Goal: Task Accomplishment & Management: Manage account settings

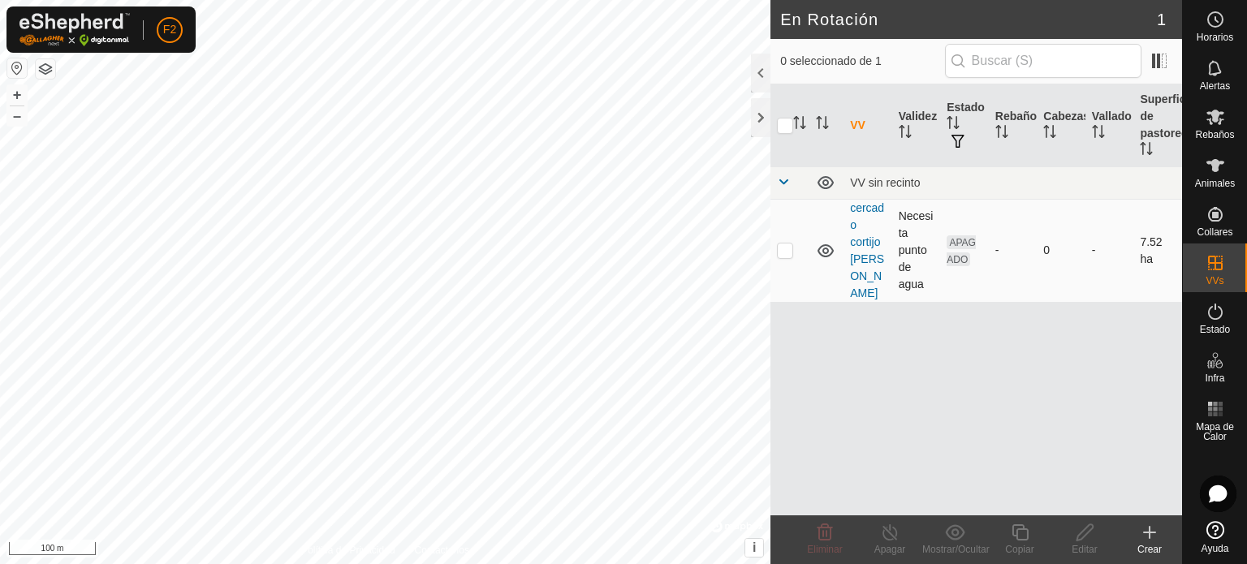
click at [824, 244] on icon at bounding box center [825, 250] width 16 height 13
click at [825, 244] on icon at bounding box center [825, 250] width 19 height 19
click at [864, 259] on link "cercado cortijo [PERSON_NAME]" at bounding box center [867, 250] width 34 height 98
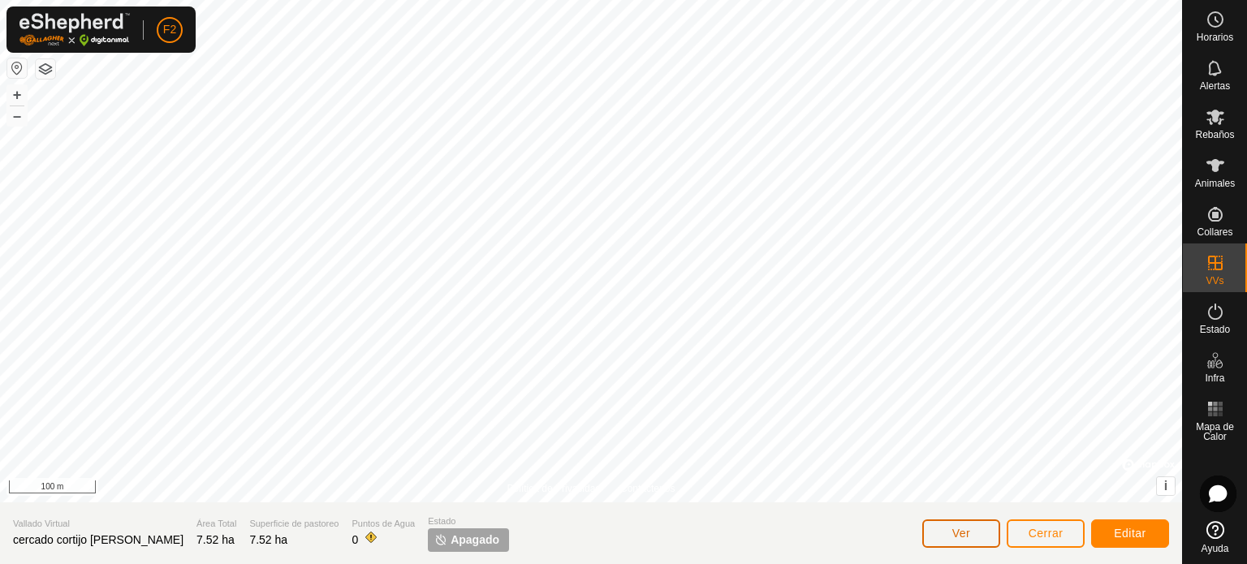
click at [957, 529] on span "Ver" at bounding box center [961, 533] width 19 height 13
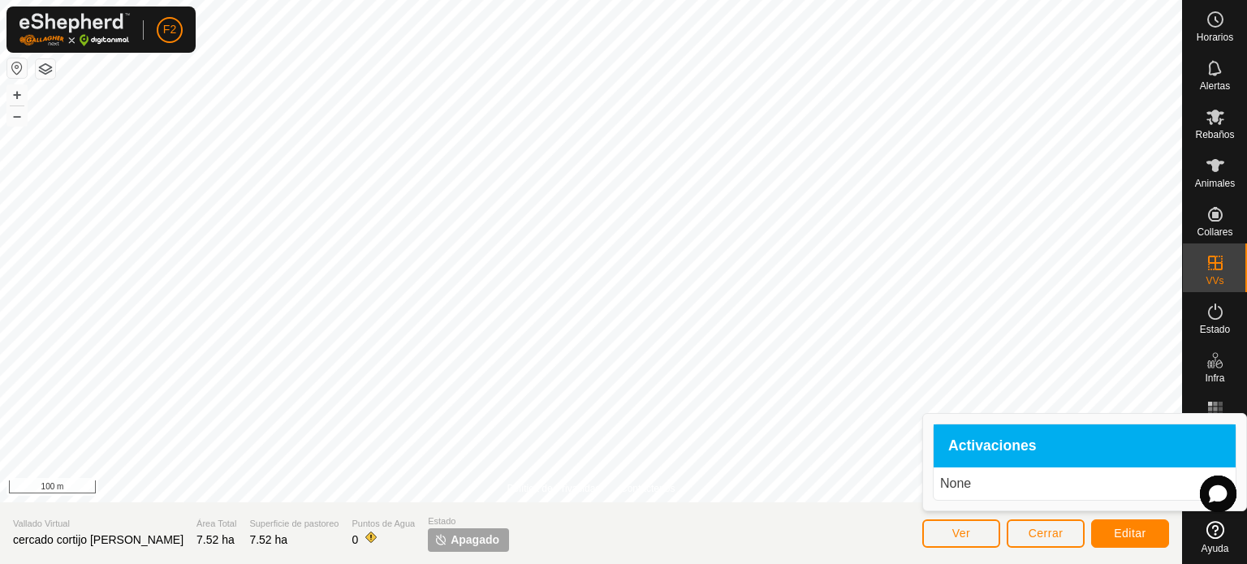
click at [967, 444] on span "Activaciones" at bounding box center [992, 446] width 88 height 15
click at [952, 533] on span "Ver" at bounding box center [961, 533] width 19 height 13
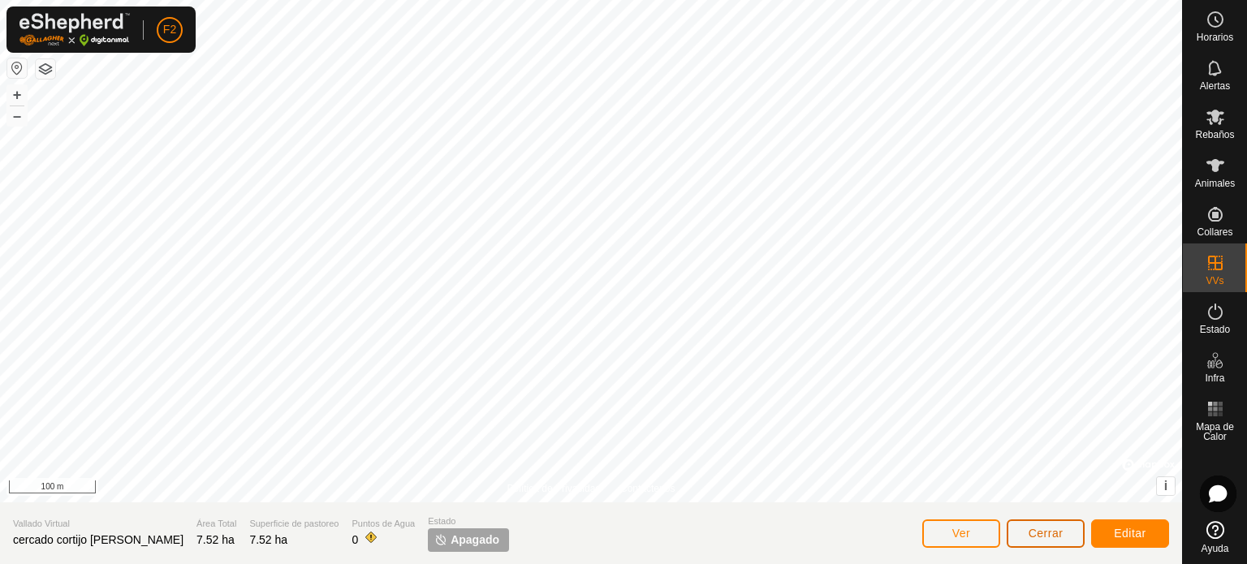
click at [1039, 535] on span "Cerrar" at bounding box center [1046, 533] width 35 height 13
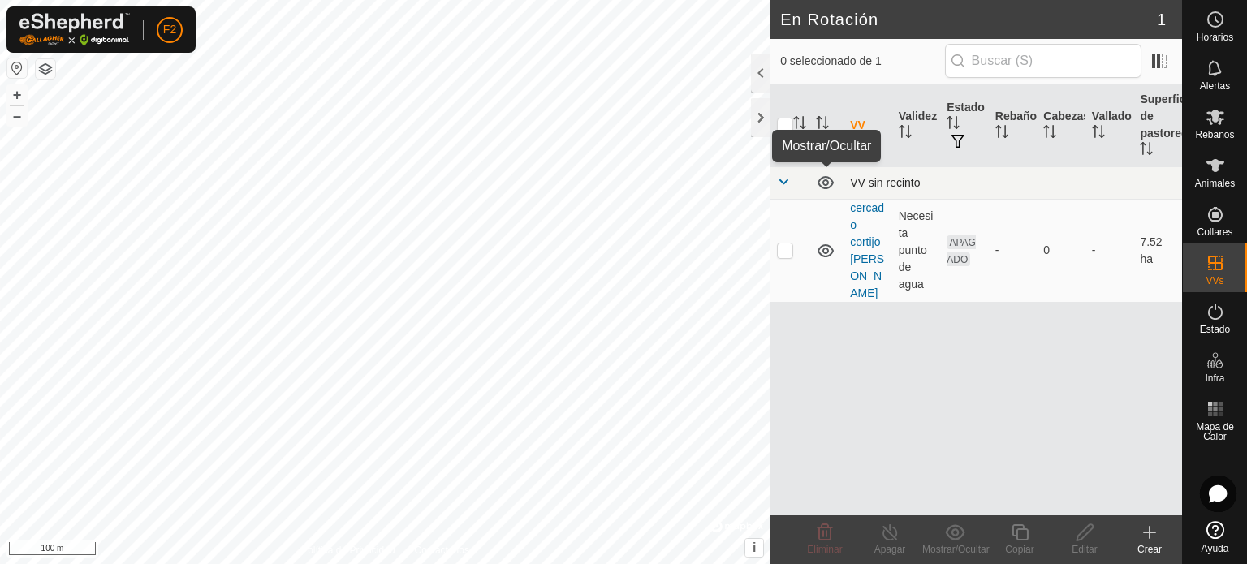
click at [820, 185] on icon at bounding box center [825, 182] width 16 height 13
click at [822, 183] on icon at bounding box center [825, 182] width 19 height 19
click at [860, 207] on link "cercado cortijo [PERSON_NAME]" at bounding box center [867, 250] width 34 height 98
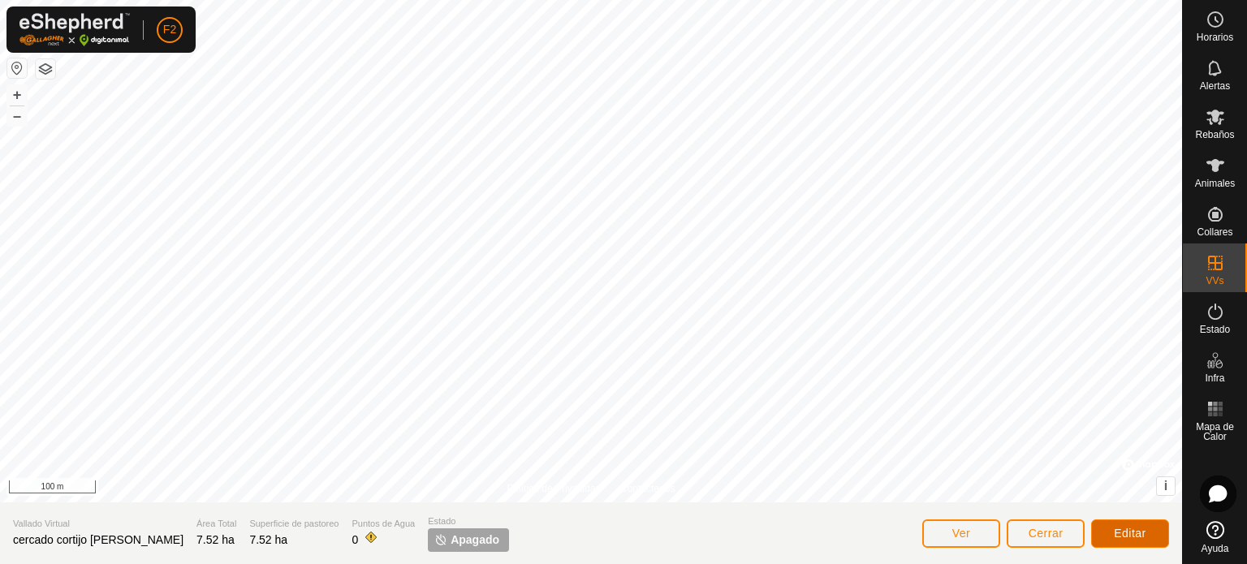
click at [1130, 529] on span "Editar" at bounding box center [1130, 533] width 32 height 13
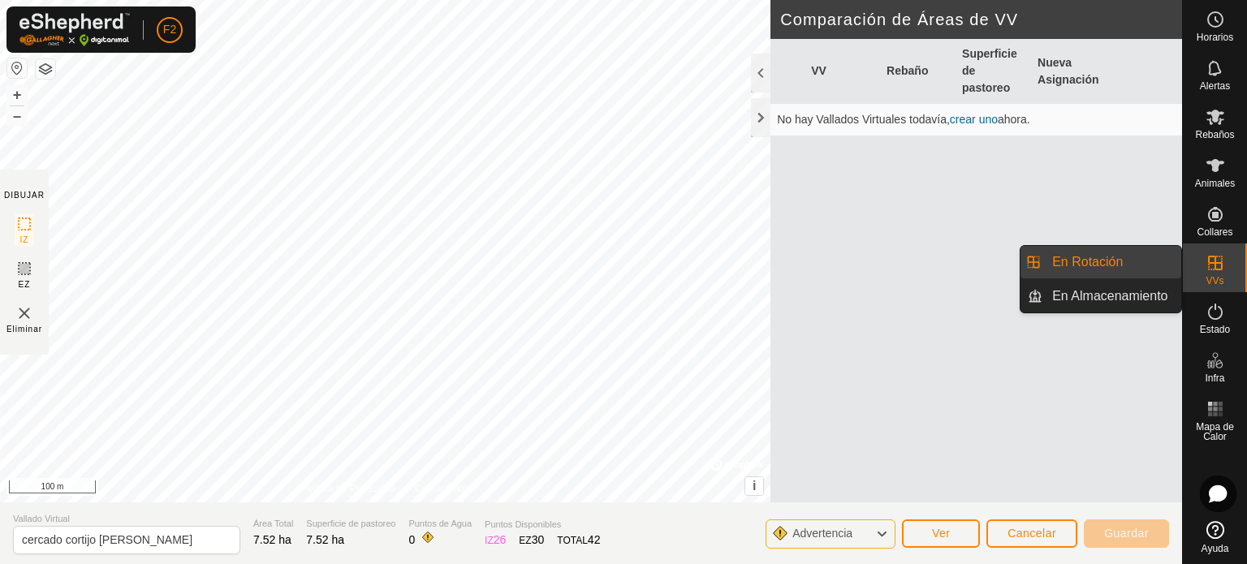
click at [1211, 262] on icon at bounding box center [1215, 263] width 15 height 15
click at [1088, 264] on link "En Rotación" at bounding box center [1111, 262] width 139 height 32
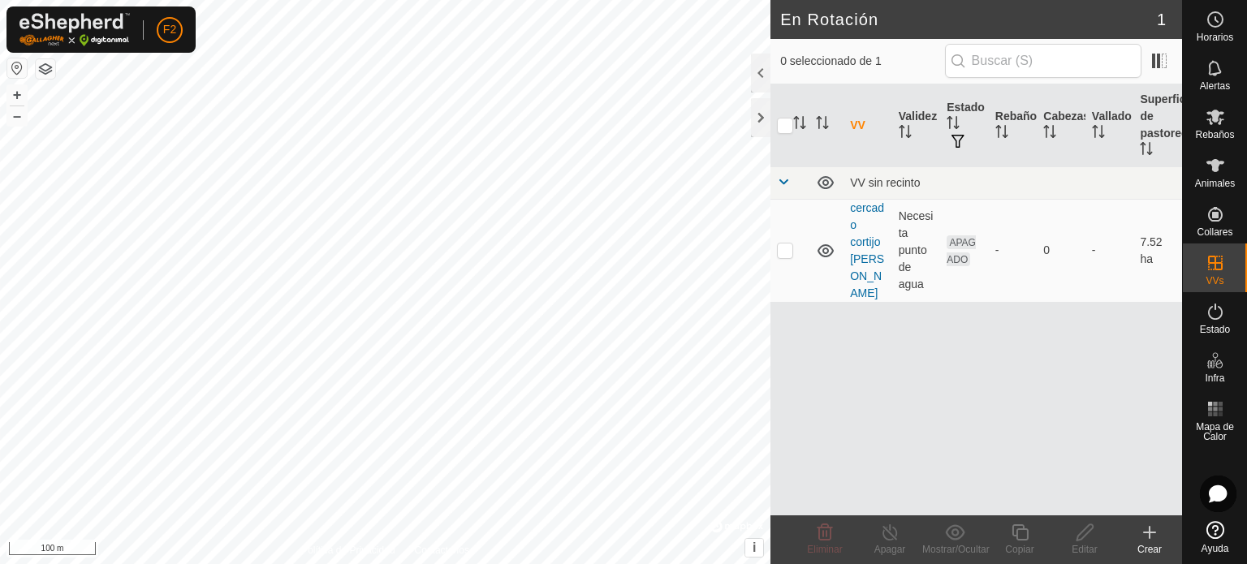
checkbox input "true"
click at [1088, 533] on icon at bounding box center [1085, 532] width 20 height 19
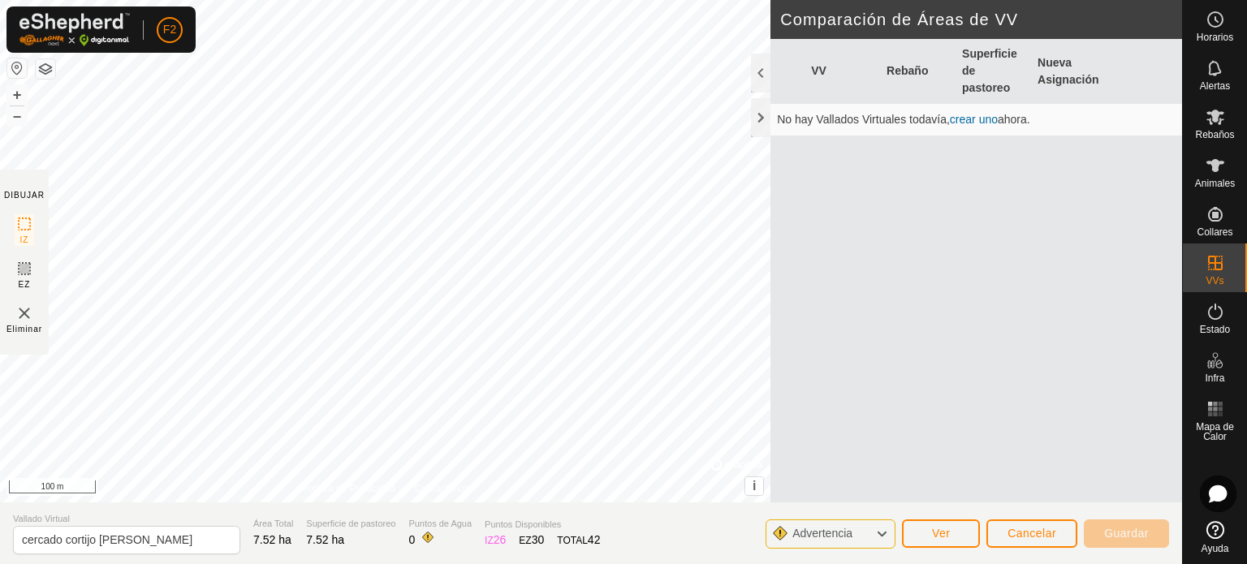
click at [882, 532] on icon at bounding box center [881, 534] width 13 height 21
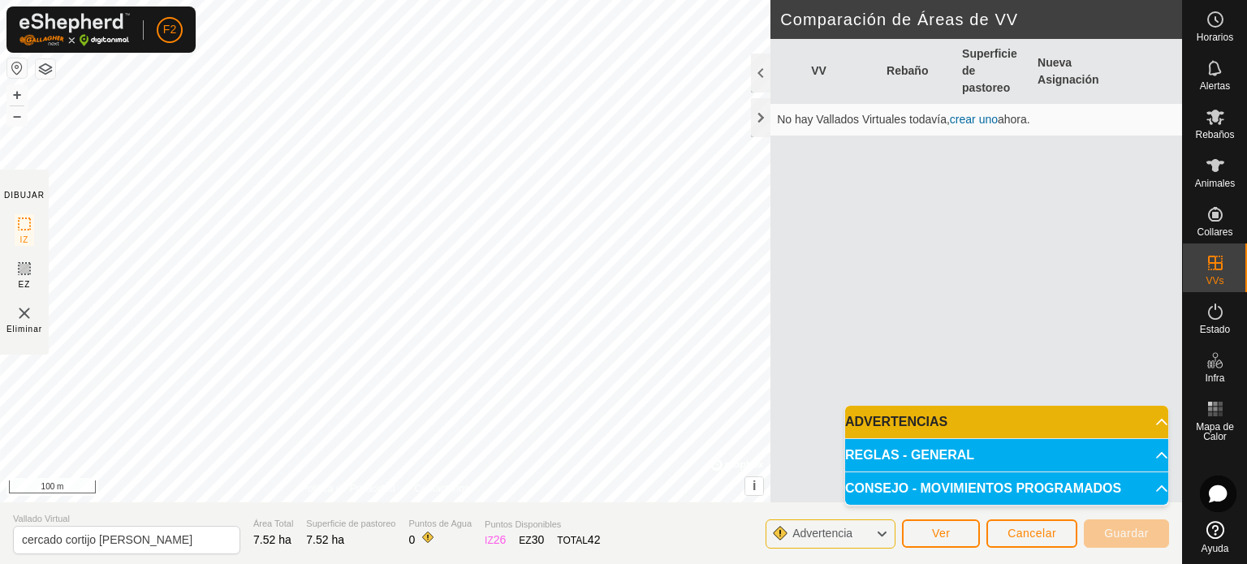
click at [904, 418] on p-accordion-header "ADVERTENCIAS" at bounding box center [1006, 422] width 323 height 32
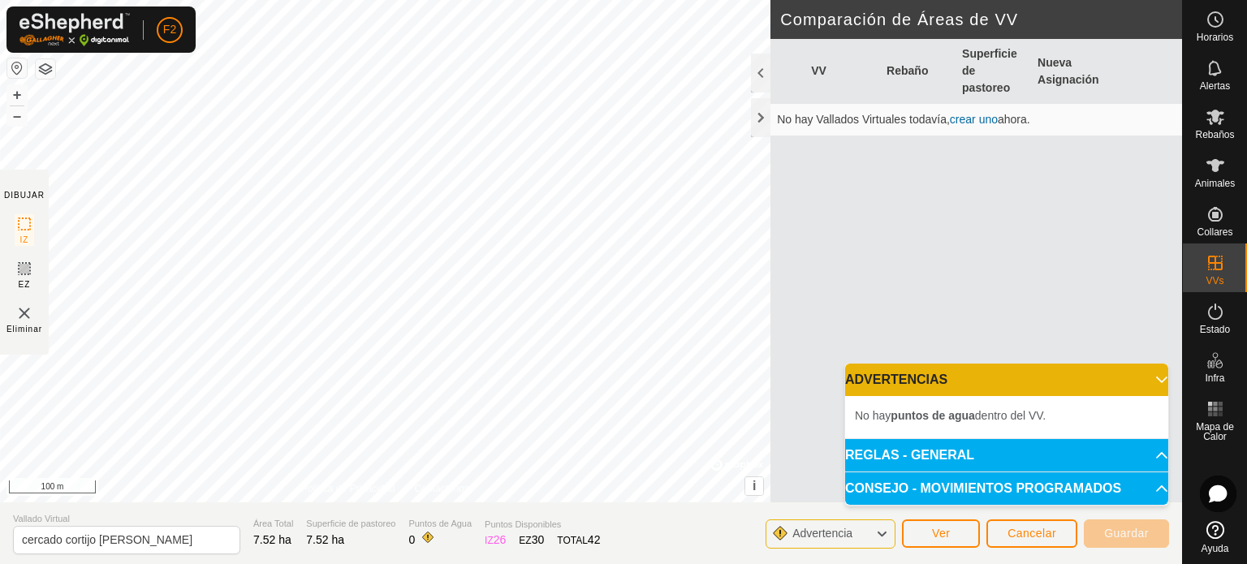
click at [955, 415] on b "puntos de agua" at bounding box center [933, 415] width 84 height 13
click at [925, 421] on b "puntos de agua" at bounding box center [933, 415] width 84 height 13
click at [955, 451] on p-accordion-header "REGLAS - GENERAL" at bounding box center [1006, 455] width 323 height 32
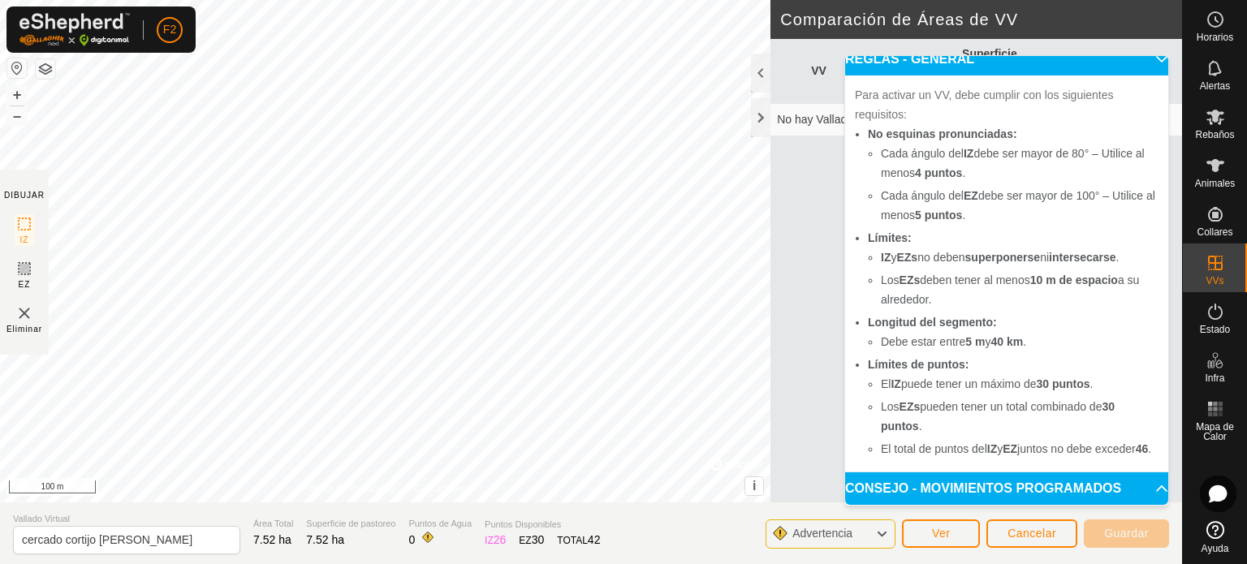
scroll to position [107, 0]
click at [1047, 487] on p-accordion-header "CONSEJO - MOVIMIENTOS PROGRAMADOS" at bounding box center [1006, 488] width 323 height 32
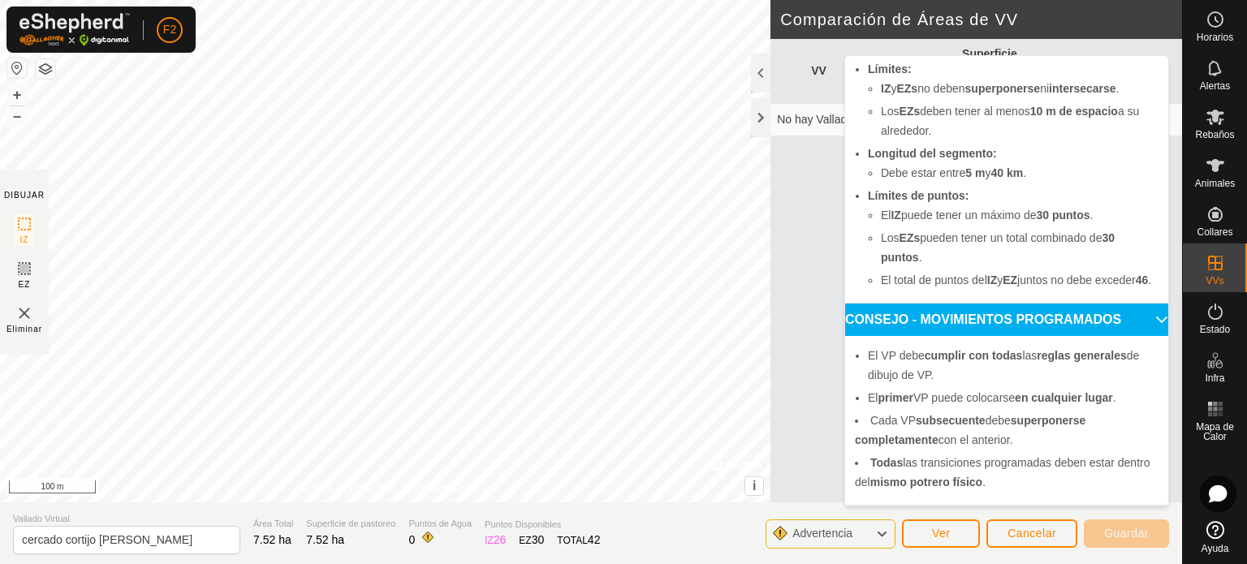
scroll to position [276, 0]
click at [872, 533] on div "Advertencia" at bounding box center [831, 534] width 130 height 29
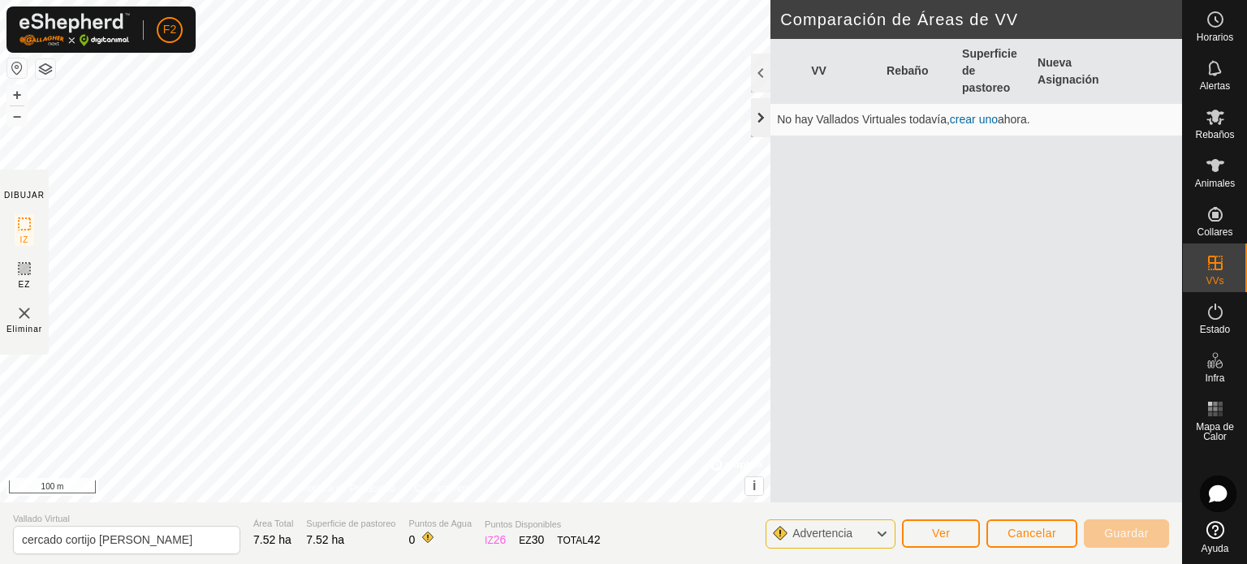
click at [762, 117] on div at bounding box center [760, 117] width 19 height 39
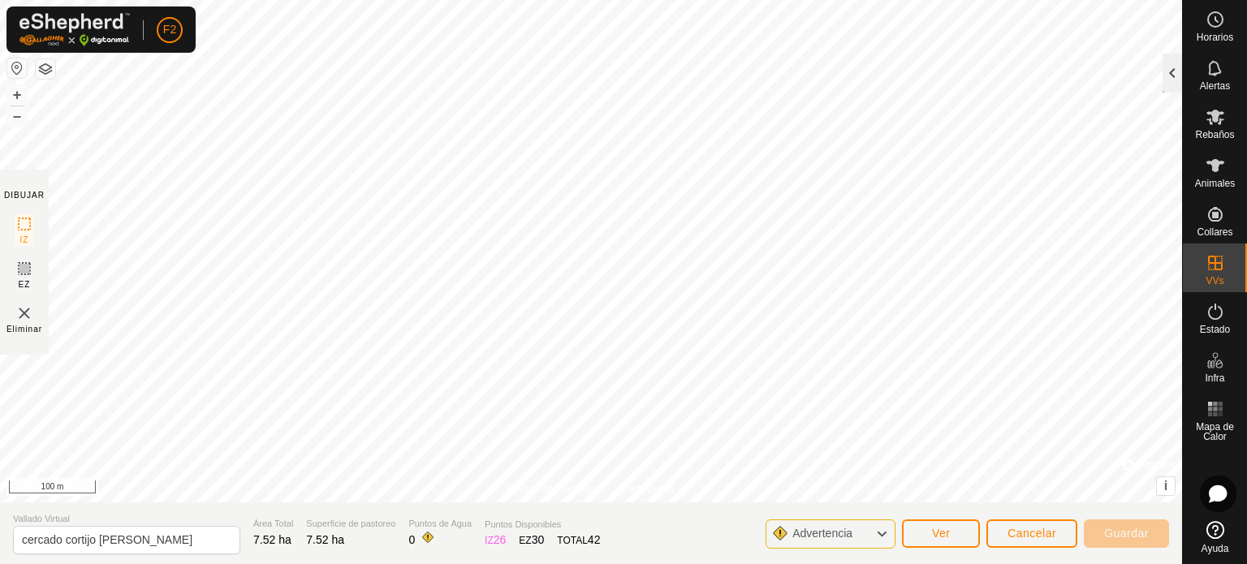
click at [1167, 69] on div at bounding box center [1171, 73] width 19 height 39
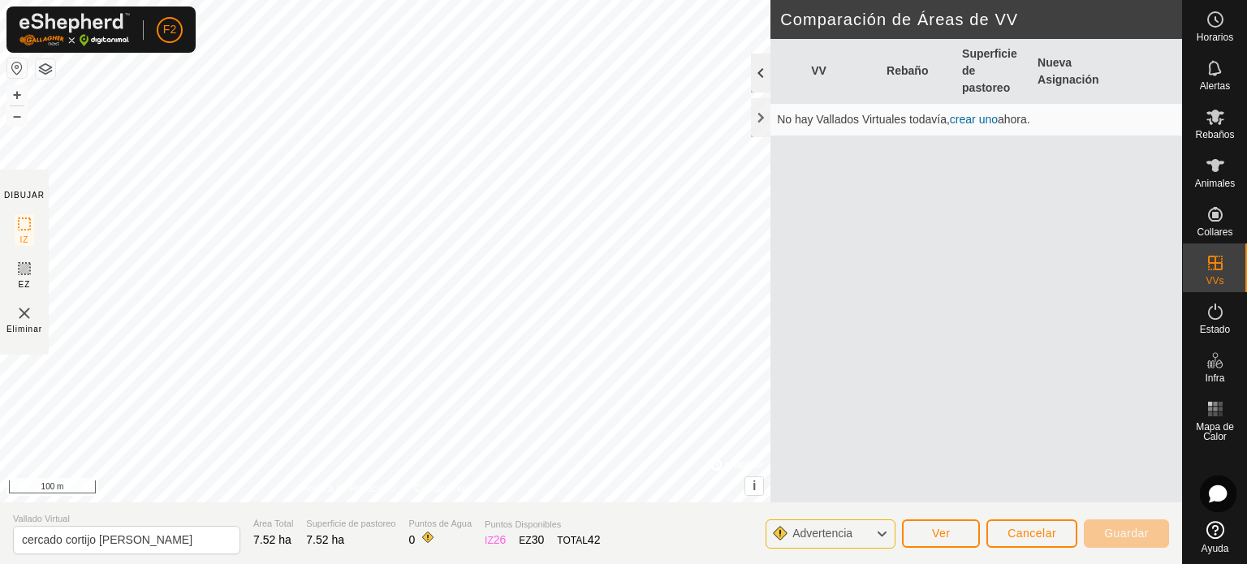
click at [759, 73] on div at bounding box center [760, 73] width 19 height 39
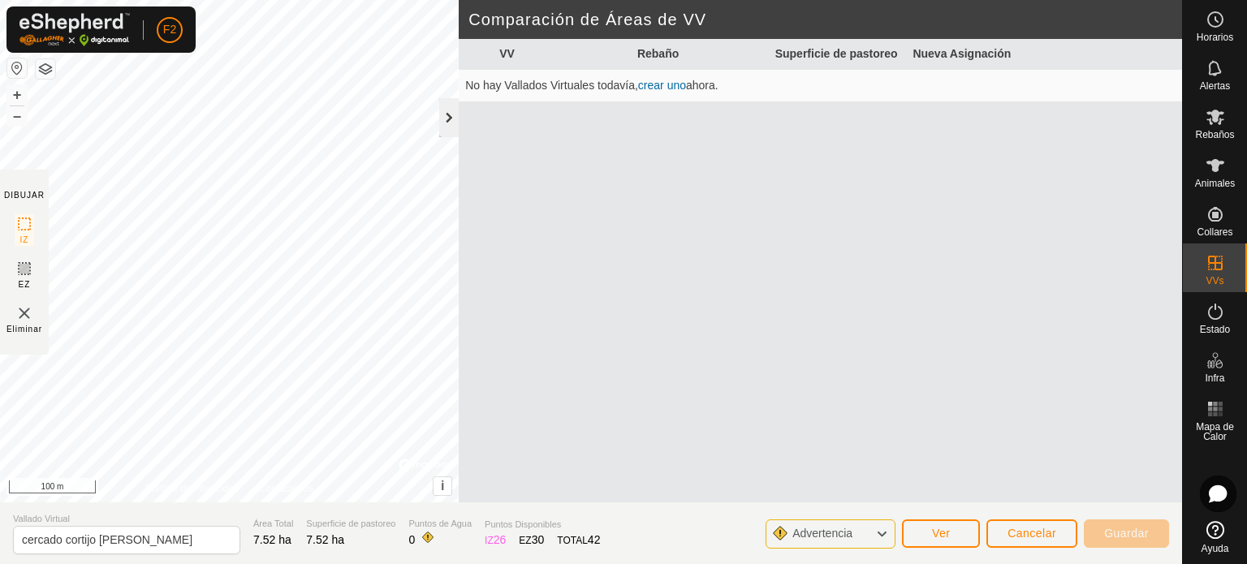
click at [451, 113] on div at bounding box center [448, 117] width 19 height 39
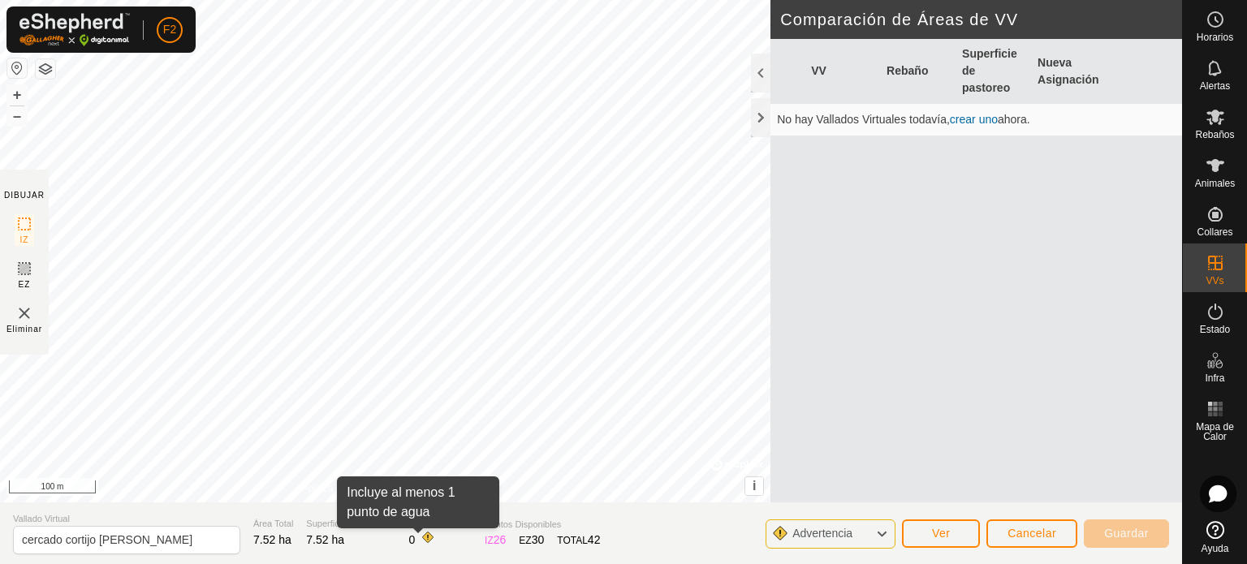
click at [421, 538] on span at bounding box center [427, 537] width 13 height 13
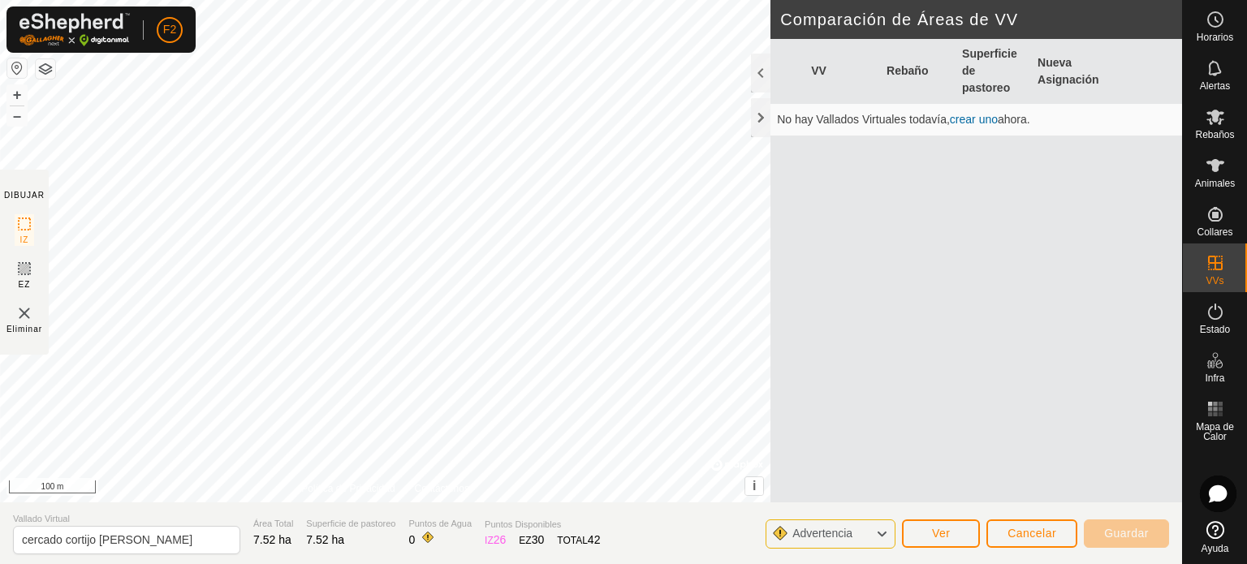
click at [421, 538] on span at bounding box center [427, 537] width 13 height 13
click at [408, 539] on span "0" at bounding box center [411, 539] width 6 height 13
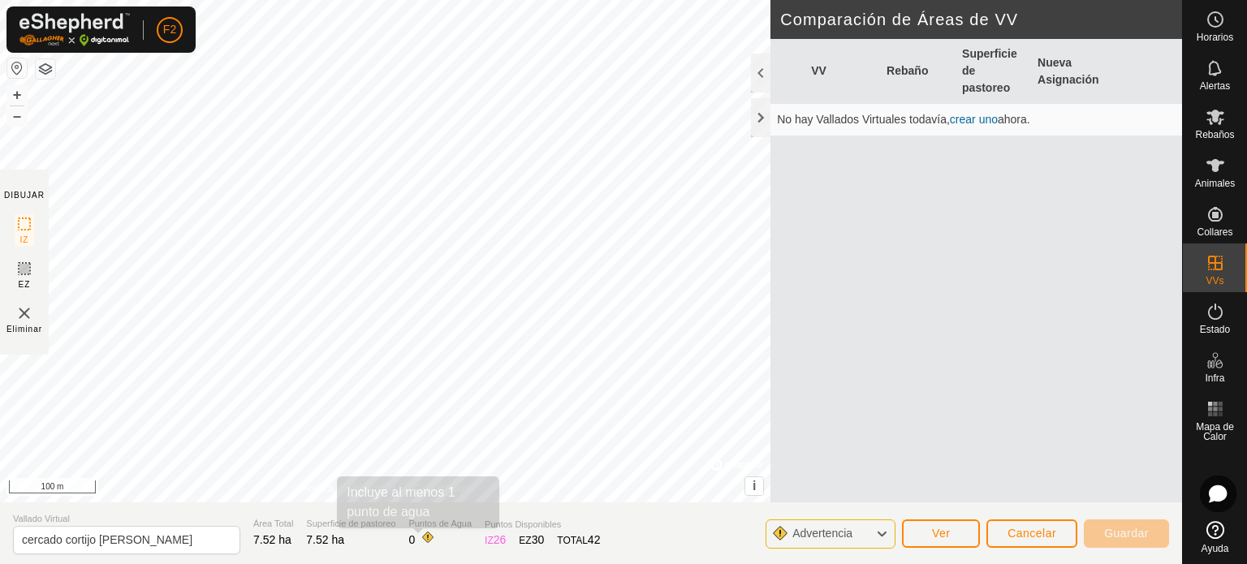
click at [421, 535] on span at bounding box center [427, 537] width 13 height 13
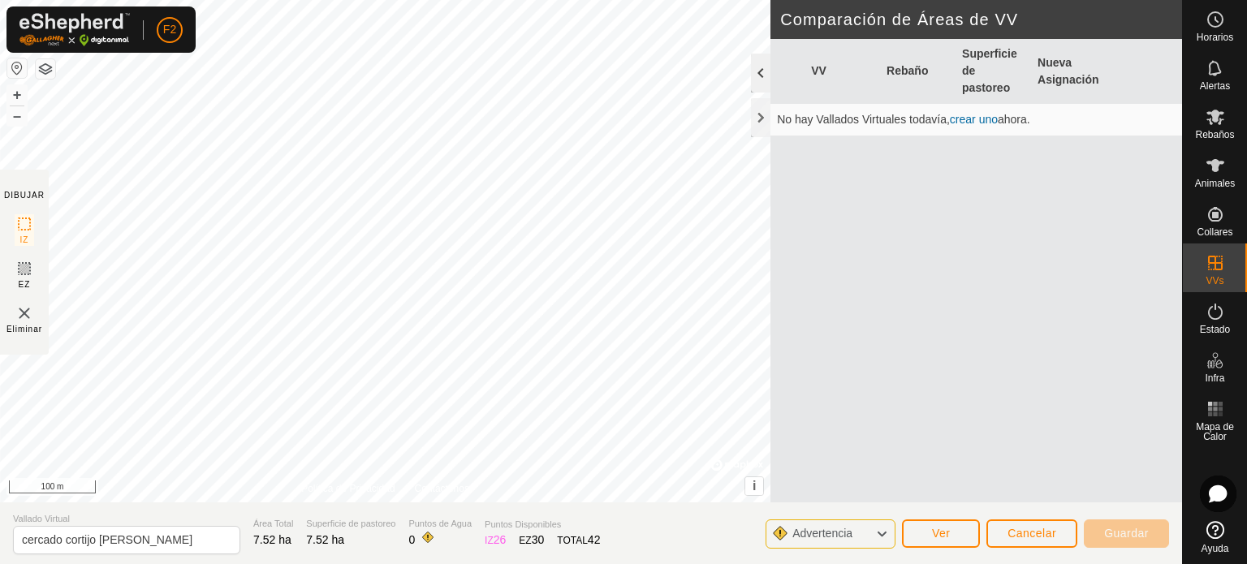
click at [751, 67] on div at bounding box center [760, 73] width 19 height 39
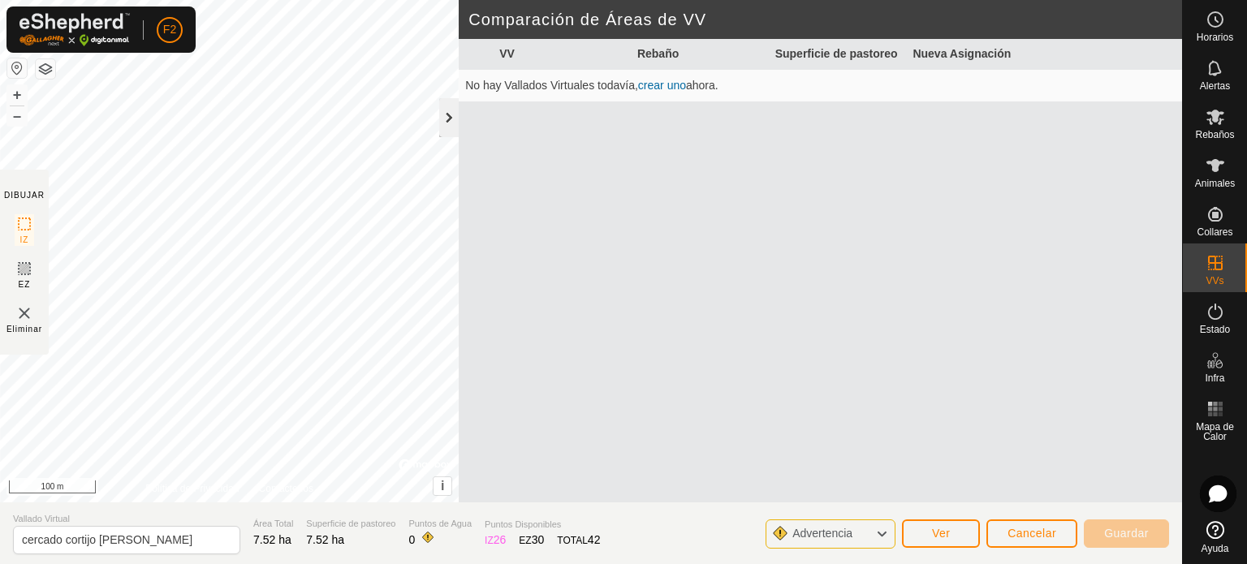
click at [453, 116] on div at bounding box center [448, 117] width 19 height 39
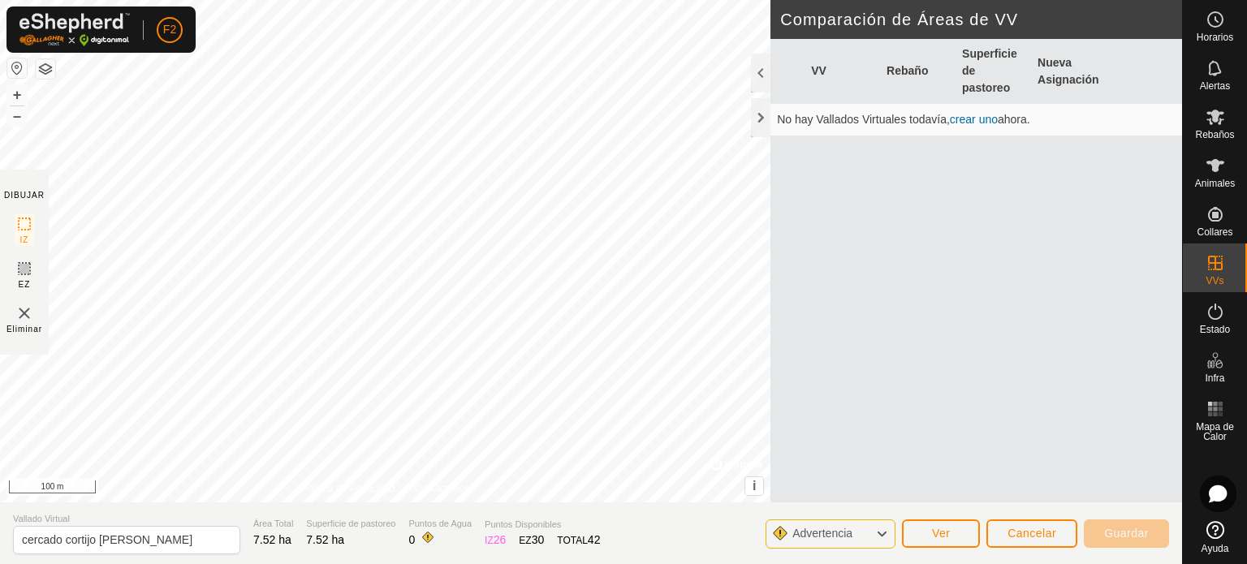
click at [419, 545] on div "Puntos de Agua 0" at bounding box center [439, 533] width 63 height 33
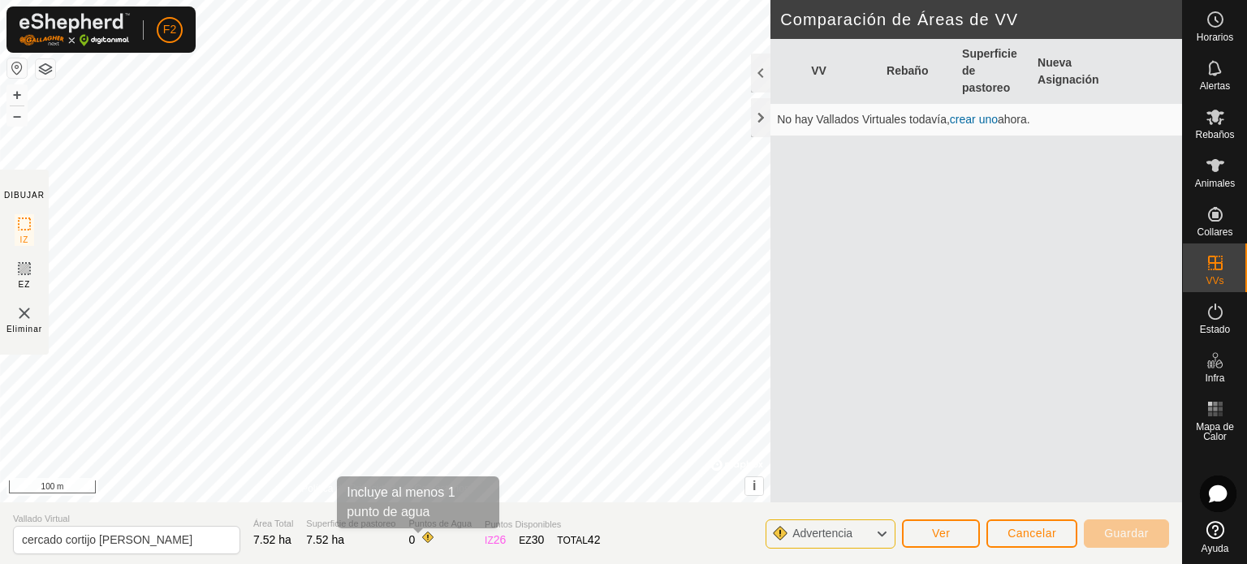
click at [421, 537] on span at bounding box center [427, 537] width 13 height 13
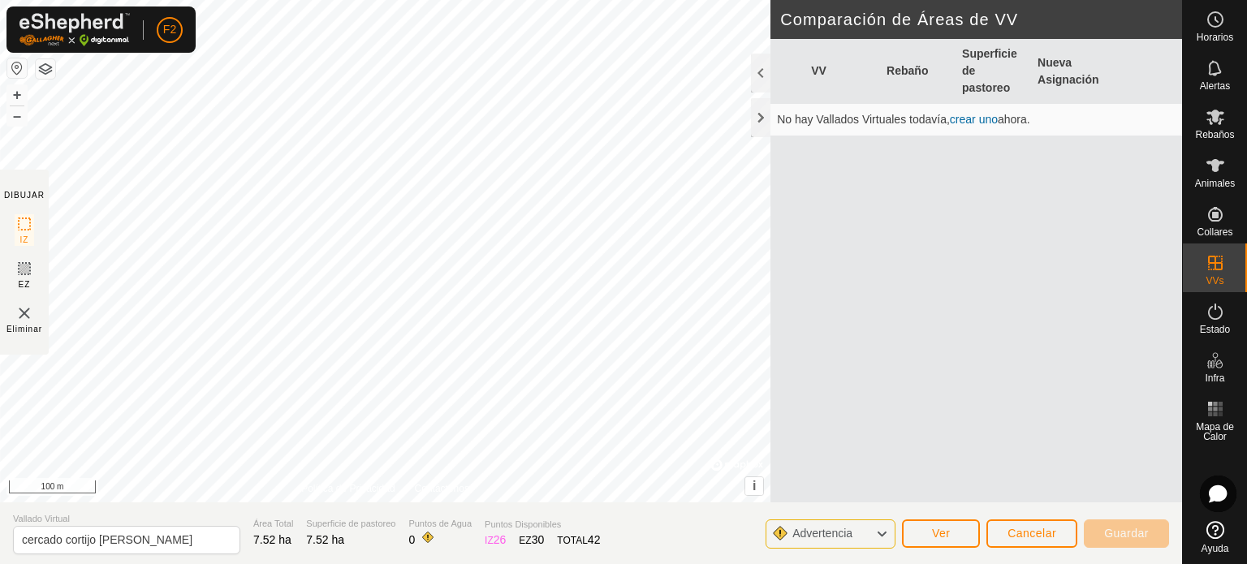
click at [421, 537] on span at bounding box center [427, 537] width 13 height 13
click at [415, 531] on div "Puntos de Agua 0" at bounding box center [439, 533] width 63 height 33
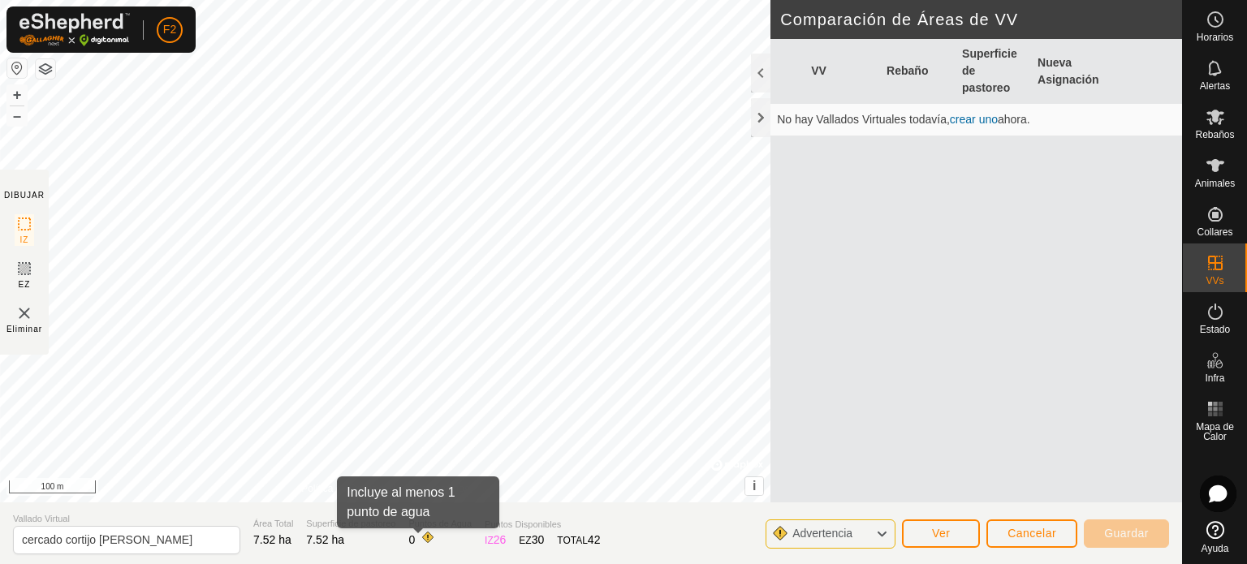
click at [421, 535] on span at bounding box center [427, 537] width 13 height 13
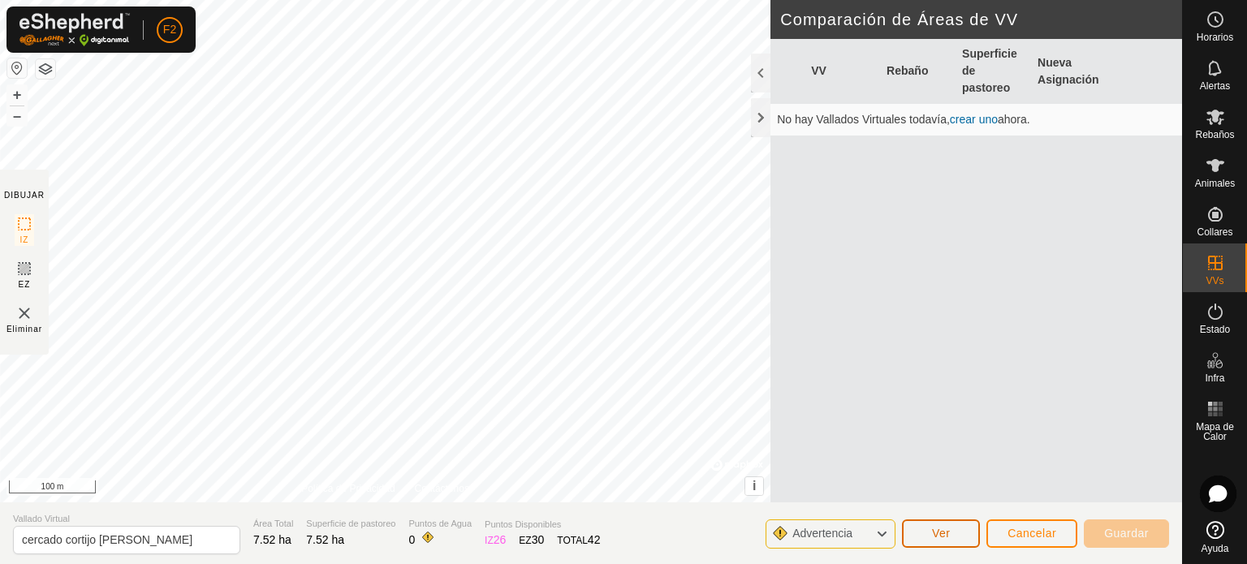
click at [935, 537] on span "Ver" at bounding box center [941, 533] width 19 height 13
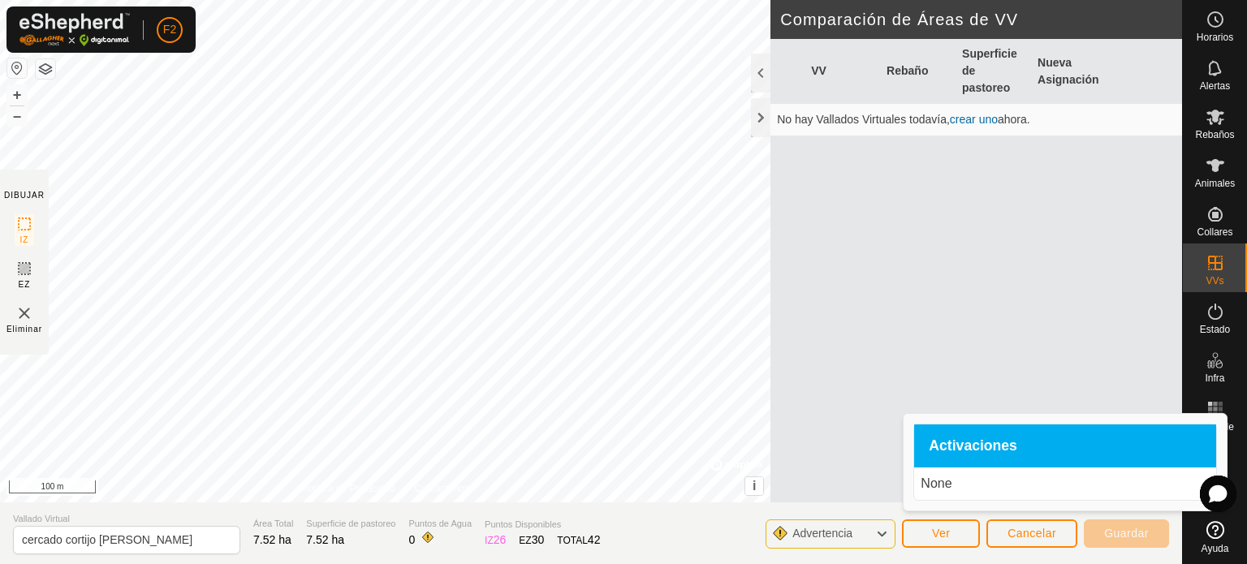
click at [968, 436] on div "Activaciones" at bounding box center [1065, 447] width 302 height 44
click at [968, 448] on span "Activaciones" at bounding box center [973, 446] width 88 height 15
click at [945, 484] on p "None" at bounding box center [1065, 483] width 289 height 19
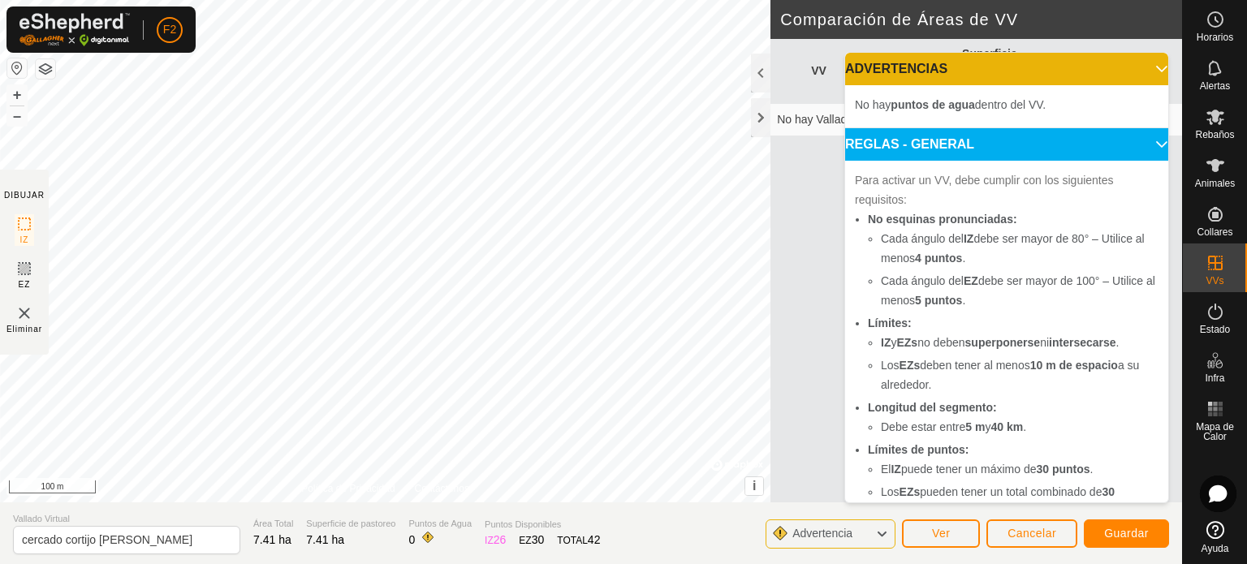
drag, startPoint x: 981, startPoint y: 108, endPoint x: 1008, endPoint y: 106, distance: 27.6
click at [1000, 106] on span "No hay puntos de agua dentro del VV." at bounding box center [950, 104] width 191 height 13
click at [1140, 67] on p-accordion-header "ADVERTENCIAS" at bounding box center [1006, 69] width 323 height 32
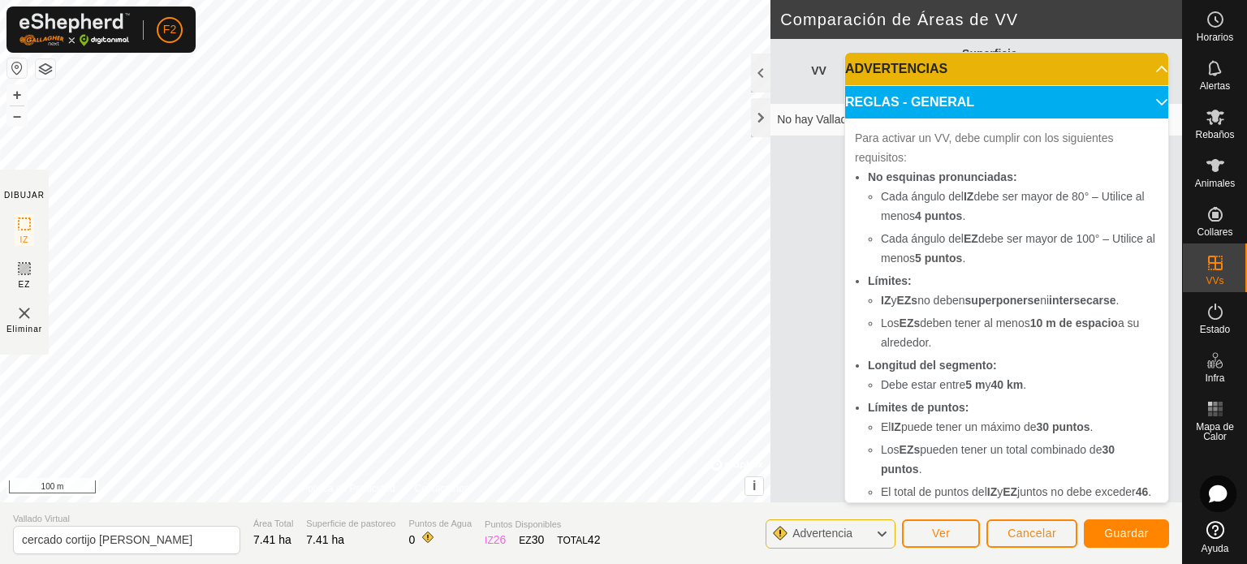
click at [1144, 97] on p-accordion-header "REGLAS - GENERAL" at bounding box center [1006, 102] width 323 height 32
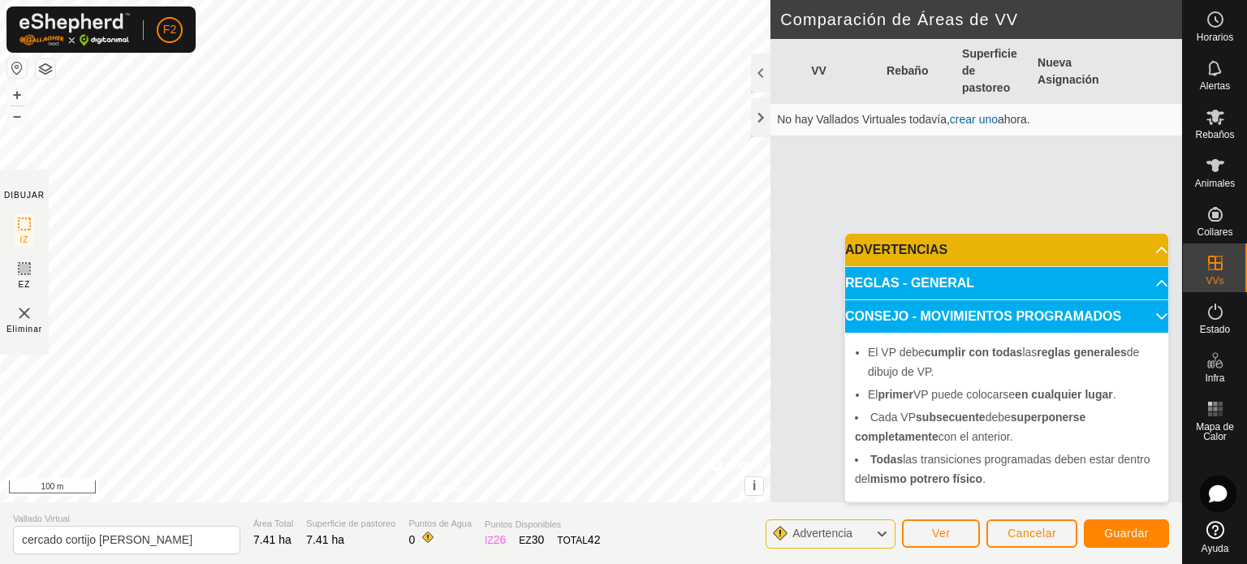
click at [1156, 319] on p-accordion-header "CONSEJO - MOVIMIENTOS PROGRAMADOS" at bounding box center [1006, 316] width 323 height 32
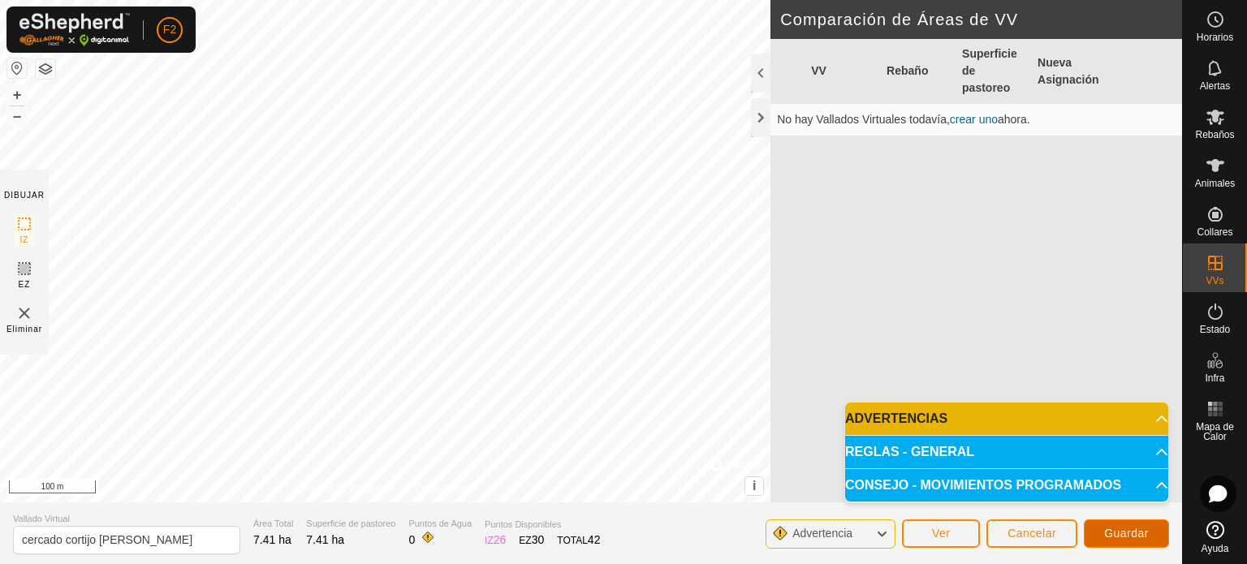
click at [1129, 532] on span "Guardar" at bounding box center [1126, 533] width 45 height 13
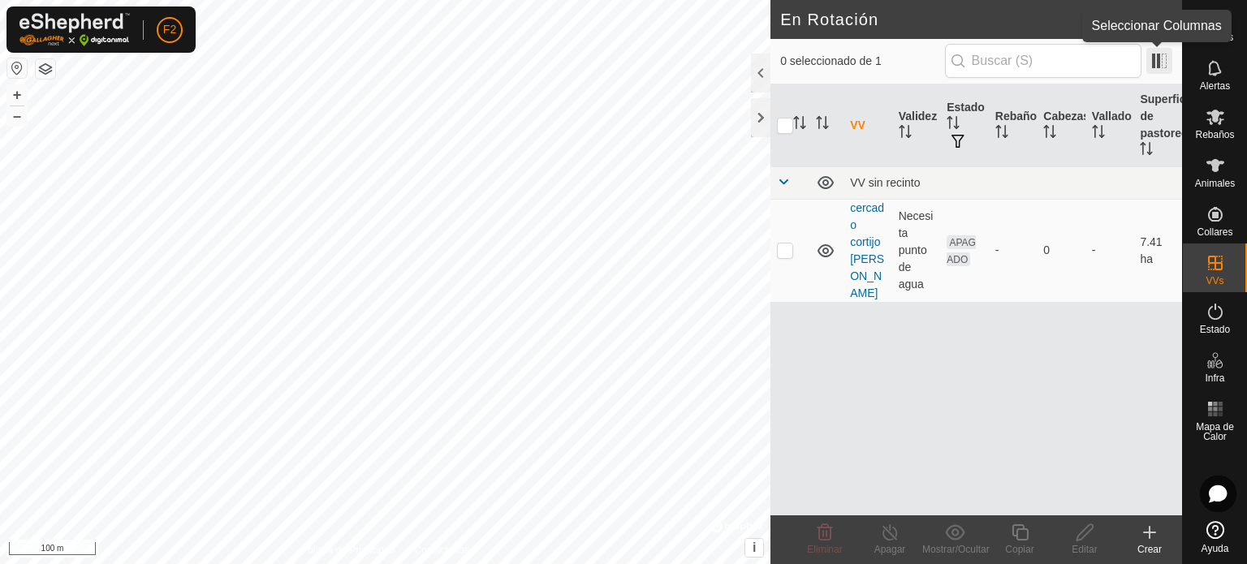
click at [1155, 65] on span at bounding box center [1159, 61] width 26 height 26
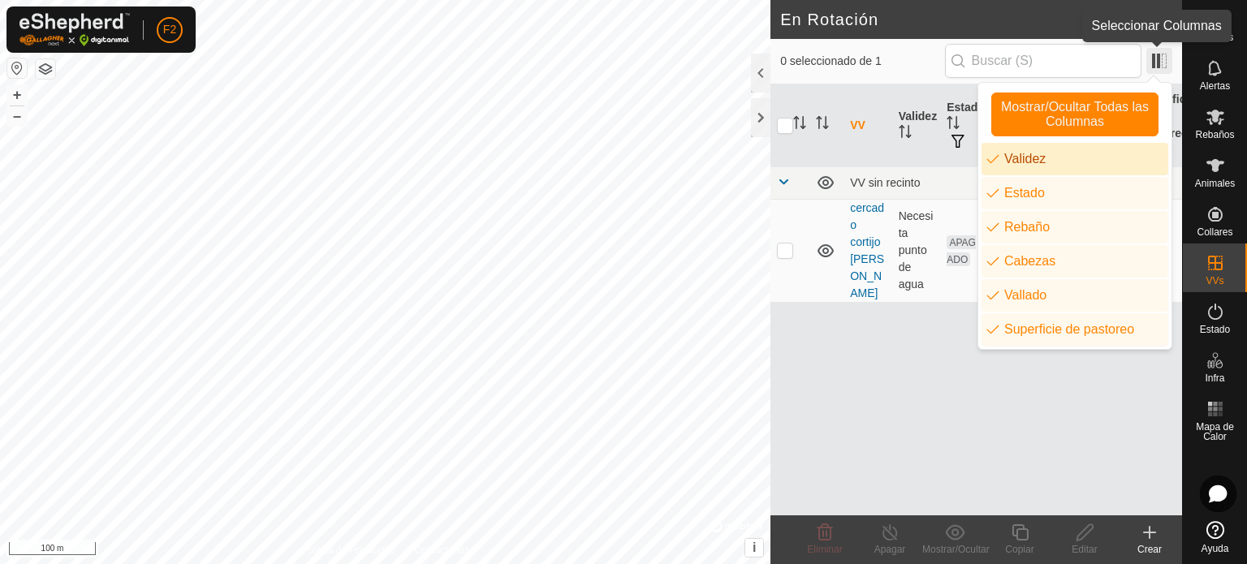
click at [1156, 67] on span at bounding box center [1159, 61] width 26 height 26
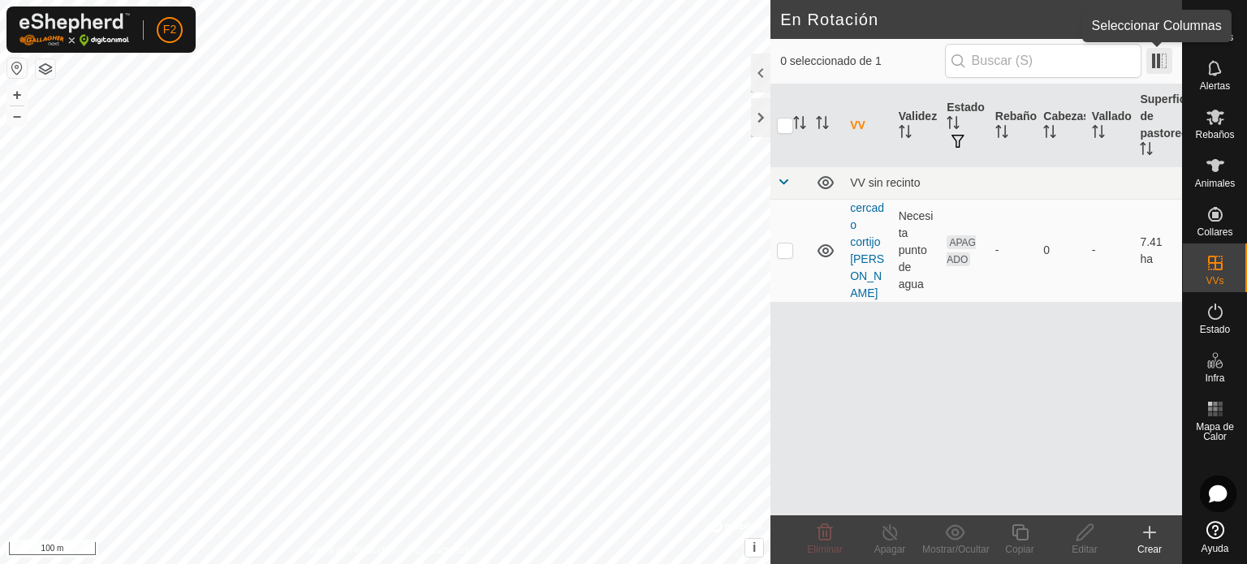
click at [1156, 63] on span at bounding box center [1159, 61] width 26 height 26
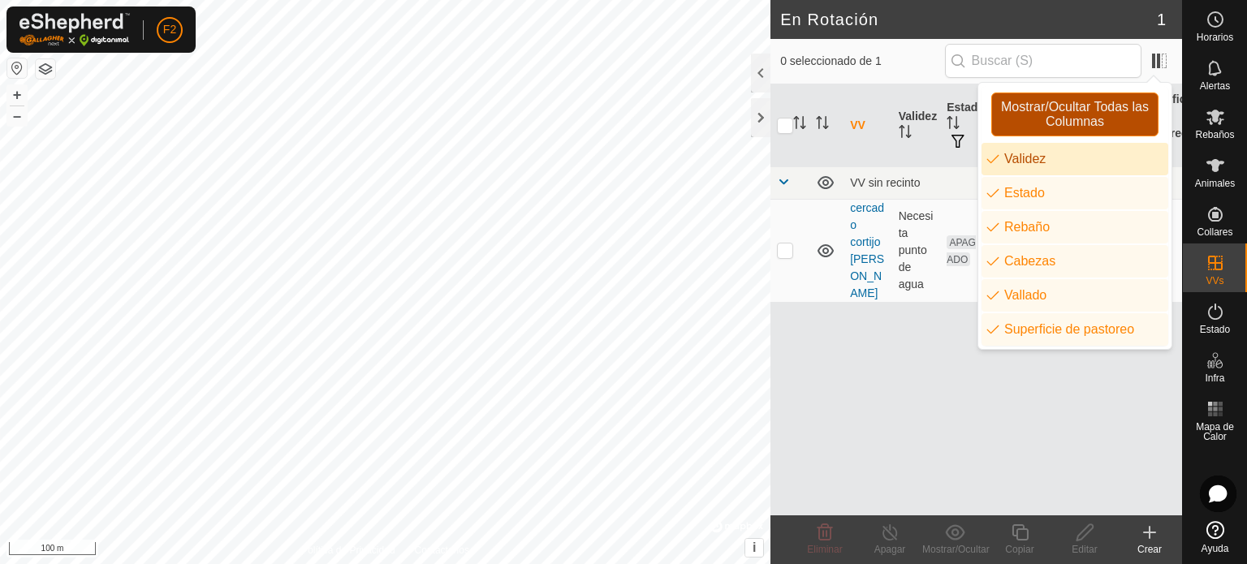
click at [1095, 108] on span "Mostrar/Ocultar Todas las Columnas" at bounding box center [1074, 114] width 153 height 29
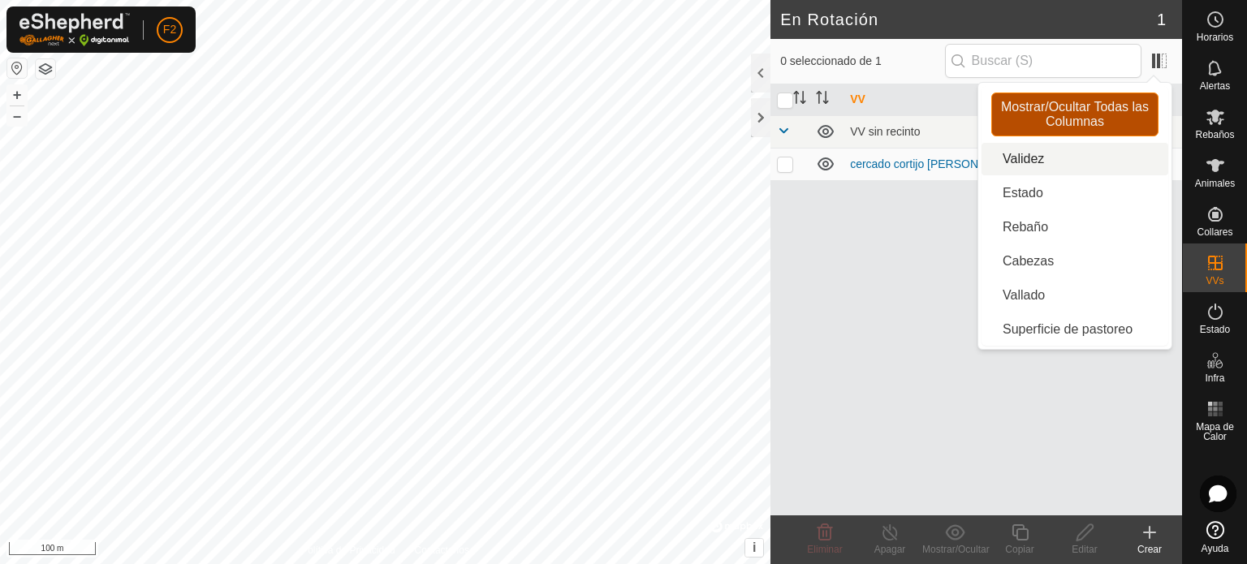
click at [1098, 107] on span "Mostrar/Ocultar Todas las Columnas" at bounding box center [1074, 114] width 153 height 29
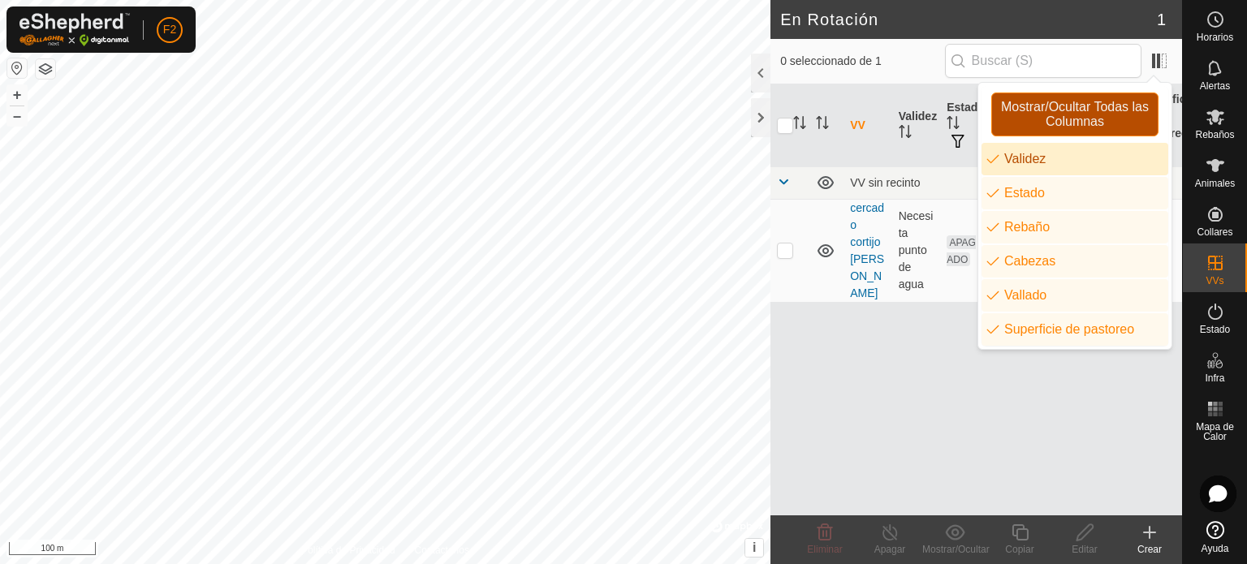
click at [1098, 107] on span "Mostrar/Ocultar Todas las Columnas" at bounding box center [1074, 114] width 153 height 29
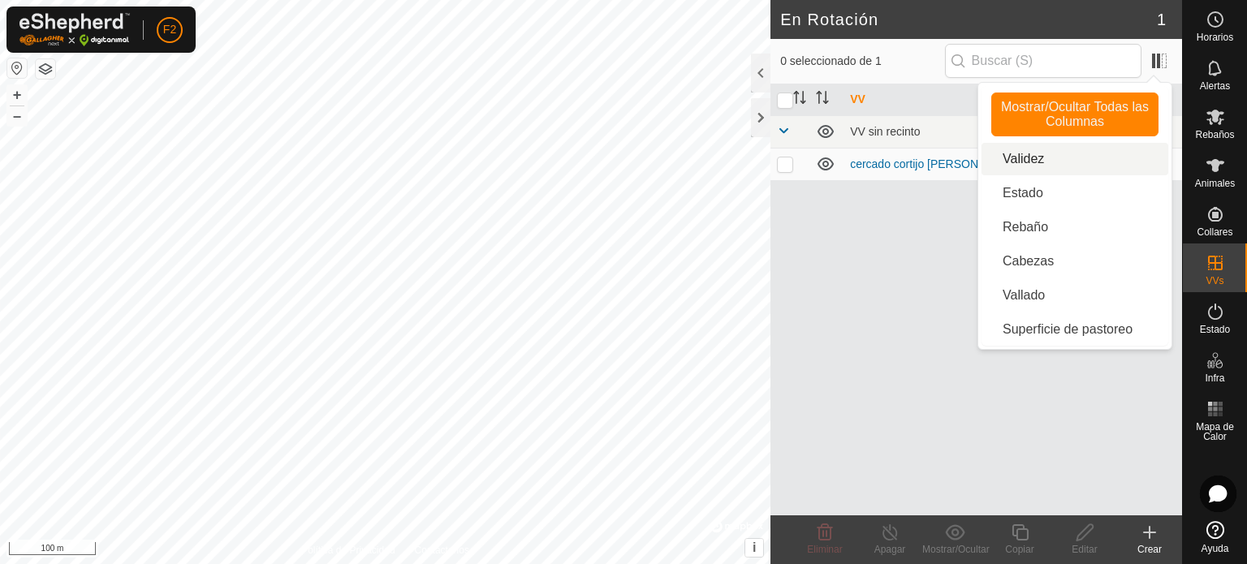
click at [1022, 157] on li "Validez" at bounding box center [1074, 159] width 187 height 32
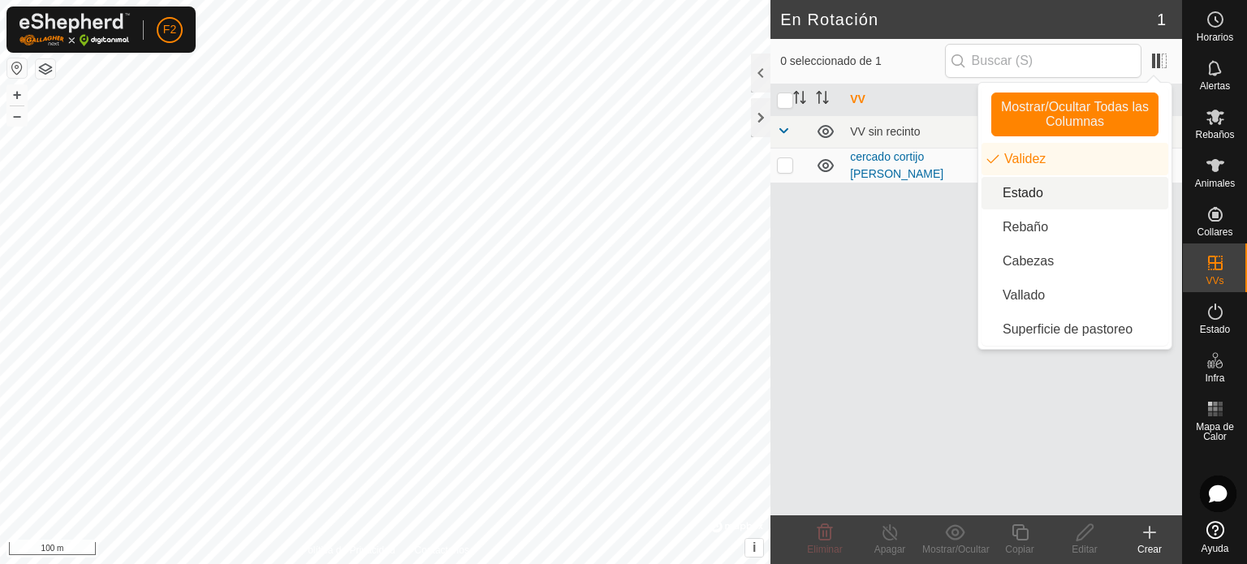
click at [1026, 193] on li "Estado" at bounding box center [1074, 193] width 187 height 32
click at [1024, 226] on li "Rebaño" at bounding box center [1074, 227] width 187 height 32
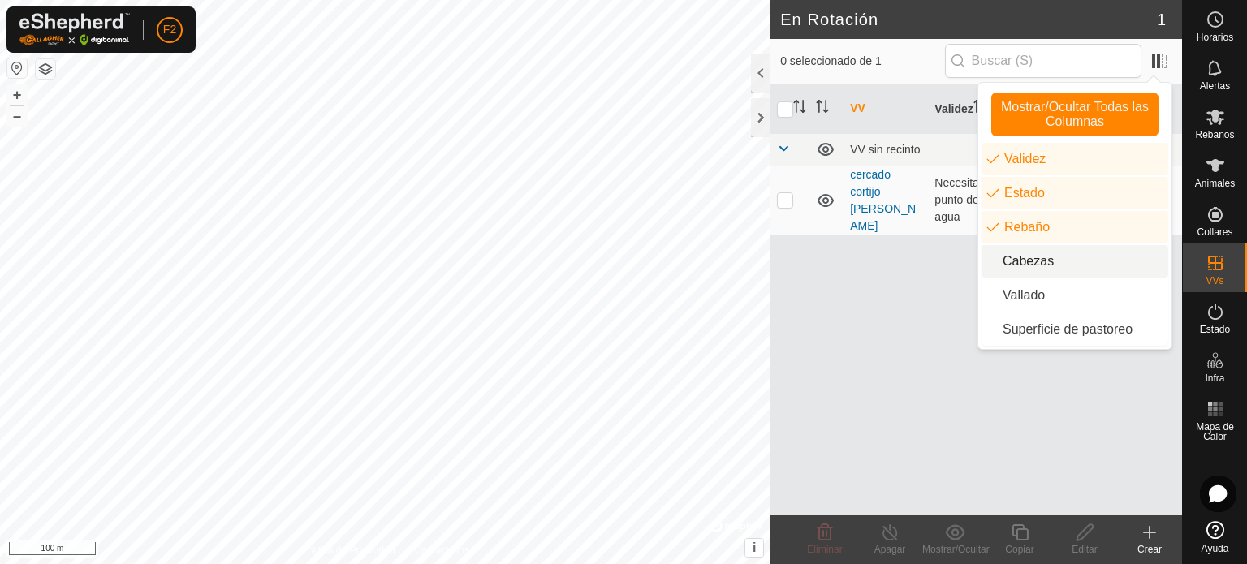
click at [1023, 265] on li "Cabezas" at bounding box center [1074, 261] width 187 height 32
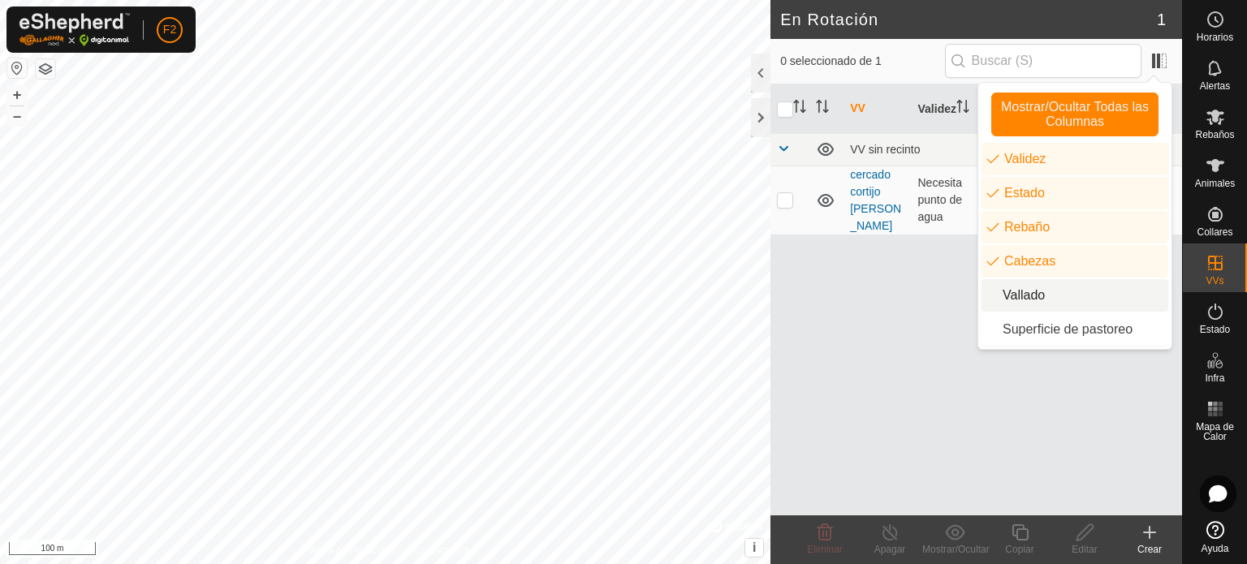
click at [1025, 291] on li "Vallado" at bounding box center [1074, 295] width 187 height 32
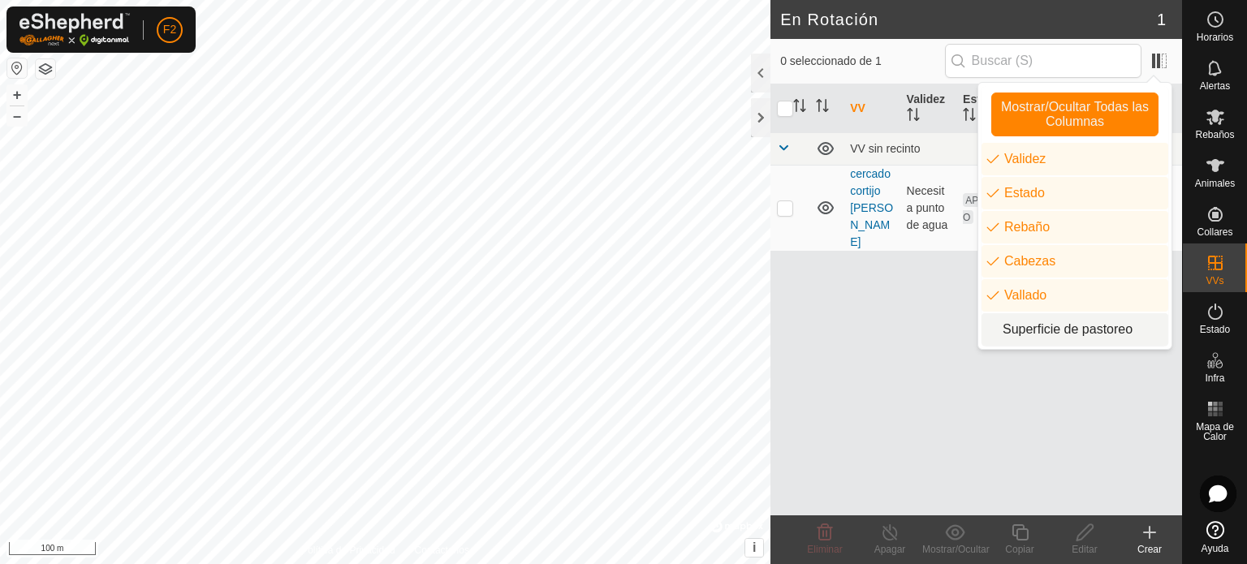
click at [1022, 321] on li "Superficie de pastoreo" at bounding box center [1074, 329] width 187 height 32
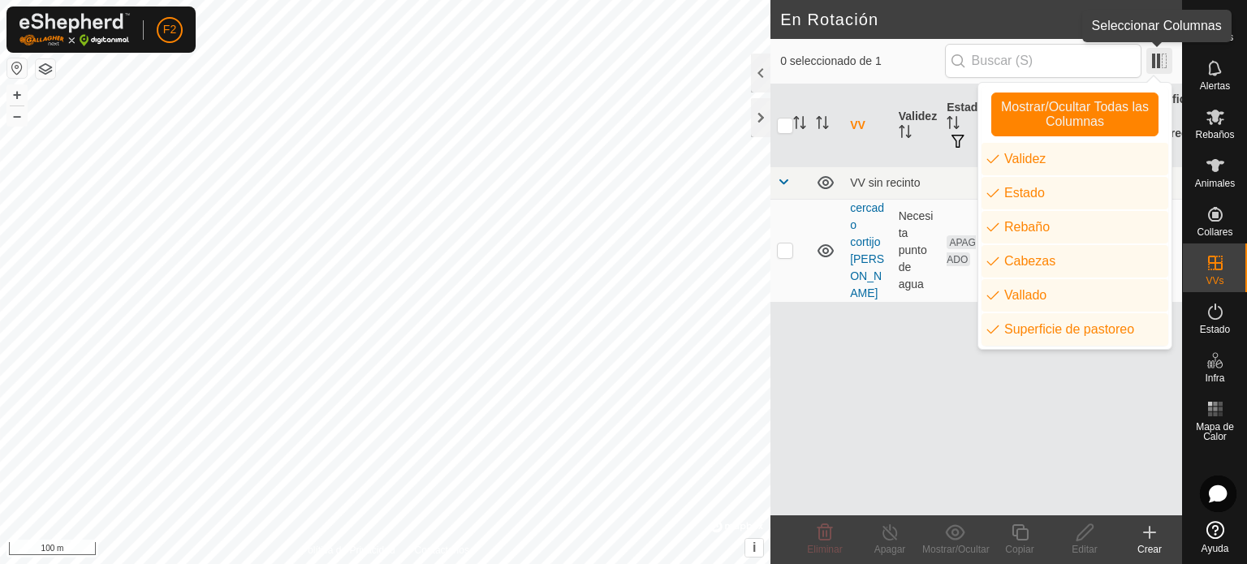
click at [1159, 61] on span at bounding box center [1159, 61] width 26 height 26
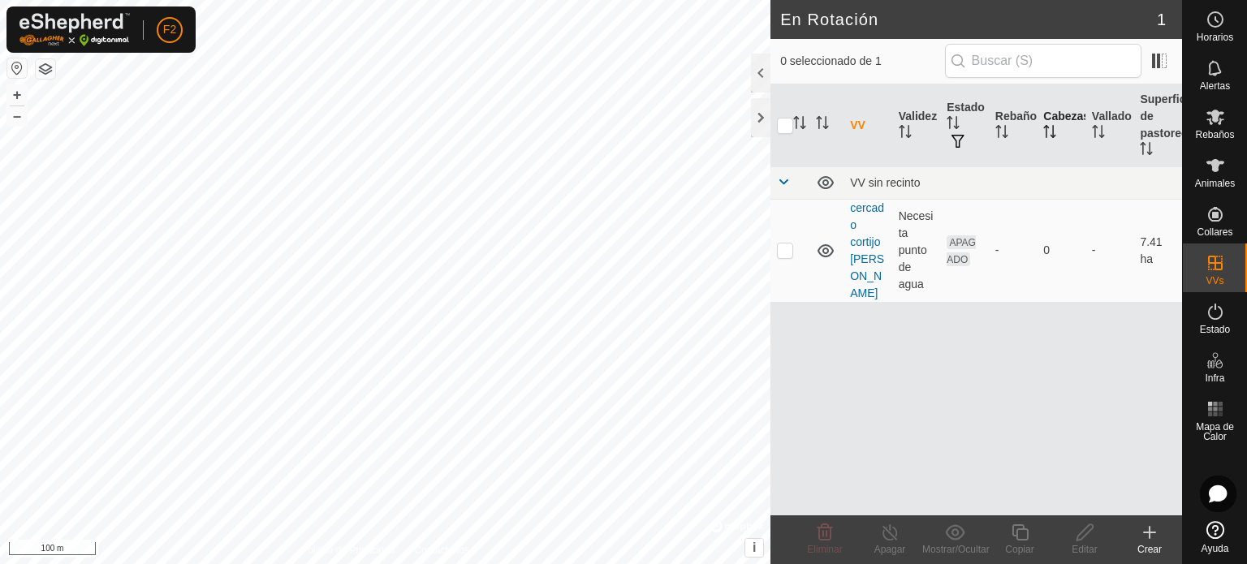
drag, startPoint x: 1136, startPoint y: 145, endPoint x: 1081, endPoint y: 145, distance: 54.4
click at [1081, 145] on tr "VV Validez Estado Rebaño Cabezas Vallado Superficie de pastoreo" at bounding box center [976, 125] width 412 height 83
click at [755, 71] on div at bounding box center [760, 73] width 19 height 39
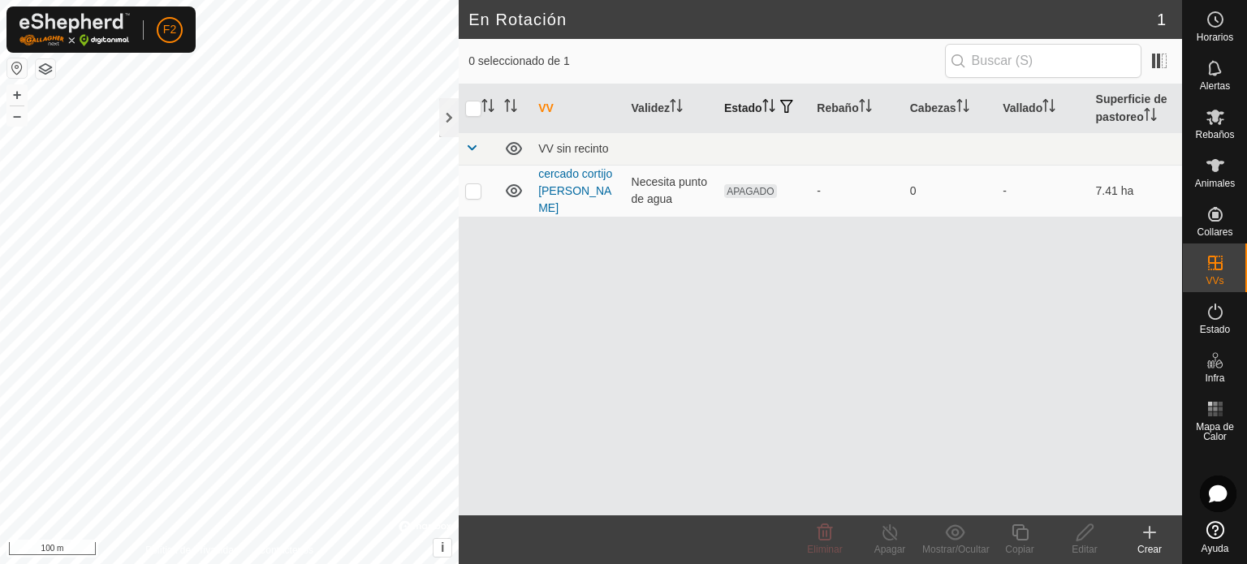
click at [770, 100] on icon "Activar para ordenar" at bounding box center [768, 105] width 13 height 13
click at [659, 186] on td "Necesita punto de agua" at bounding box center [671, 191] width 93 height 52
click at [660, 161] on td "VV sin recinto" at bounding box center [857, 148] width 650 height 32
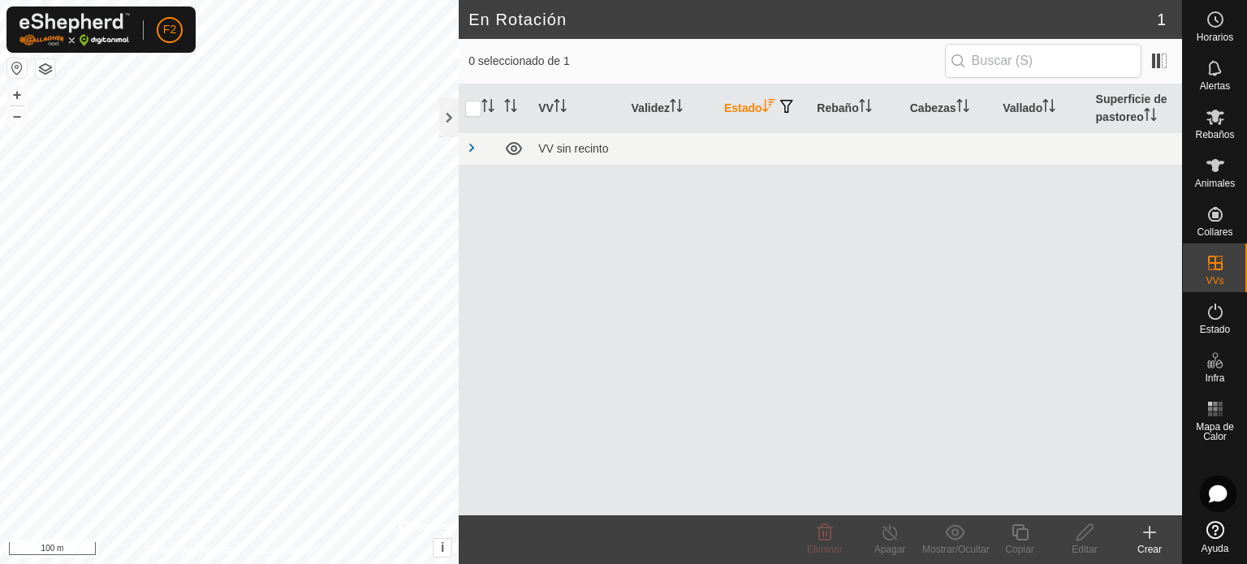
click at [663, 200] on div "VV Validez Estado Rebaño Cabezas Vallado Superficie de pastoreo VV sin recinto" at bounding box center [820, 299] width 723 height 431
click at [469, 143] on span at bounding box center [471, 147] width 13 height 13
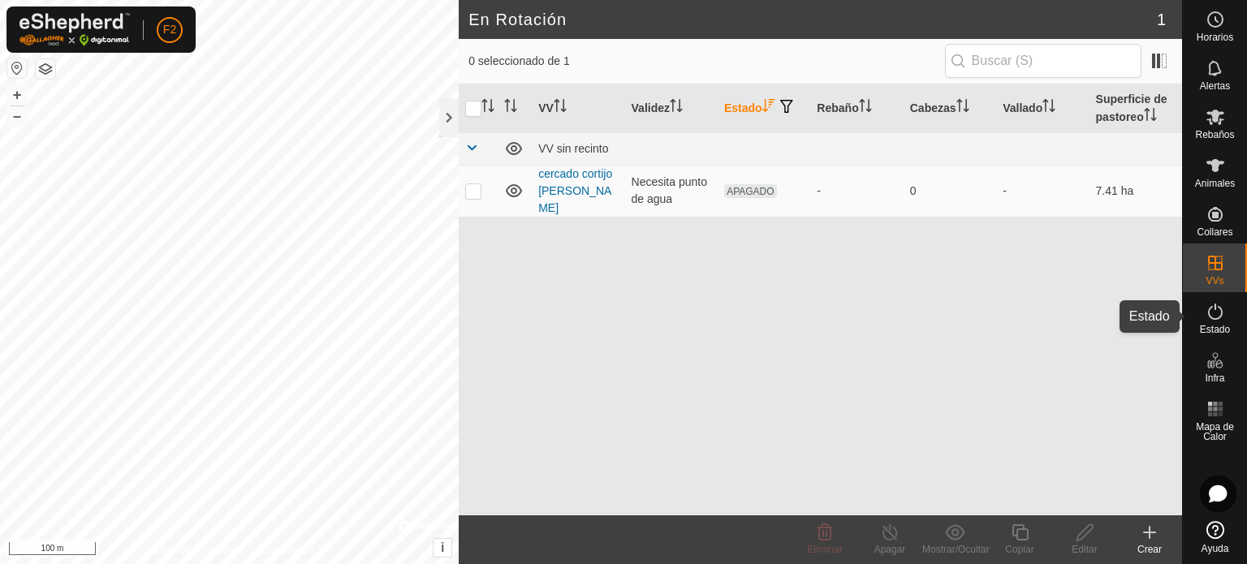
click at [1208, 315] on icon at bounding box center [1215, 312] width 15 height 16
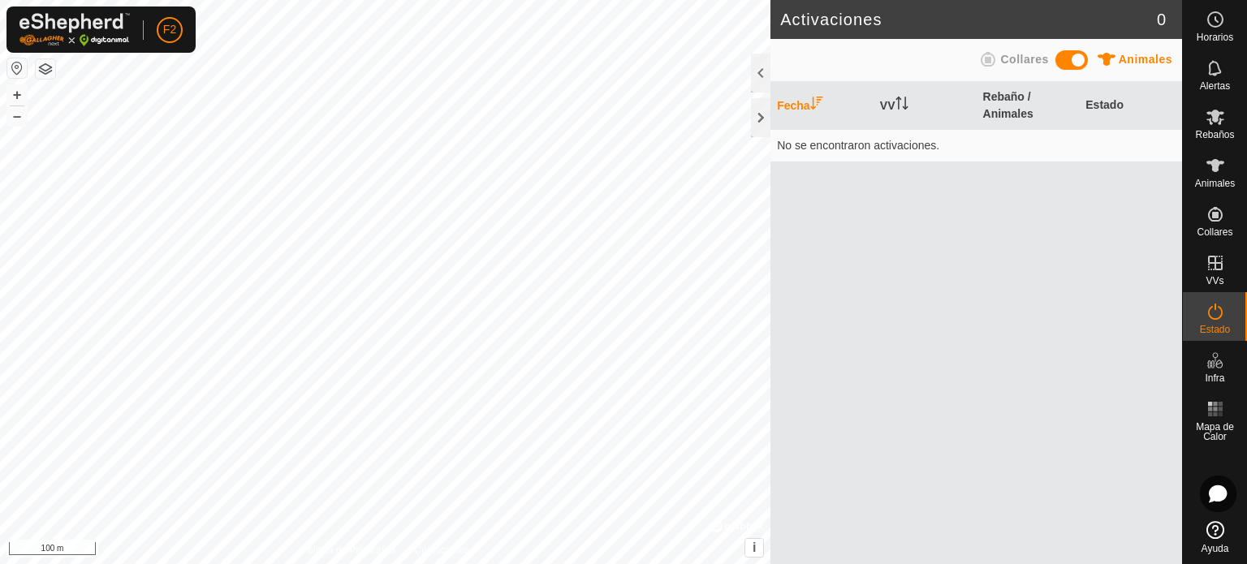
click at [1201, 320] on es-activation-svg-icon at bounding box center [1215, 312] width 29 height 26
click at [1216, 64] on icon at bounding box center [1214, 67] width 19 height 19
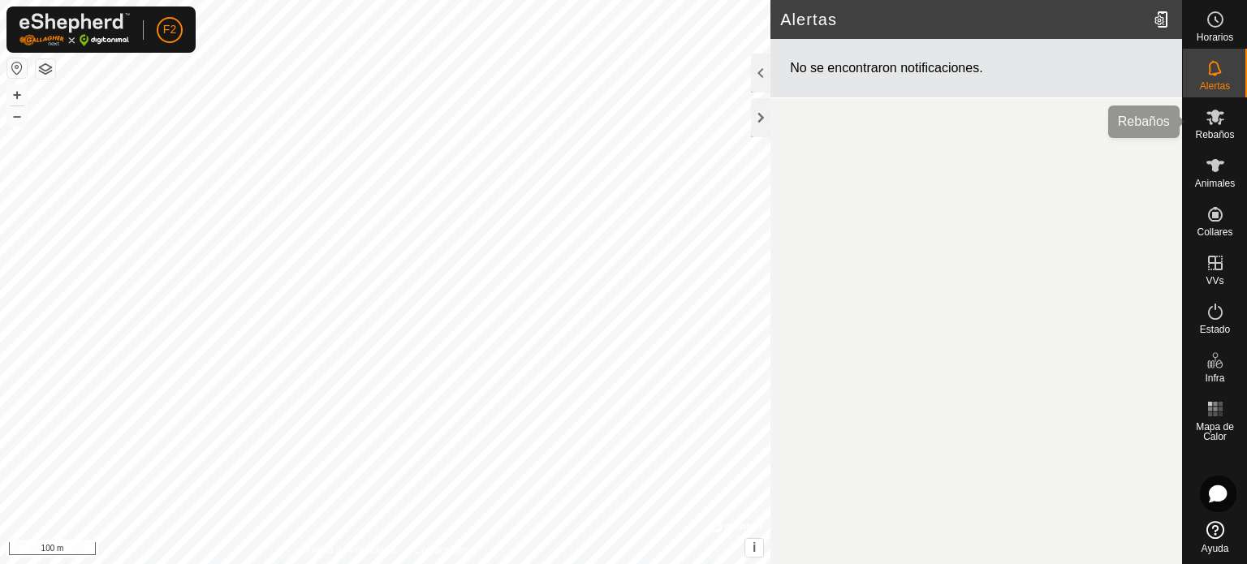
click at [1214, 115] on icon at bounding box center [1215, 117] width 18 height 15
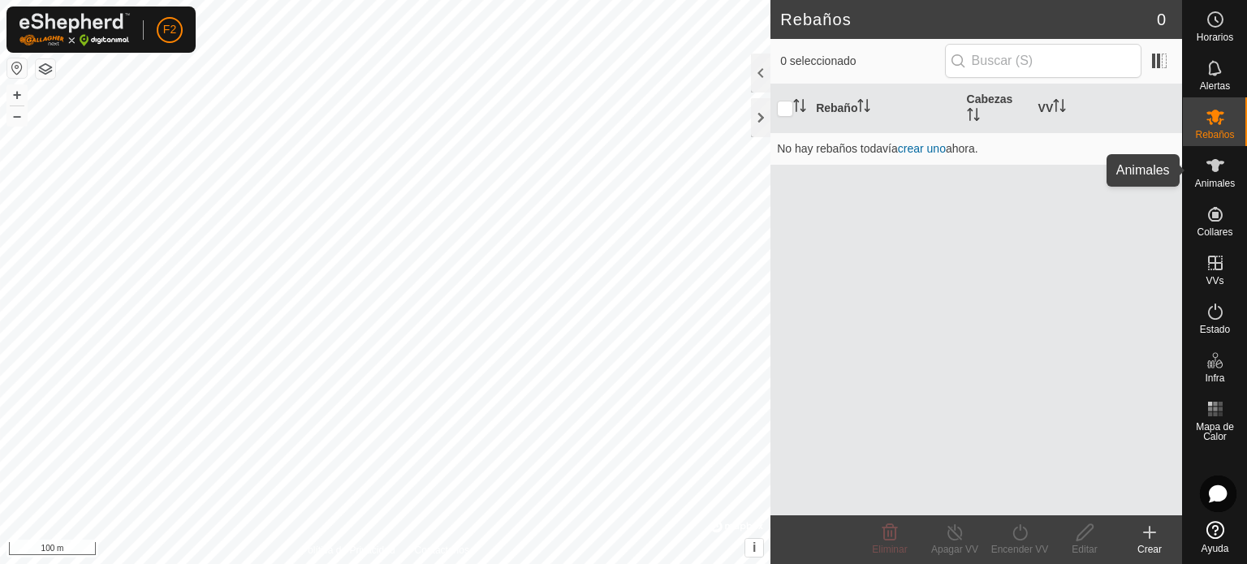
click at [1222, 180] on span "Animales" at bounding box center [1215, 184] width 40 height 10
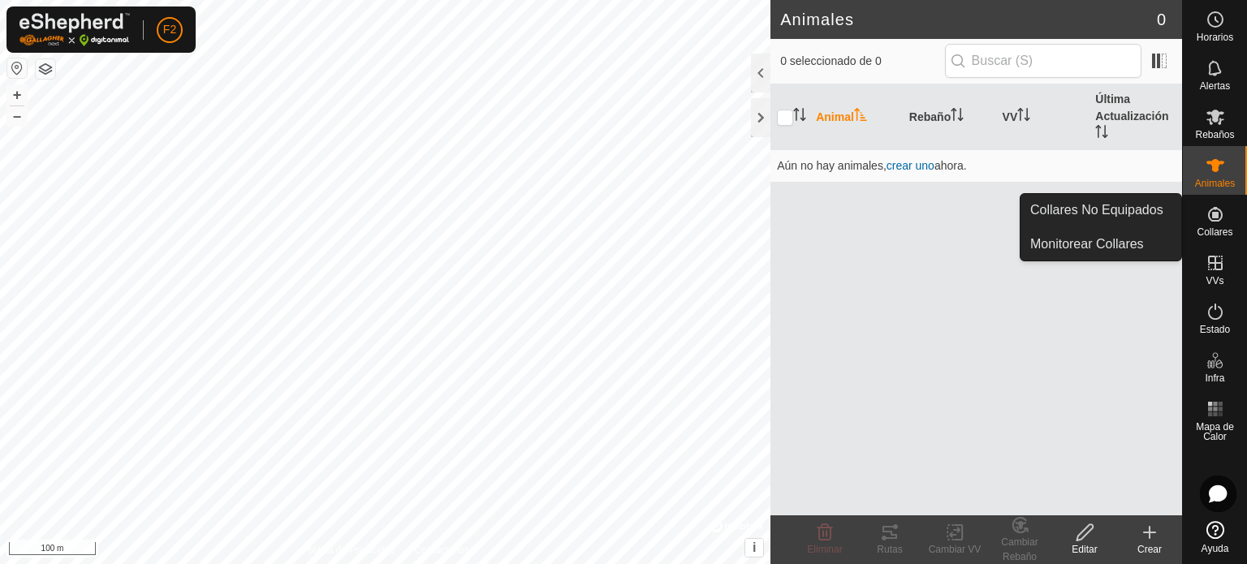
click at [1218, 219] on icon at bounding box center [1214, 214] width 19 height 19
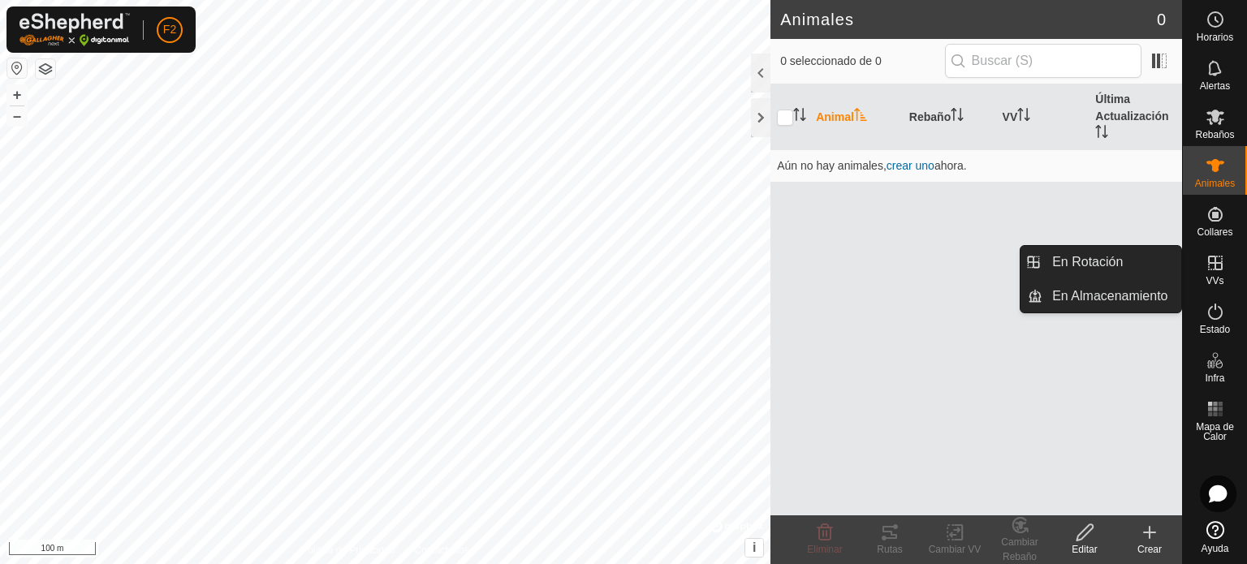
click at [1202, 259] on es-virtualpaddocks-svg-icon at bounding box center [1215, 263] width 29 height 26
click at [1210, 261] on icon at bounding box center [1214, 262] width 19 height 19
click at [1138, 292] on link "En Almacenamiento" at bounding box center [1111, 296] width 139 height 32
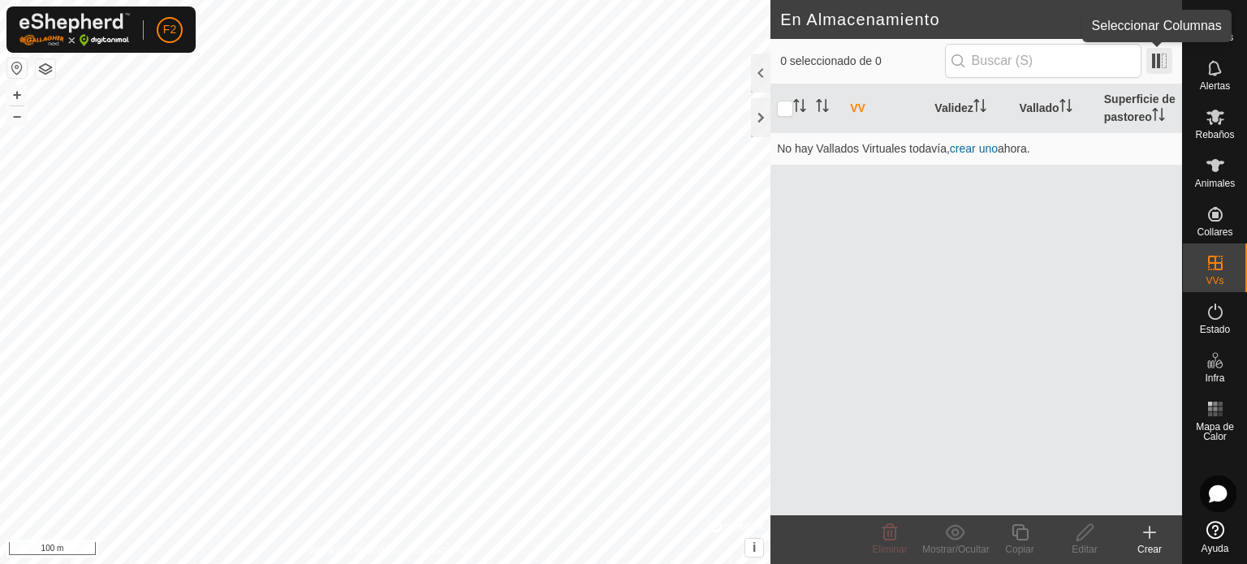
click at [1163, 58] on span at bounding box center [1159, 61] width 26 height 26
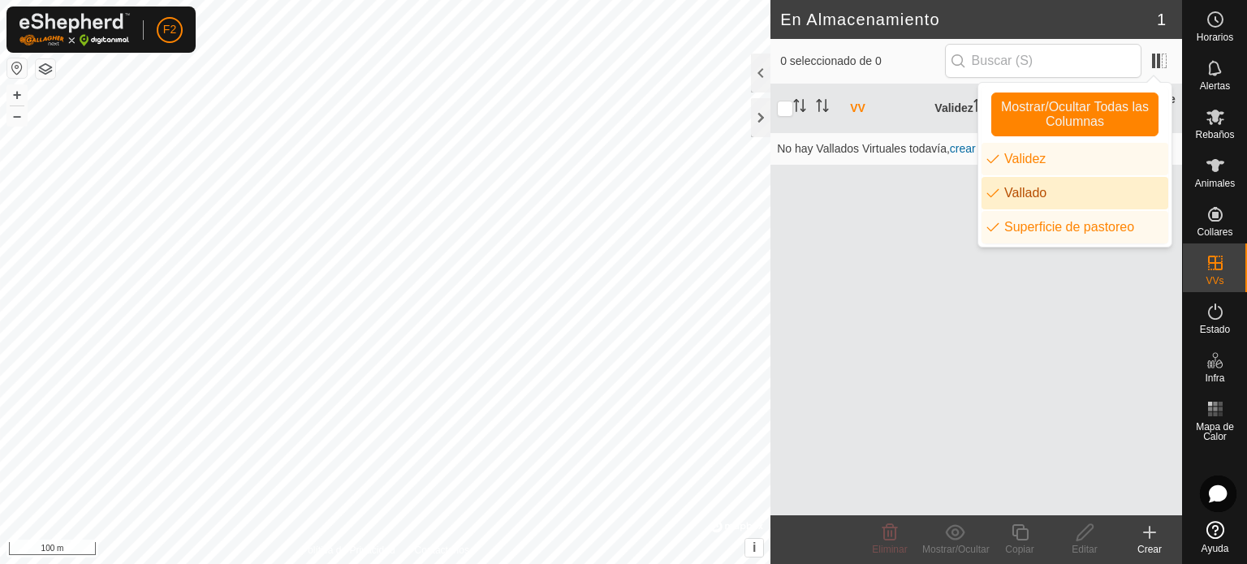
click at [1021, 190] on li "Vallado" at bounding box center [1074, 193] width 187 height 32
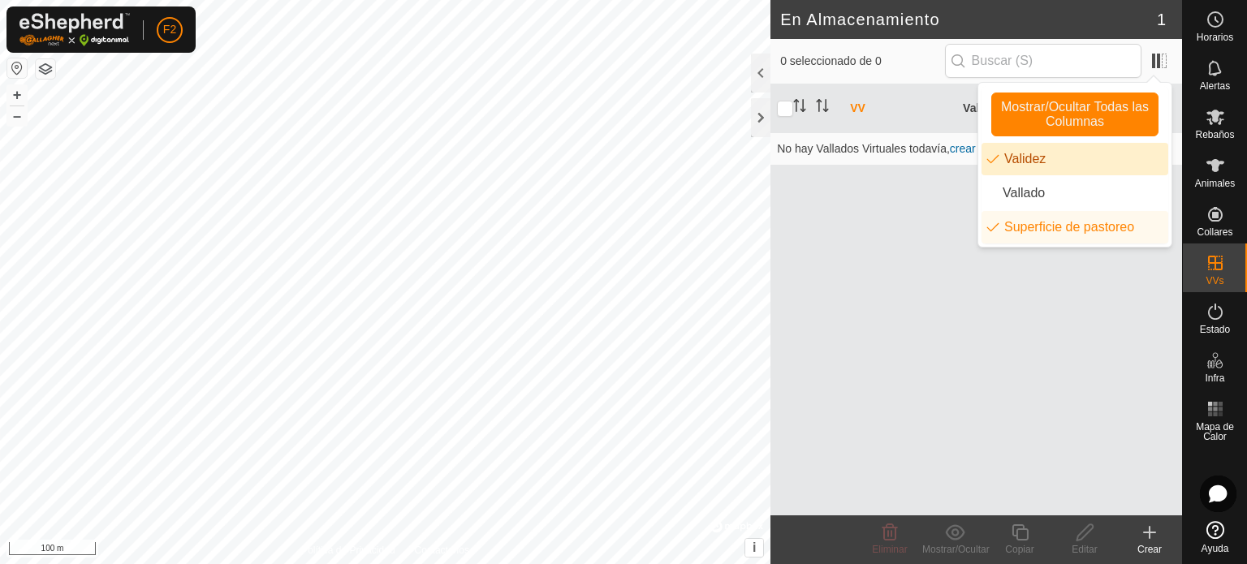
click at [1020, 149] on li "Validez" at bounding box center [1074, 159] width 187 height 32
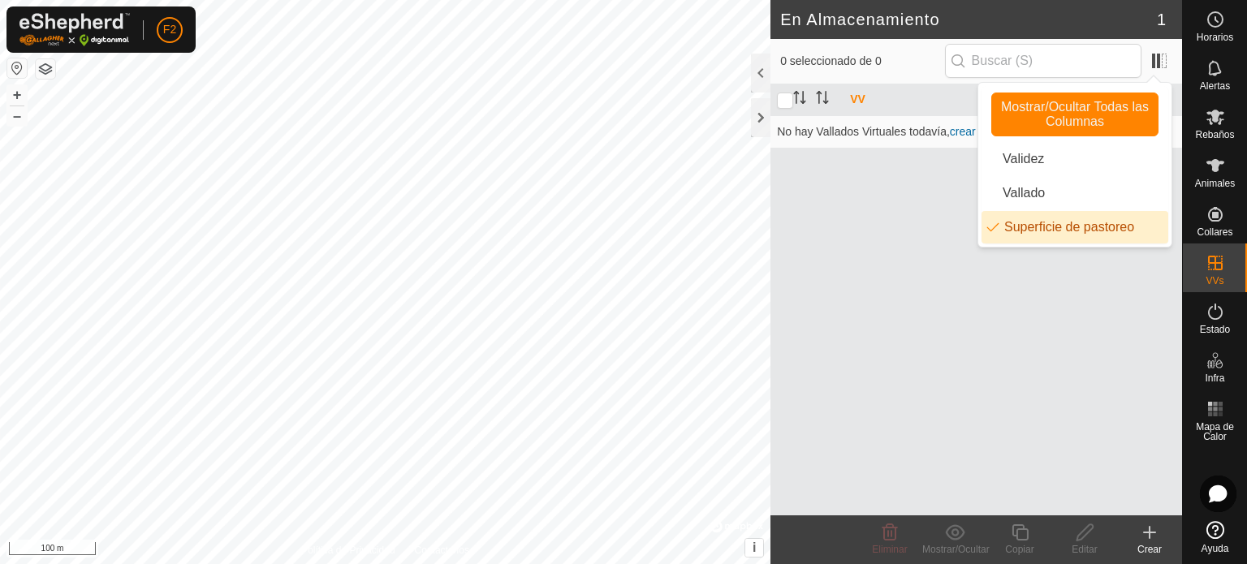
click at [1023, 233] on li "Superficie de pastoreo" at bounding box center [1074, 227] width 187 height 32
click at [1045, 218] on li "Superficie de pastoreo" at bounding box center [1074, 227] width 187 height 32
click at [1045, 227] on li "Superficie de pastoreo" at bounding box center [1074, 227] width 187 height 32
click at [761, 71] on div at bounding box center [760, 73] width 19 height 39
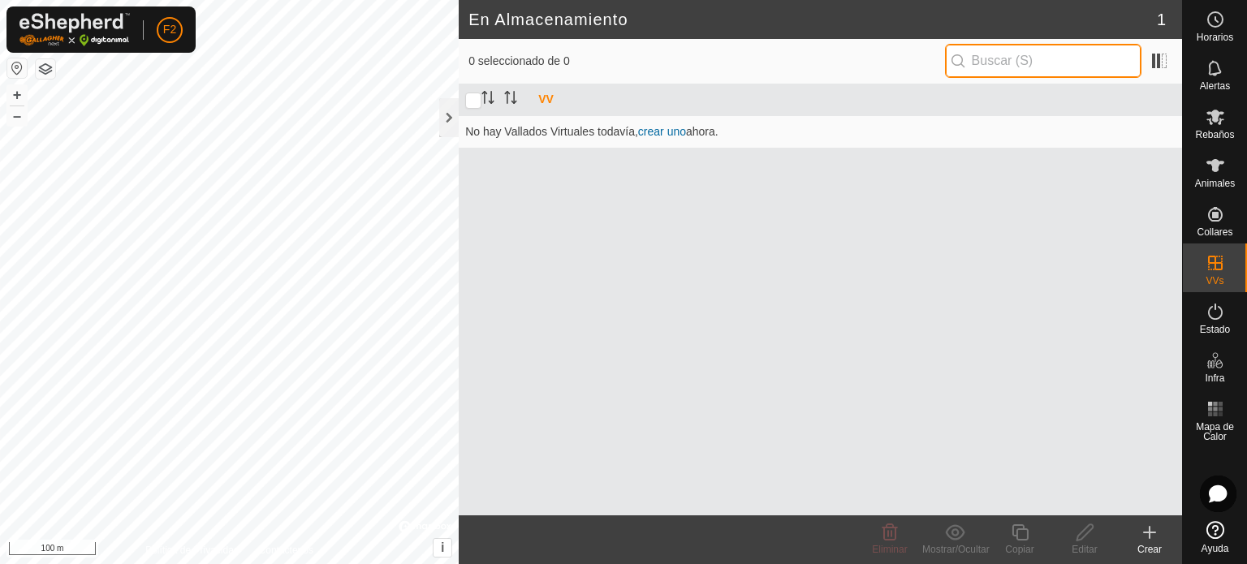
click at [987, 56] on input "text" at bounding box center [1043, 61] width 196 height 34
type input "[PERSON_NAME]"
click at [454, 116] on div at bounding box center [448, 117] width 19 height 39
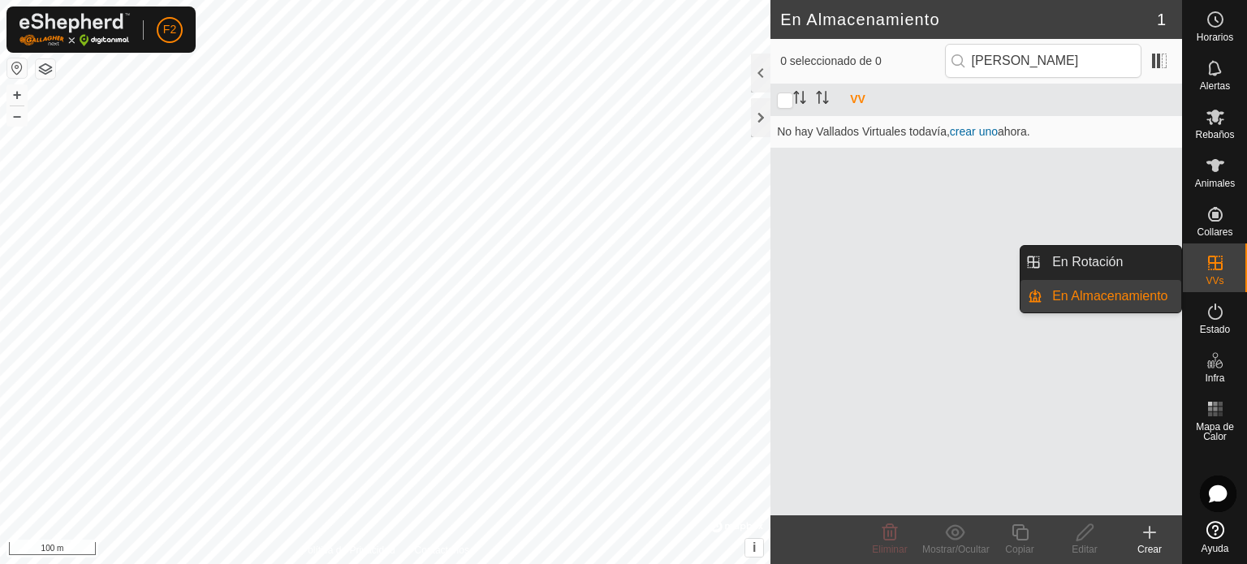
click at [1208, 270] on icon at bounding box center [1214, 262] width 19 height 19
click at [1079, 265] on link "En Rotación" at bounding box center [1111, 262] width 139 height 32
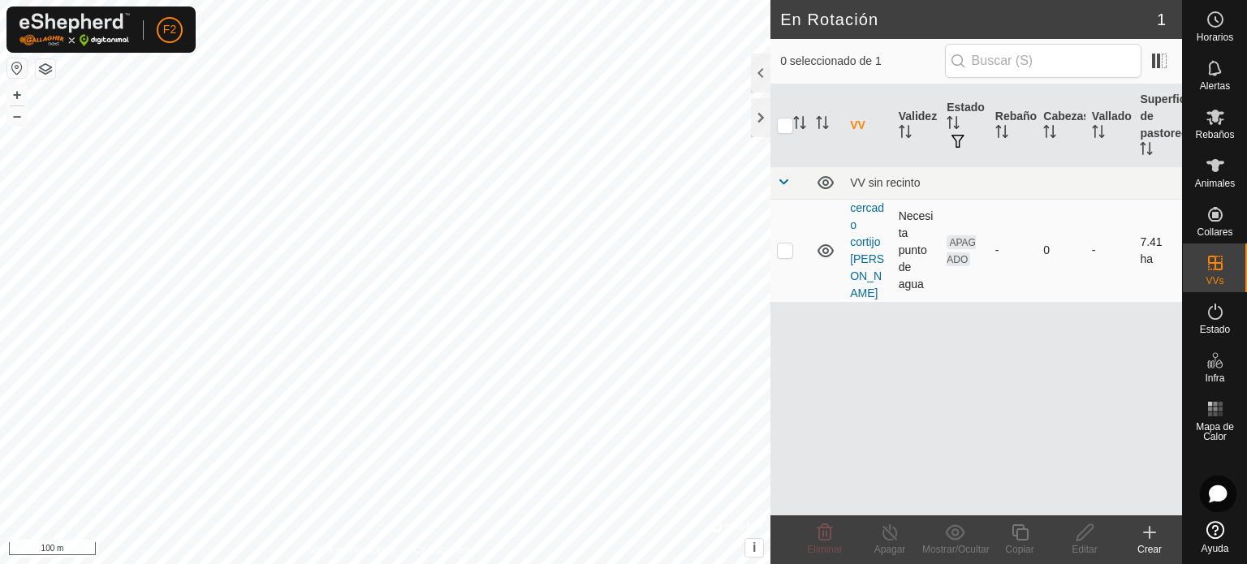
click at [911, 263] on td "Necesita punto de agua" at bounding box center [916, 250] width 49 height 103
click at [919, 192] on td "VV sin recinto" at bounding box center [1012, 182] width 339 height 32
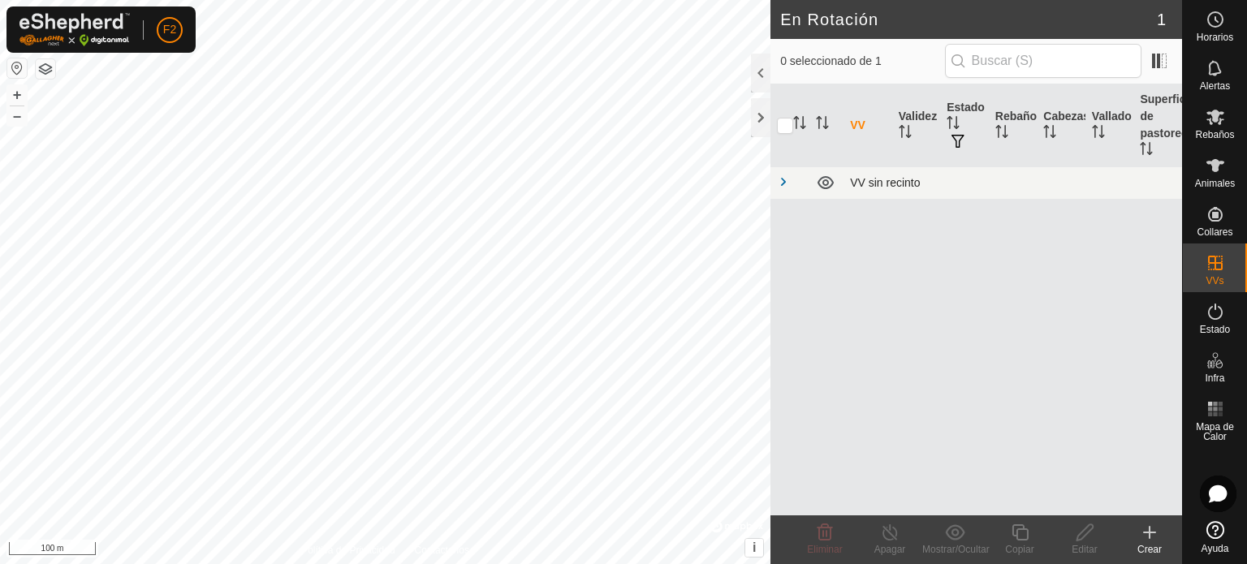
click at [906, 188] on div "VV sin recinto" at bounding box center [1013, 182] width 326 height 13
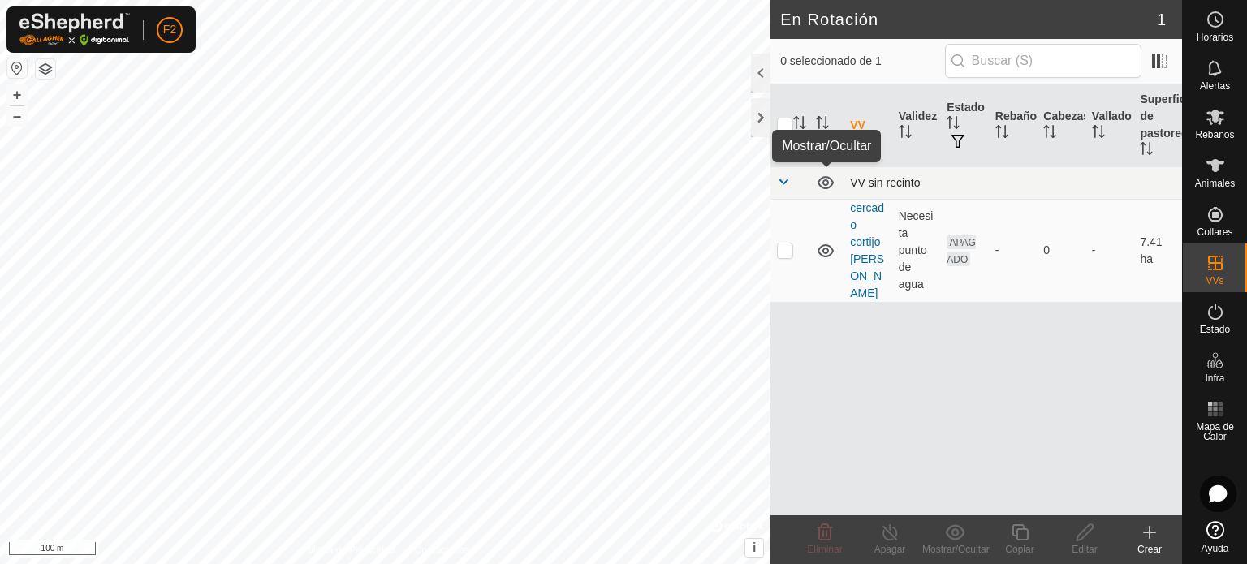
click at [822, 176] on icon at bounding box center [825, 182] width 19 height 19
click at [826, 188] on icon at bounding box center [825, 182] width 19 height 19
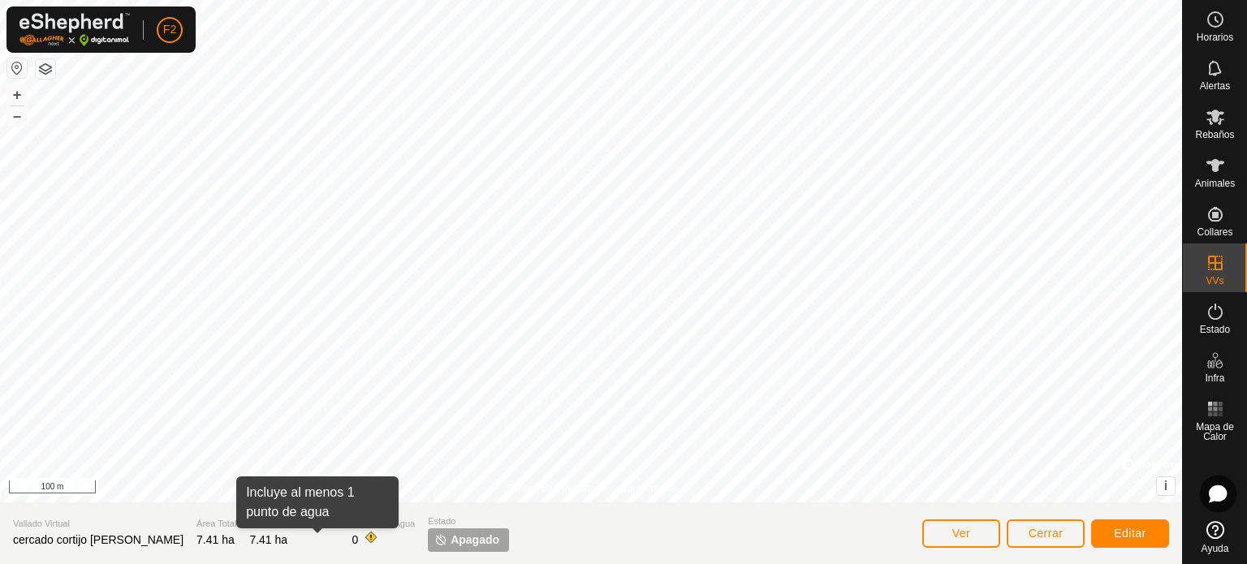
click at [364, 541] on span at bounding box center [370, 537] width 13 height 13
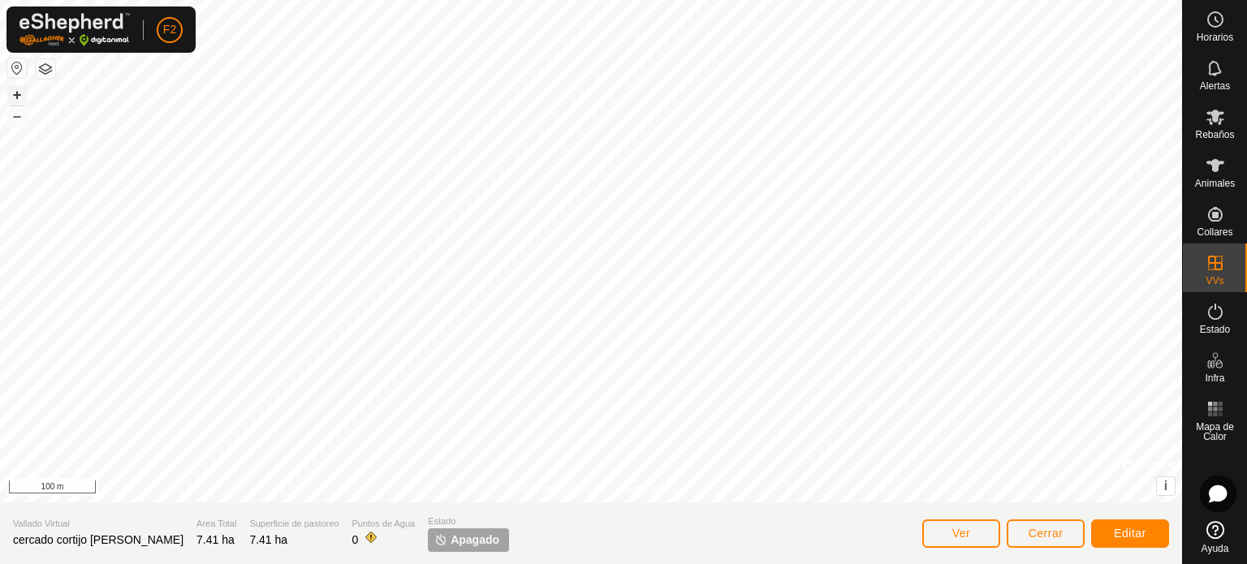
click at [13, 97] on button "+" at bounding box center [16, 94] width 19 height 19
drag, startPoint x: 14, startPoint y: 115, endPoint x: 20, endPoint y: 93, distance: 22.9
click at [14, 116] on button "–" at bounding box center [16, 115] width 19 height 19
click at [1210, 171] on icon at bounding box center [1214, 165] width 19 height 19
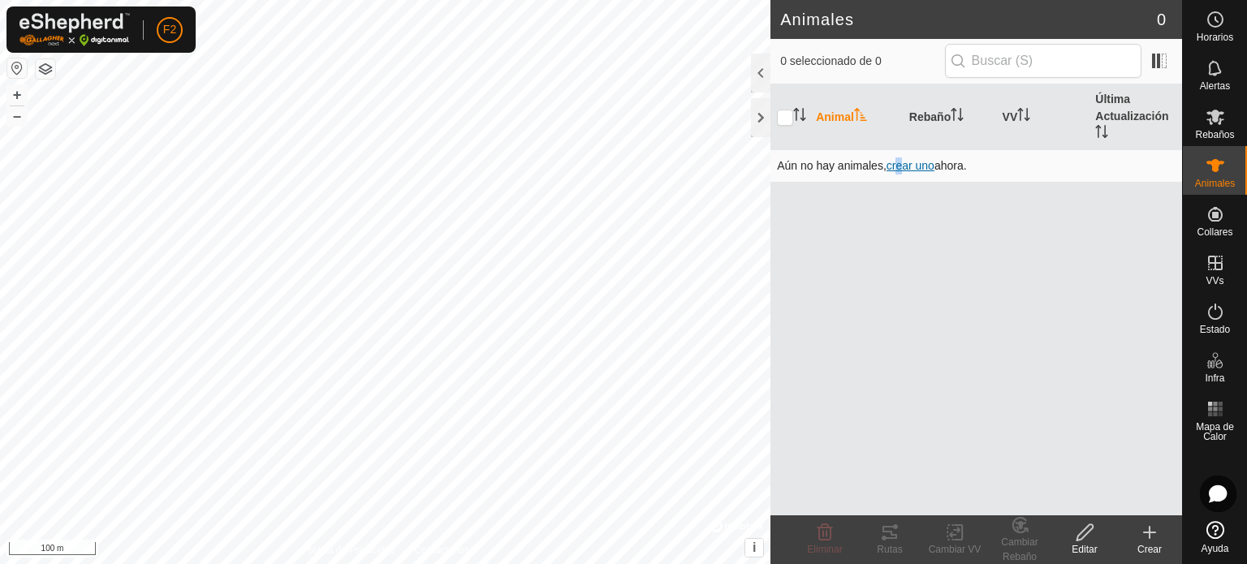
click at [896, 164] on span "crear uno" at bounding box center [910, 165] width 48 height 13
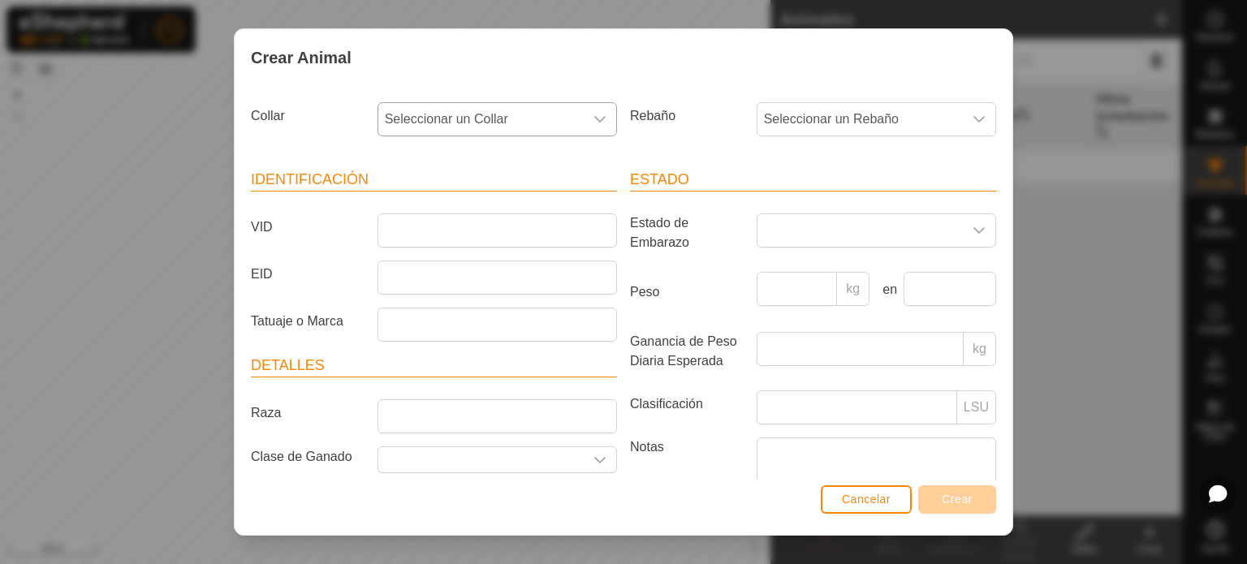
click at [598, 113] on div "dropdown trigger" at bounding box center [600, 119] width 32 height 32
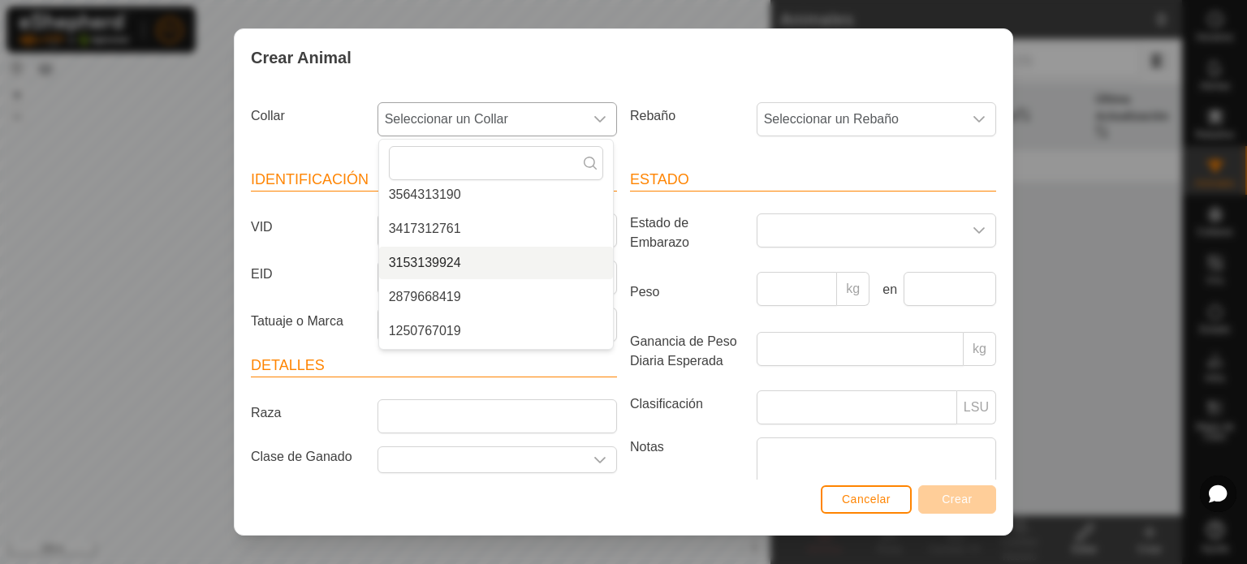
click at [425, 262] on li "3153139924" at bounding box center [496, 263] width 234 height 32
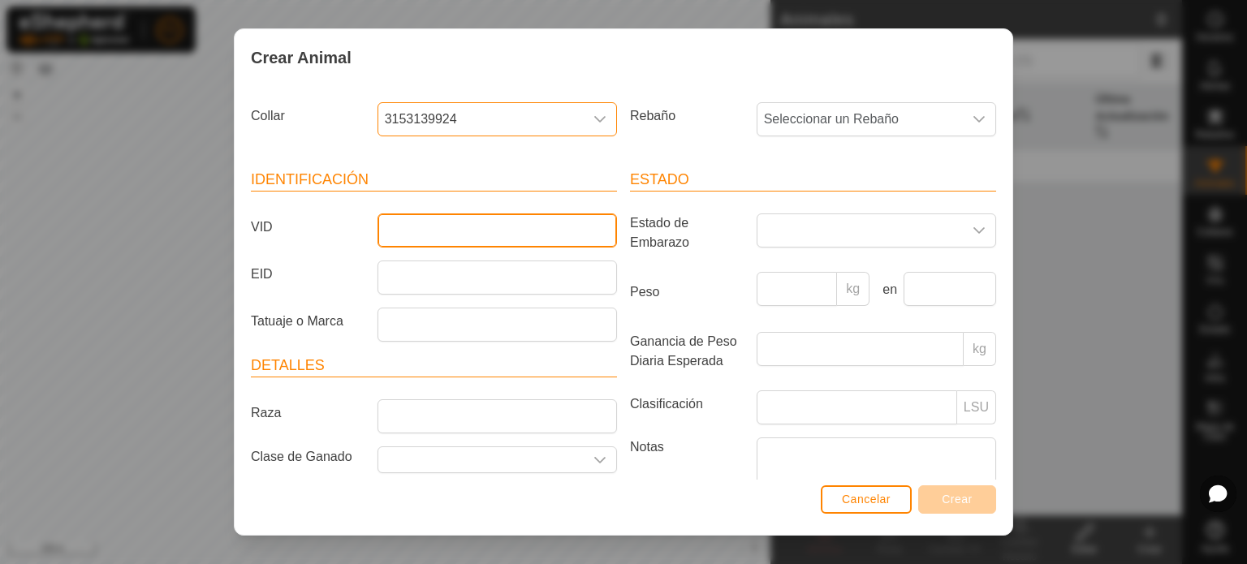
click at [406, 230] on input "VID" at bounding box center [496, 230] width 239 height 34
type input "t"
type input "m"
click at [851, 116] on span "Seleccionar un Rebaño" at bounding box center [859, 119] width 205 height 32
click at [783, 90] on div "Collar 3153139924 Rebaño Seleccionar un Rebaño - Identificación VID EID Tatuaje…" at bounding box center [624, 283] width 778 height 395
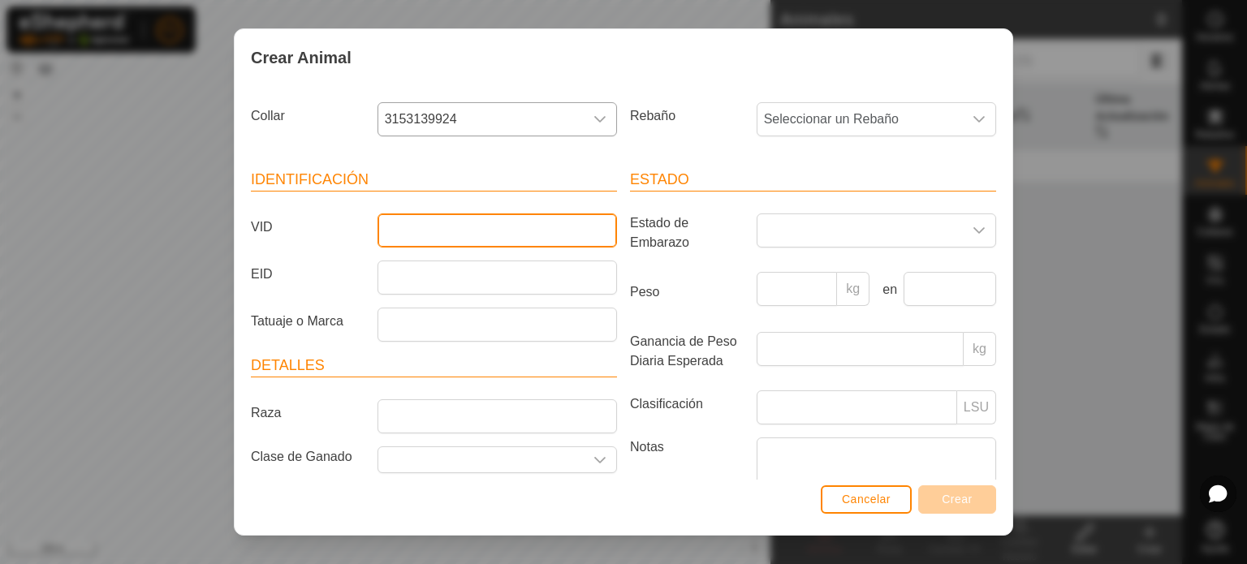
click at [460, 222] on input "VID" at bounding box center [496, 230] width 239 height 34
click at [470, 229] on input "limosinmocho" at bounding box center [496, 230] width 239 height 34
type input "limosinmoraleja"
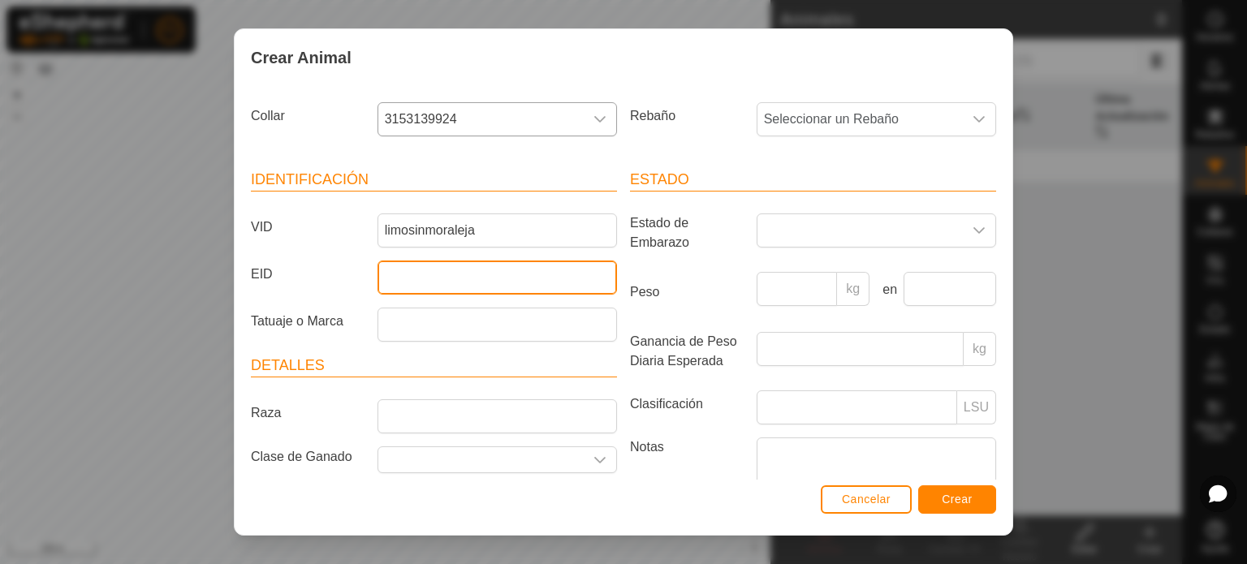
click at [412, 272] on input "EID" at bounding box center [496, 278] width 239 height 34
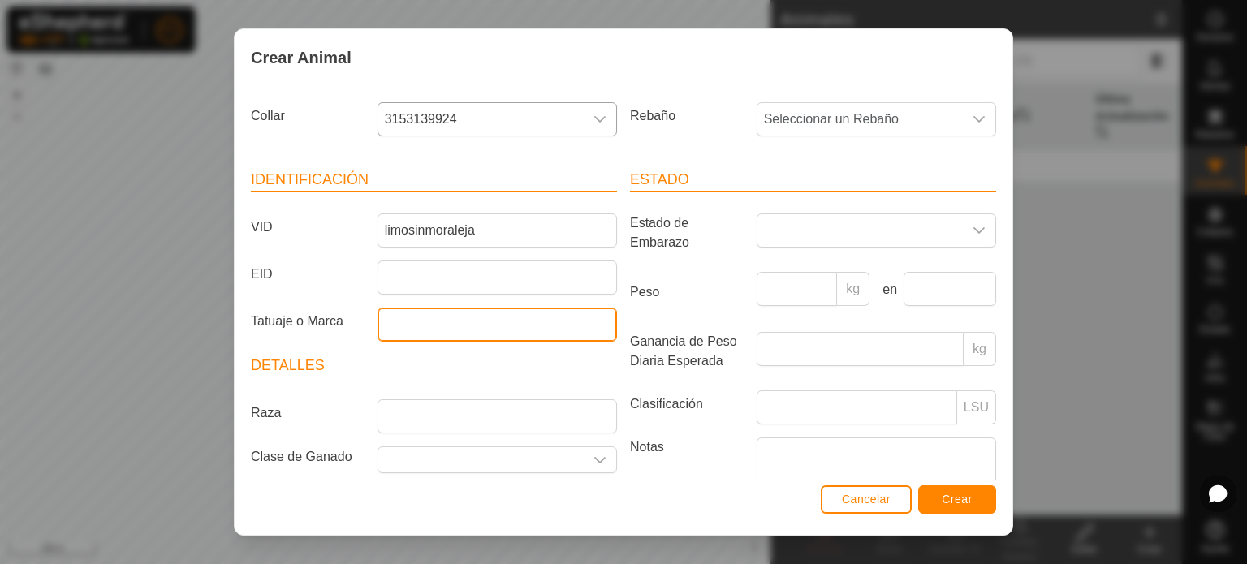
click at [420, 313] on input "Tatuaje o Marca" at bounding box center [496, 325] width 239 height 34
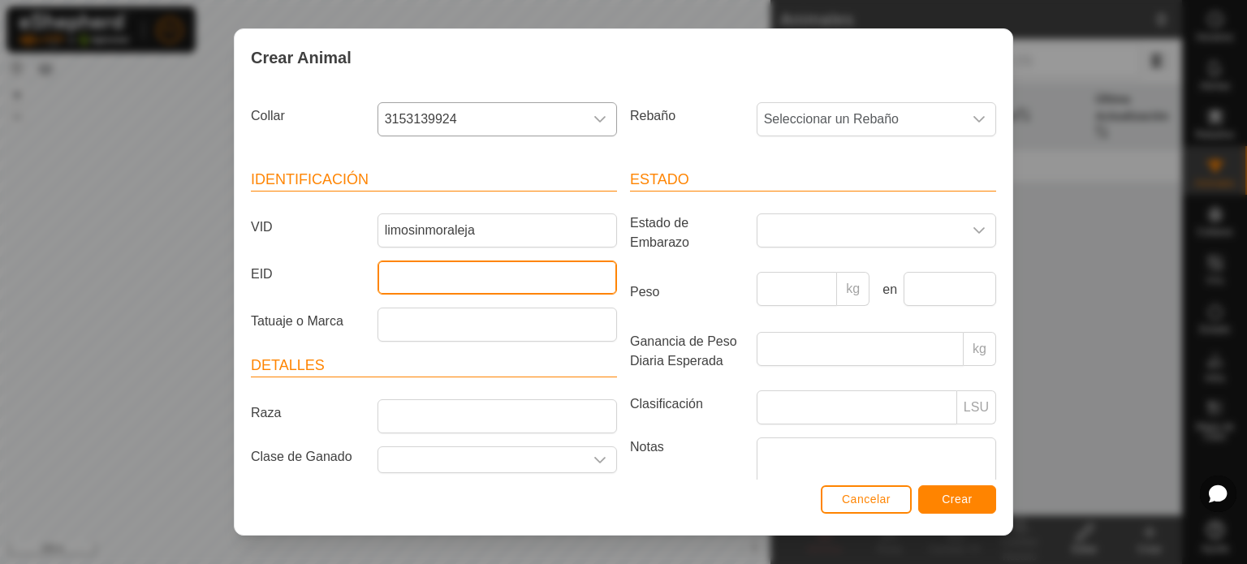
click at [425, 282] on input "EID" at bounding box center [496, 278] width 239 height 34
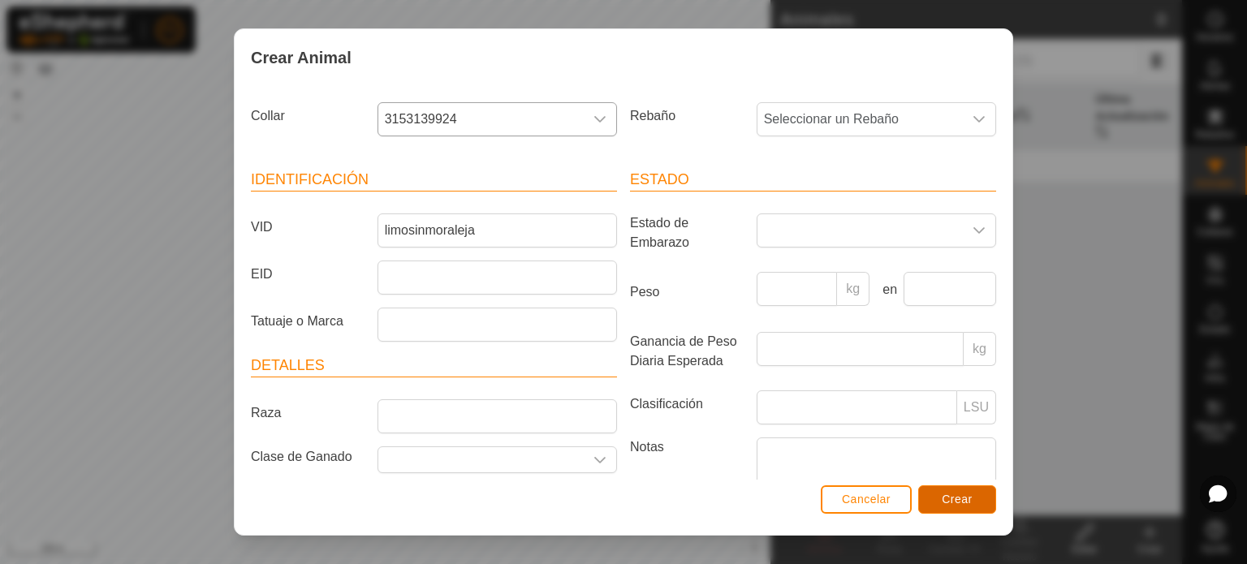
click at [965, 506] on span "Crear" at bounding box center [957, 499] width 31 height 13
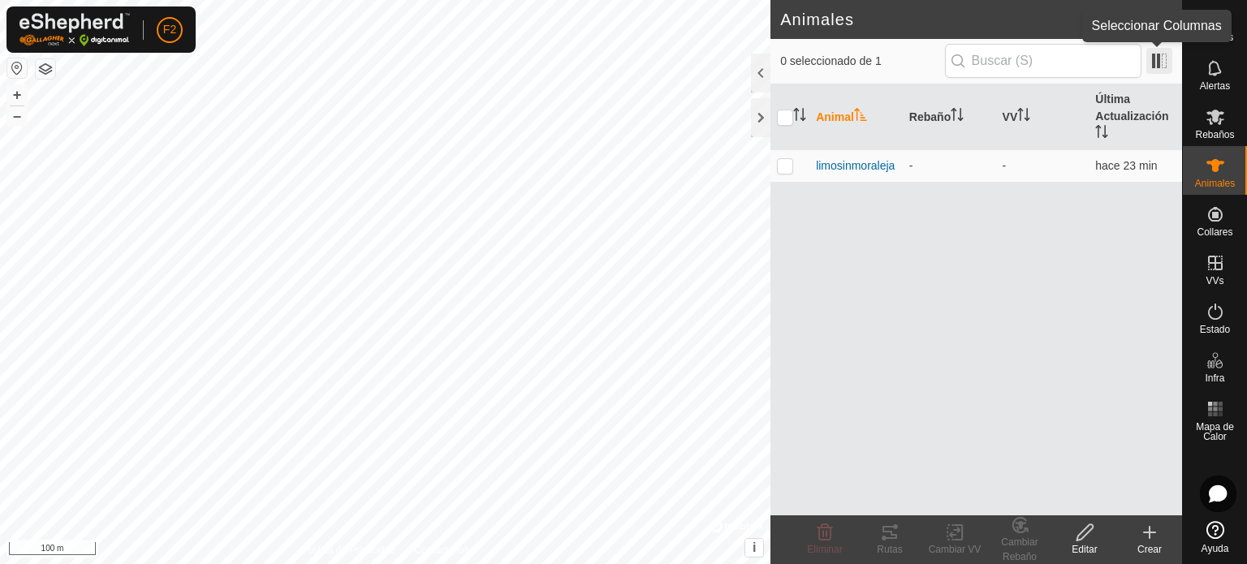
click at [1162, 63] on span at bounding box center [1159, 61] width 26 height 26
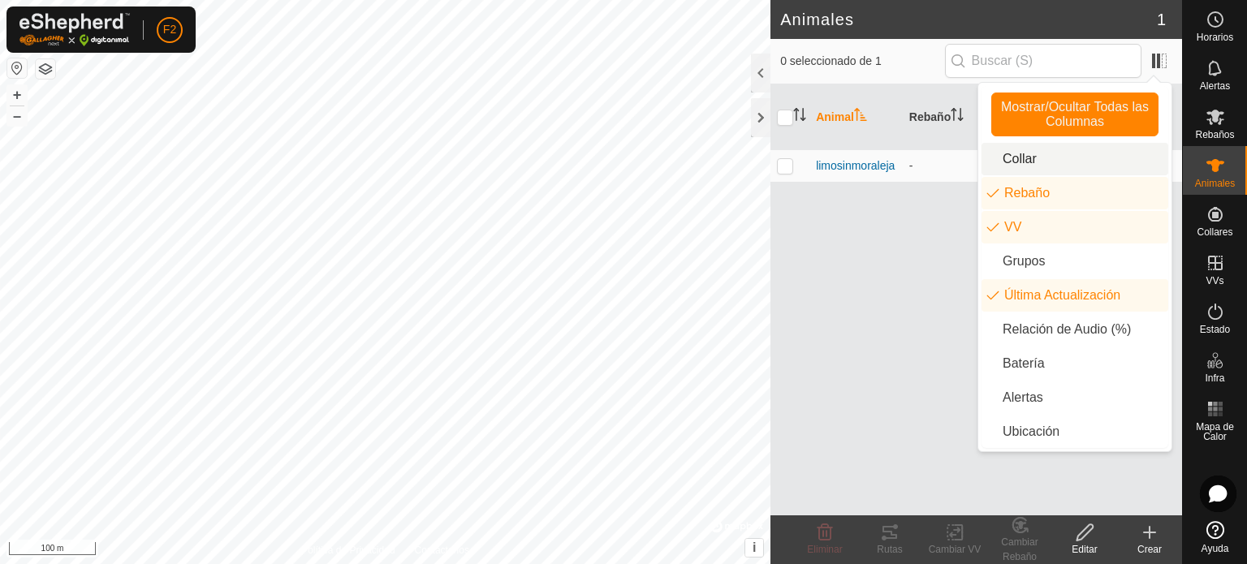
click at [1037, 164] on li "Collar" at bounding box center [1074, 159] width 187 height 32
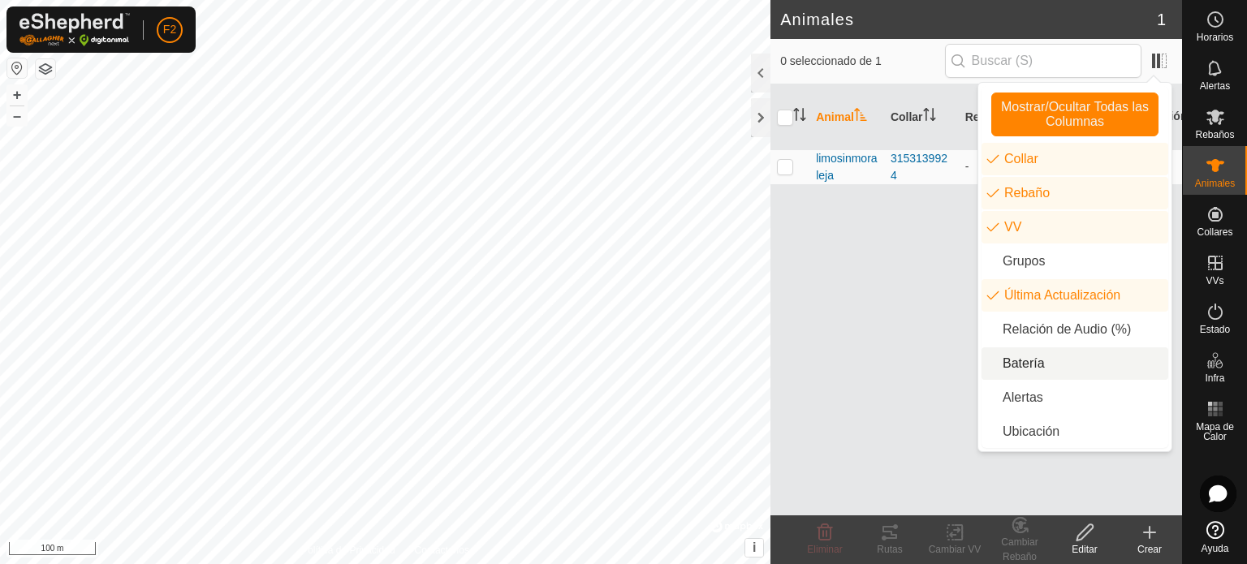
click at [1030, 357] on li "Batería" at bounding box center [1074, 363] width 187 height 32
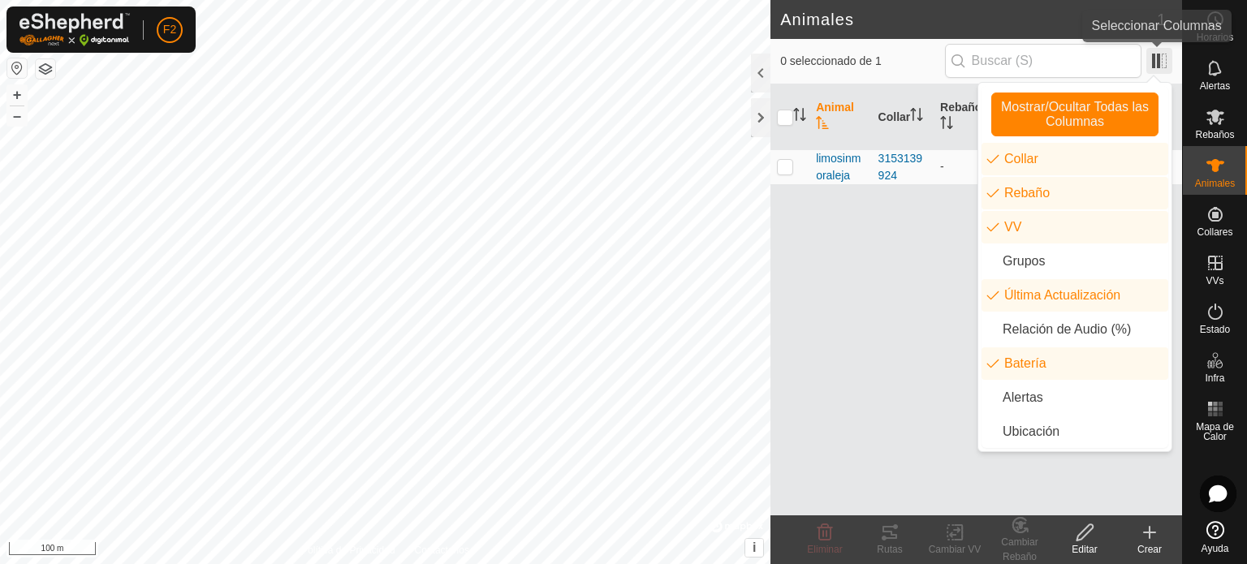
click at [1160, 60] on span at bounding box center [1159, 61] width 26 height 26
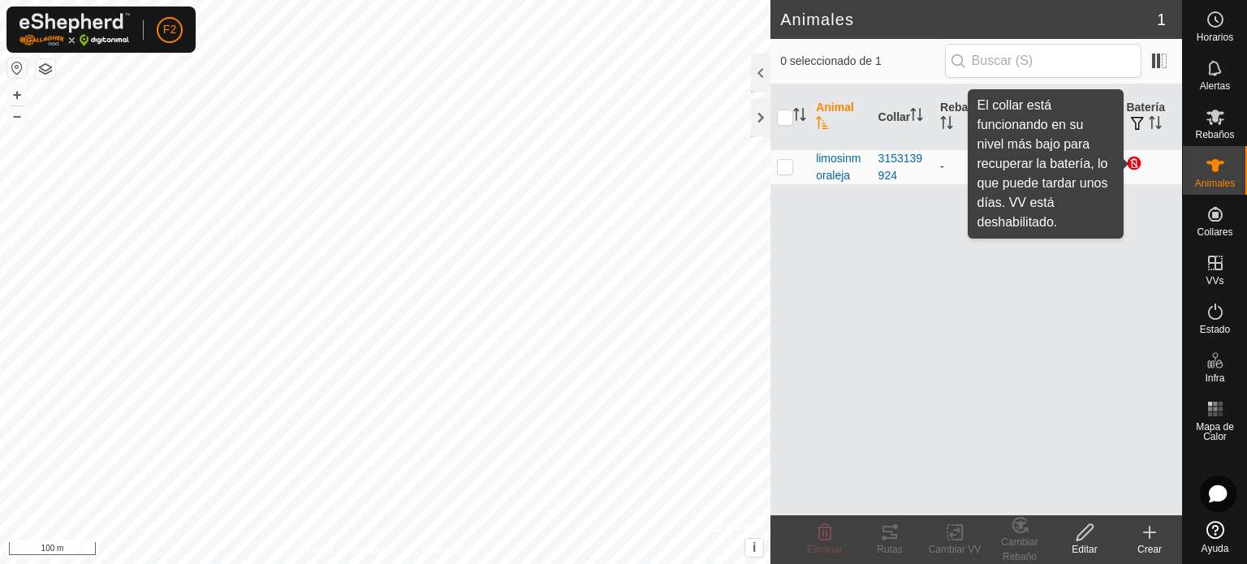
click at [1135, 164] on div at bounding box center [1135, 164] width 19 height 19
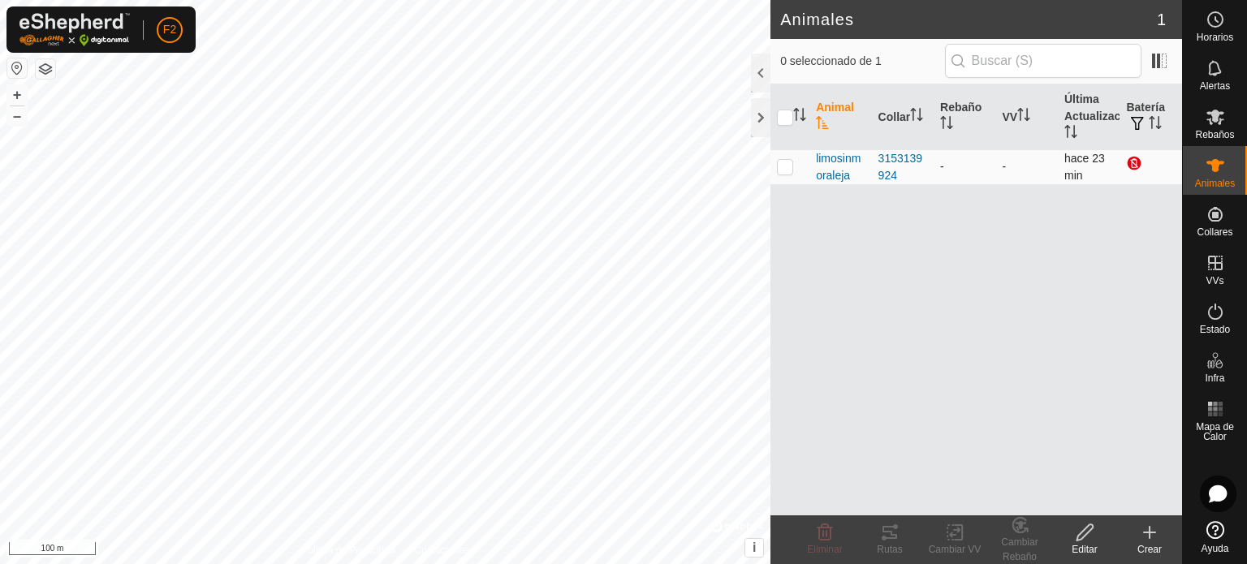
click at [1132, 157] on div at bounding box center [1135, 164] width 19 height 19
click at [763, 119] on div at bounding box center [760, 117] width 19 height 39
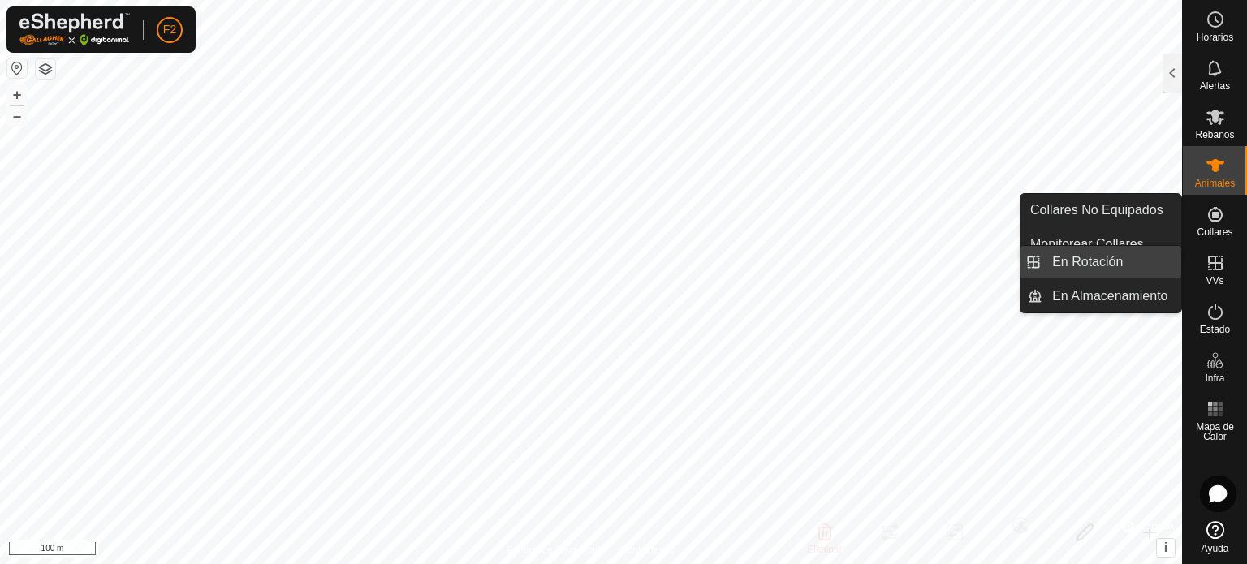
click at [1097, 261] on link "En Rotación" at bounding box center [1111, 262] width 139 height 32
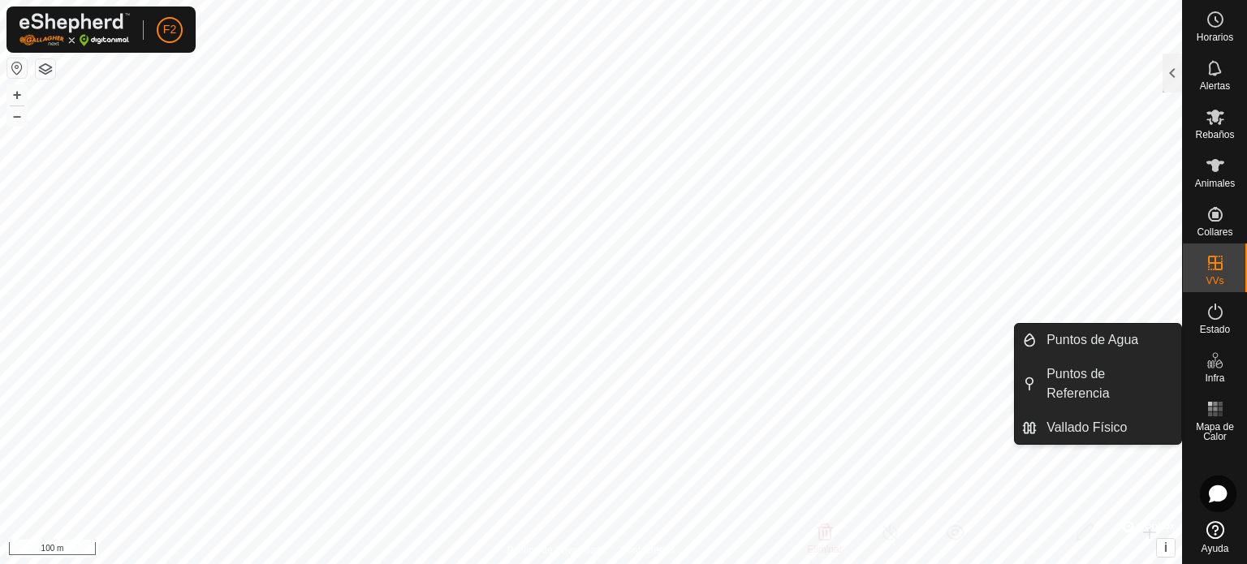
click at [1218, 363] on icon at bounding box center [1214, 360] width 19 height 19
click at [1104, 341] on link "Puntos de Agua" at bounding box center [1109, 340] width 144 height 32
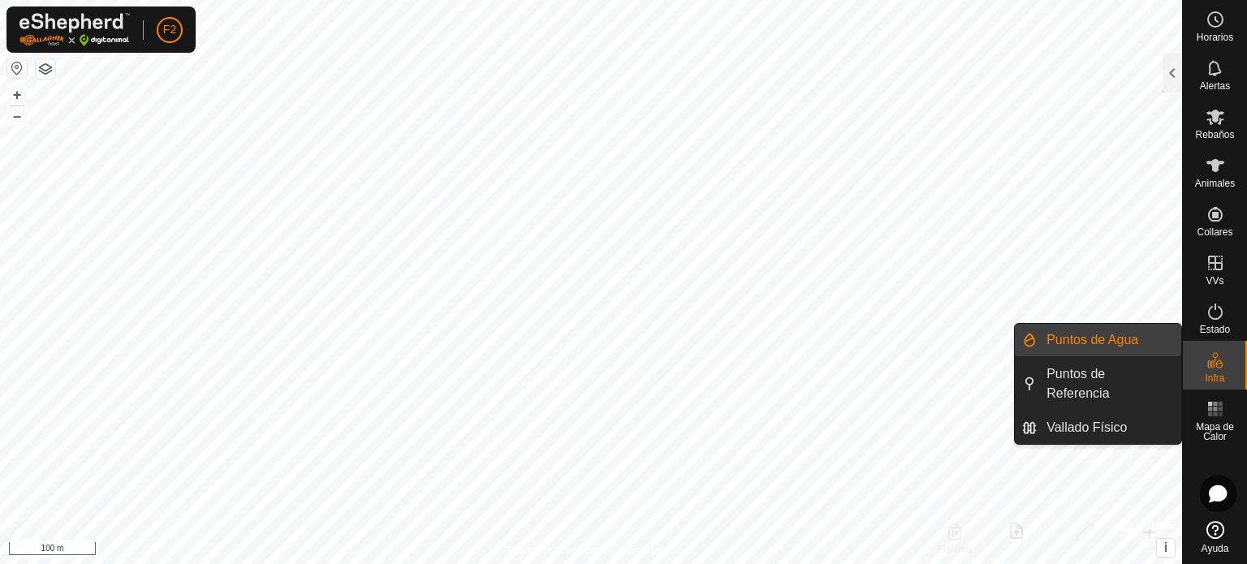
click at [1074, 337] on link "Puntos de Agua" at bounding box center [1109, 340] width 144 height 32
click at [1072, 336] on link "Puntos de Agua" at bounding box center [1109, 340] width 144 height 32
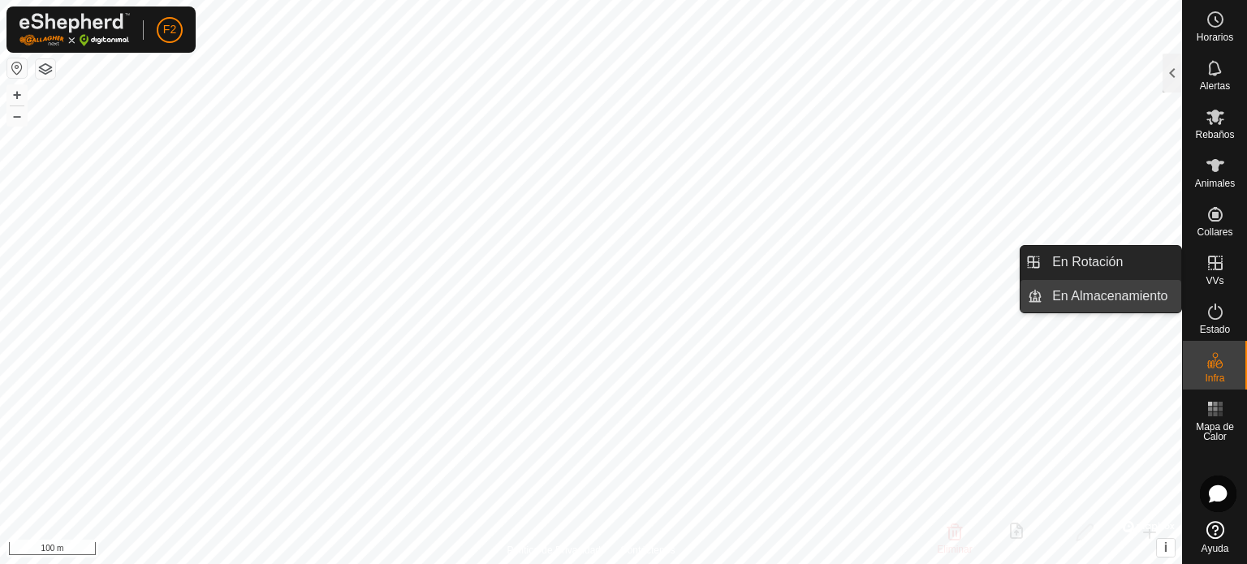
click at [1115, 291] on link "En Almacenamiento" at bounding box center [1111, 296] width 139 height 32
click at [1218, 270] on icon at bounding box center [1215, 263] width 15 height 15
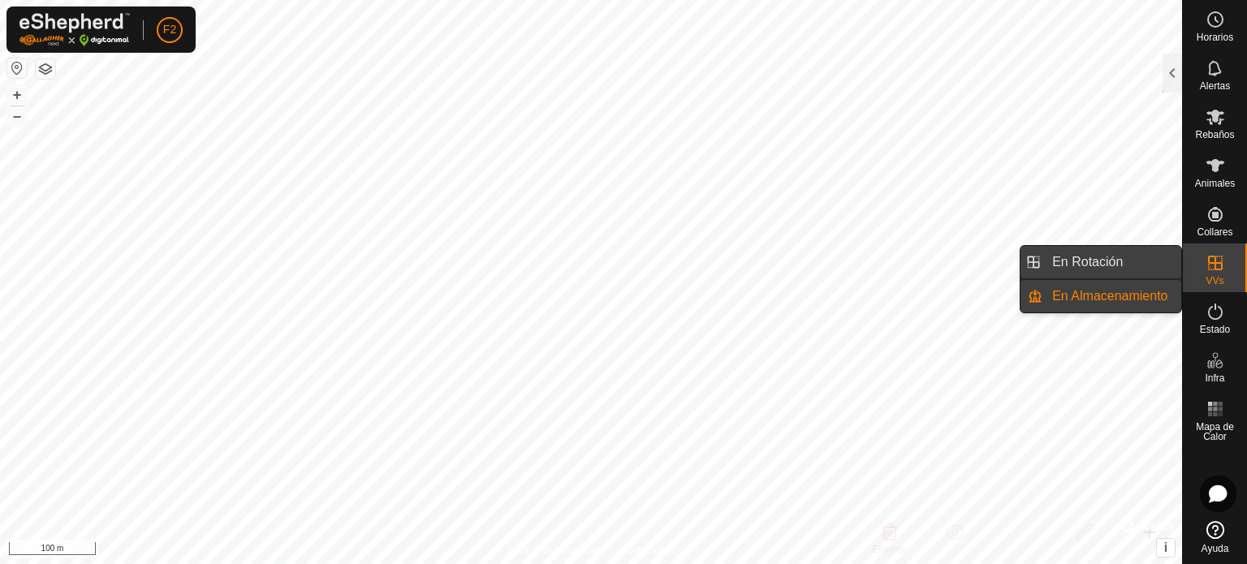
click at [1105, 265] on link "En Rotación" at bounding box center [1111, 262] width 139 height 32
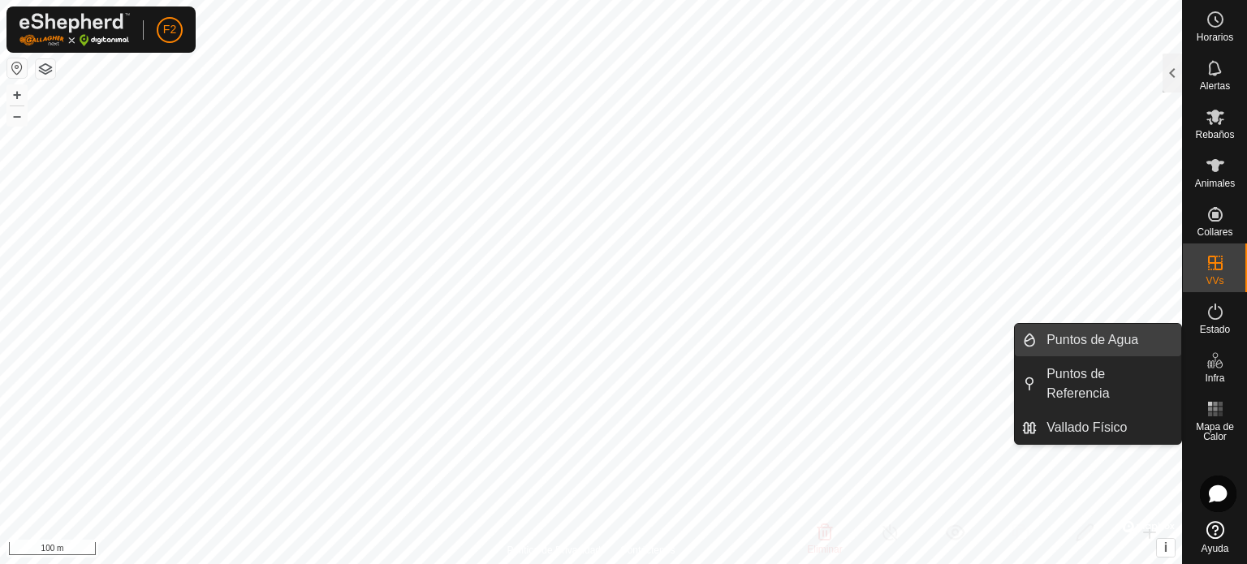
click at [1101, 337] on link "Puntos de Agua" at bounding box center [1109, 340] width 144 height 32
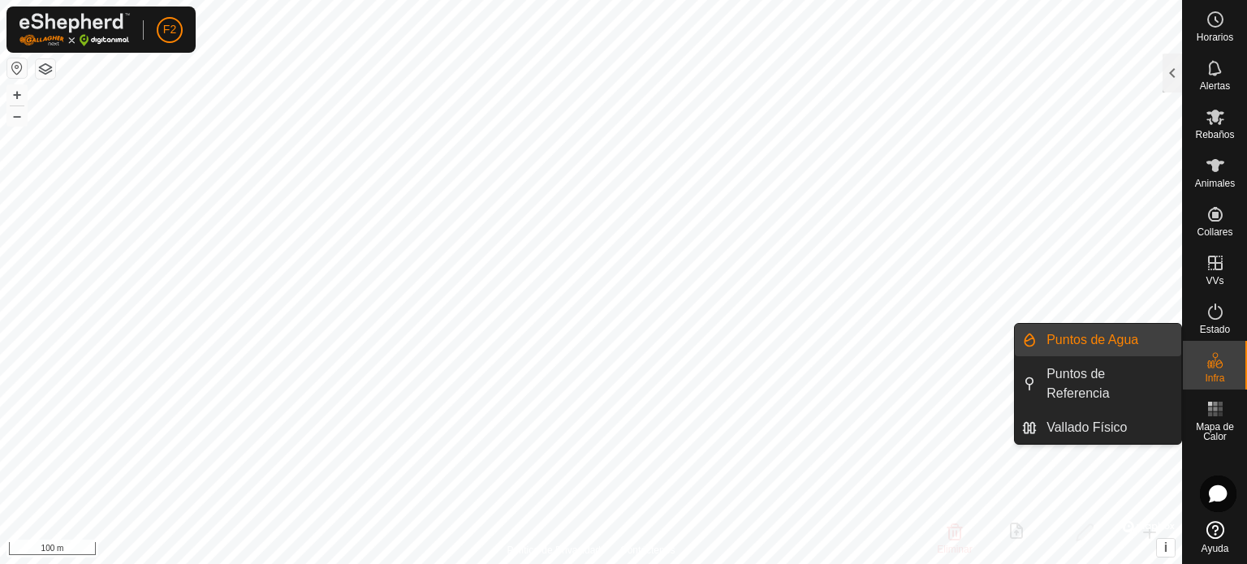
click at [1111, 342] on link "Puntos de Agua" at bounding box center [1109, 340] width 144 height 32
drag, startPoint x: 1229, startPoint y: 365, endPoint x: 1189, endPoint y: 361, distance: 40.0
click at [1227, 365] on div "Infra" at bounding box center [1215, 365] width 64 height 49
click at [1205, 359] on icon at bounding box center [1214, 360] width 19 height 19
click at [1131, 379] on link "Puntos de Referencia" at bounding box center [1109, 384] width 144 height 52
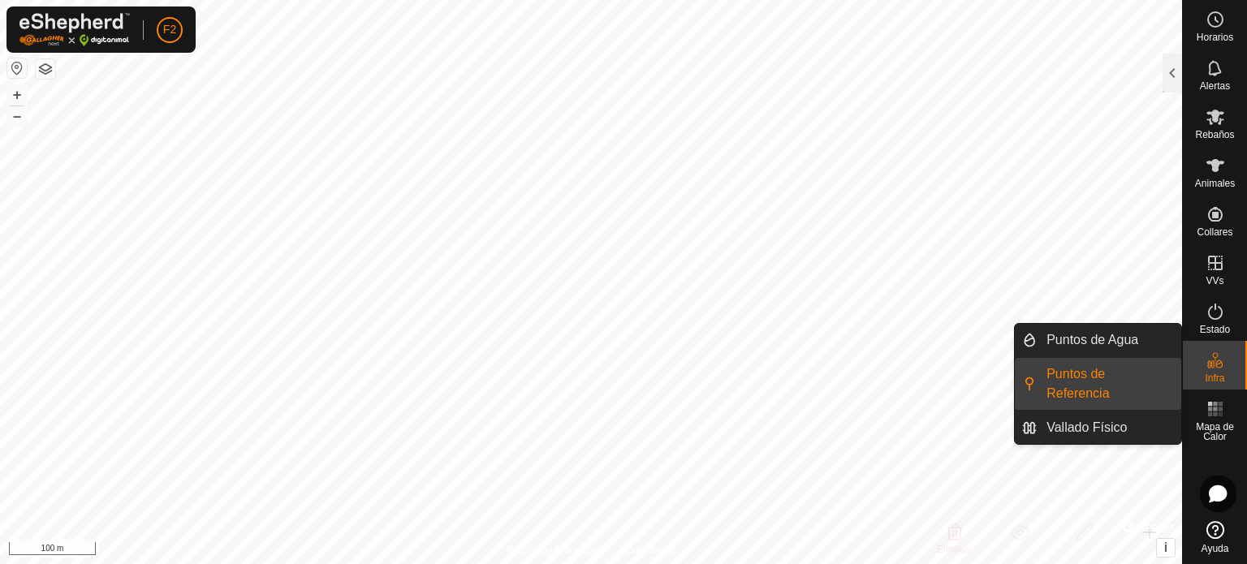
click at [1196, 359] on div "Infra" at bounding box center [1215, 365] width 64 height 49
click at [1089, 412] on link "Vallado Físico" at bounding box center [1109, 428] width 144 height 32
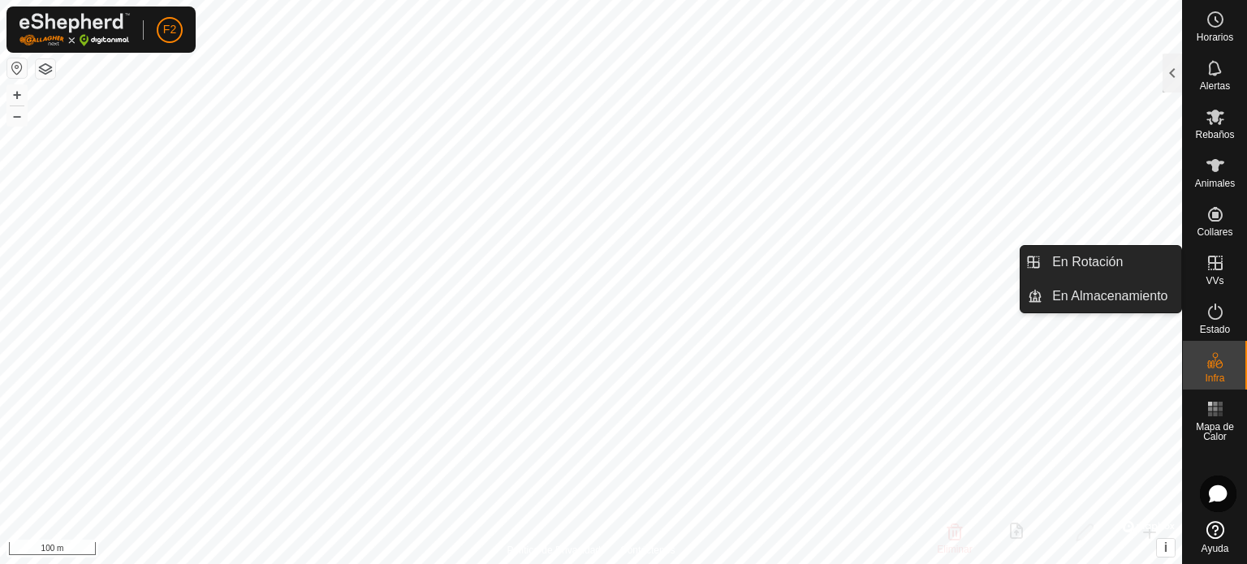
click at [1218, 266] on icon at bounding box center [1214, 262] width 19 height 19
click at [1095, 293] on link "En Almacenamiento" at bounding box center [1111, 296] width 139 height 32
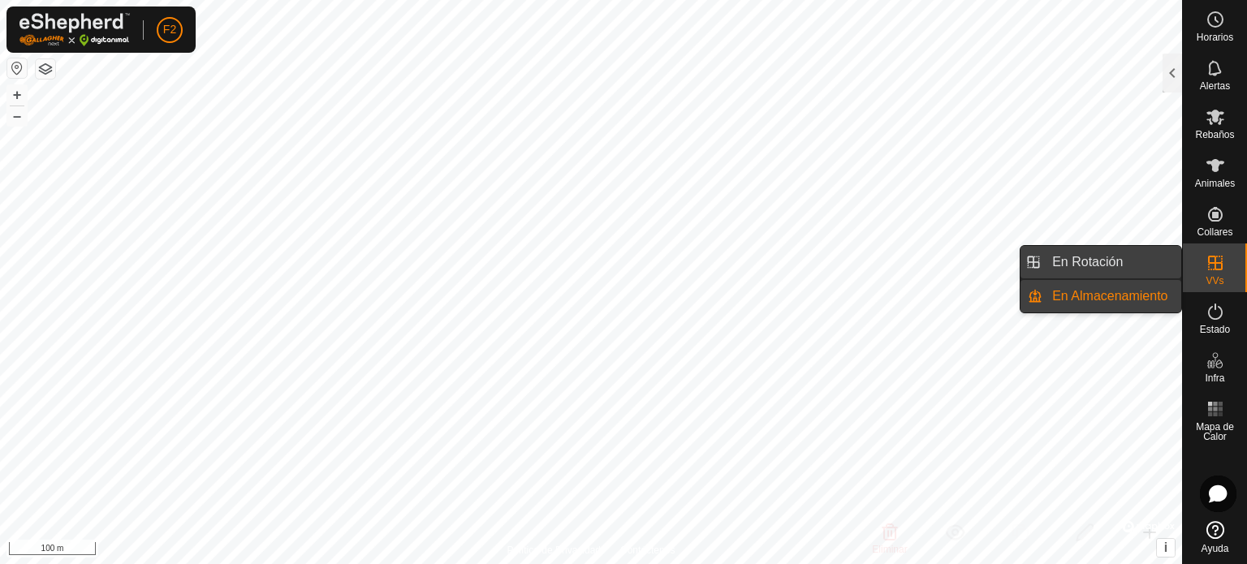
click at [1098, 261] on link "En Rotación" at bounding box center [1111, 262] width 139 height 32
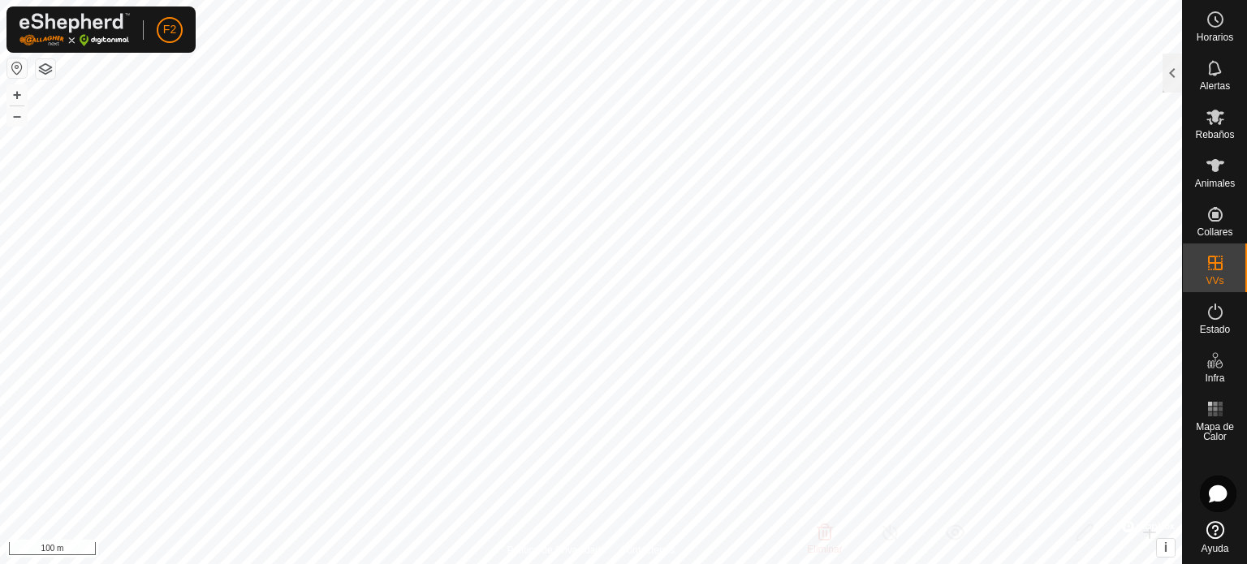
checkbox input "true"
checkbox input "false"
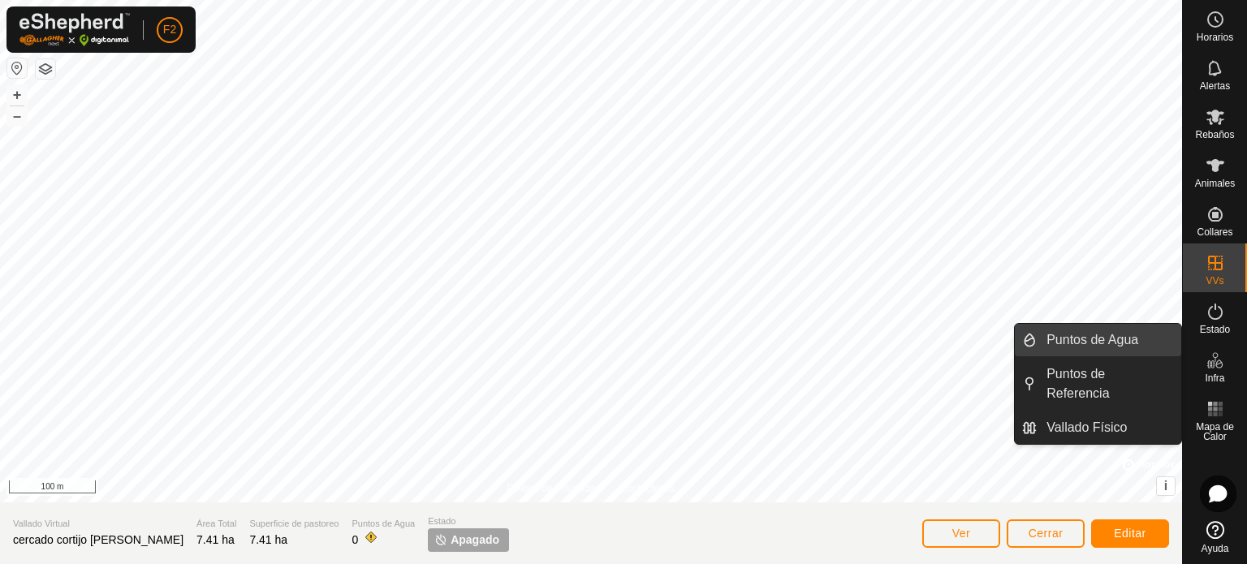
click at [1096, 337] on link "Puntos de Agua" at bounding box center [1109, 340] width 144 height 32
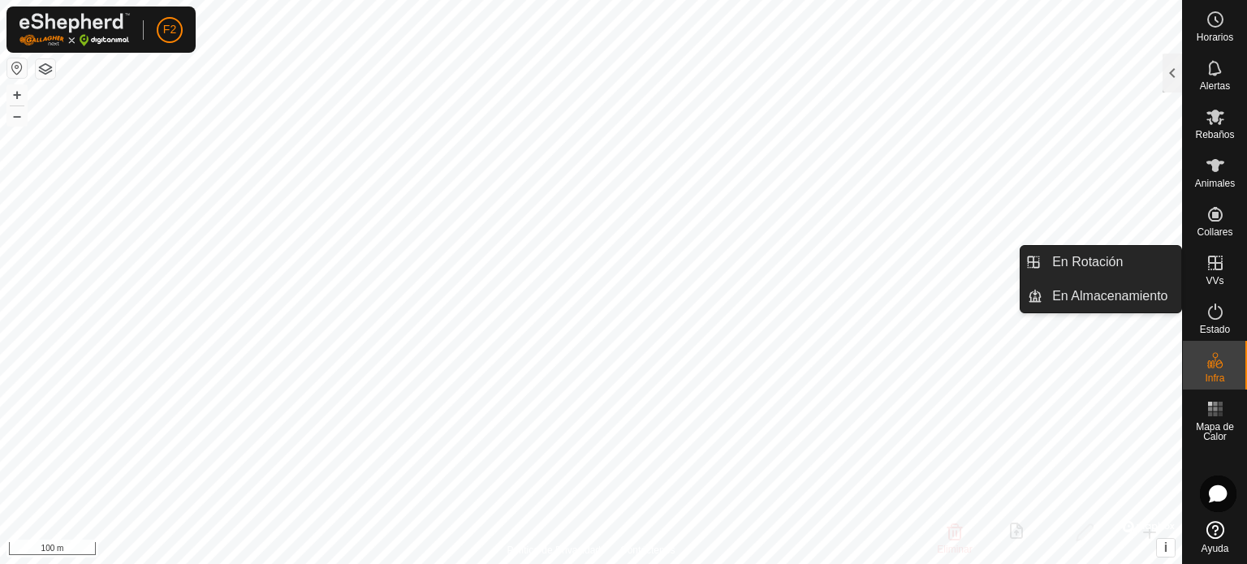
click at [1215, 265] on icon at bounding box center [1214, 262] width 19 height 19
click at [1098, 296] on link "En Almacenamiento" at bounding box center [1111, 296] width 139 height 32
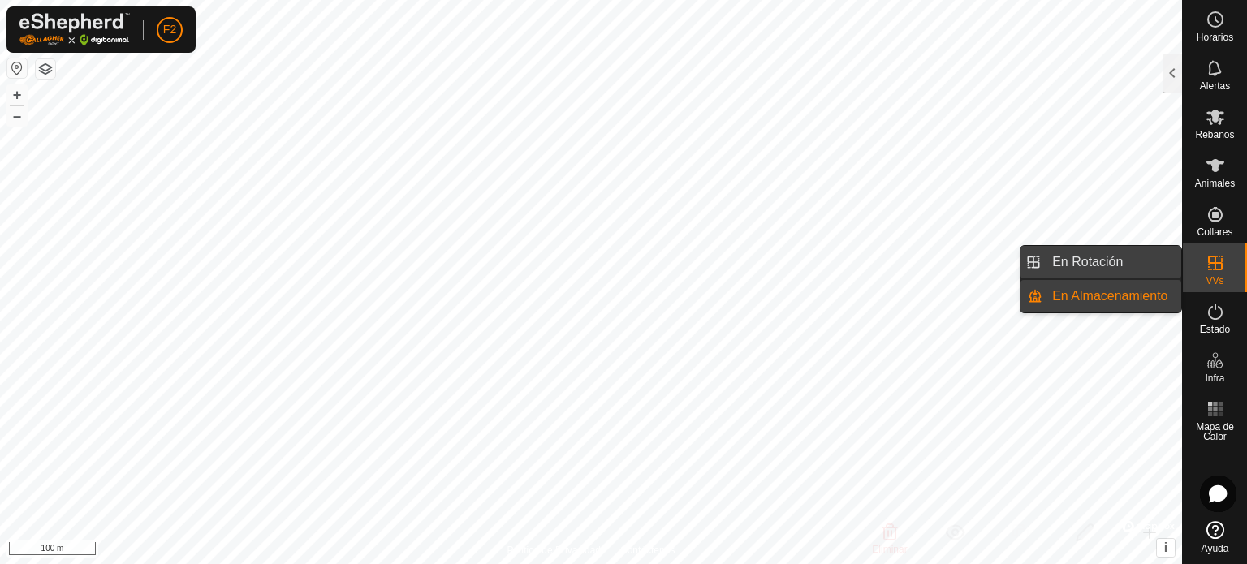
click at [1112, 259] on link "En Rotación" at bounding box center [1111, 262] width 139 height 32
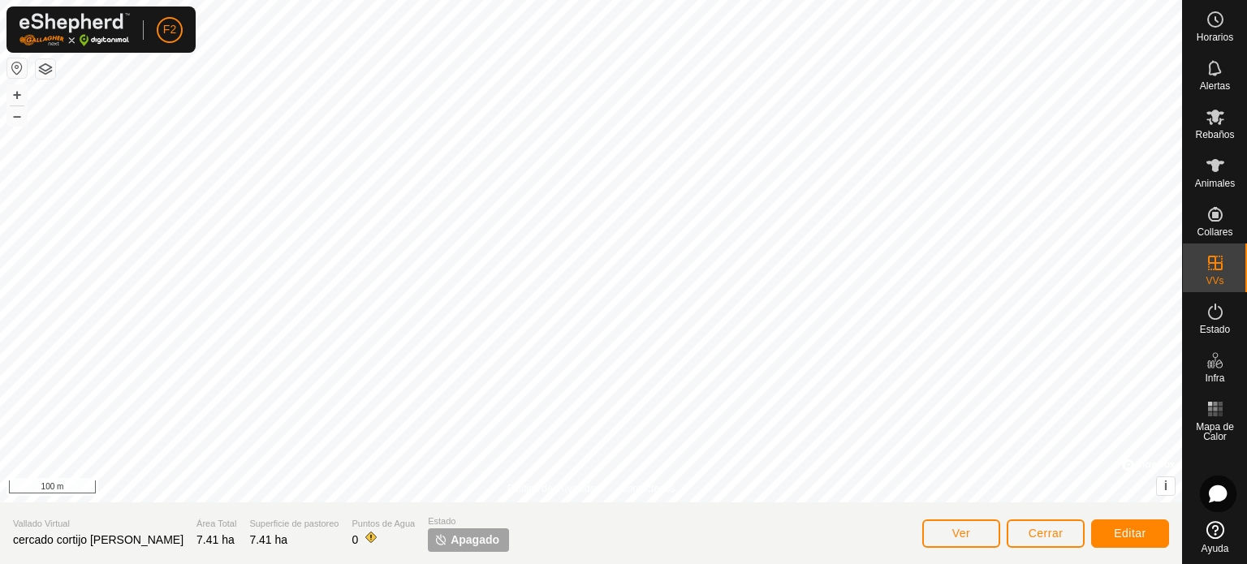
click at [451, 540] on span "Apagado" at bounding box center [475, 540] width 49 height 17
click at [1127, 535] on span "Editar" at bounding box center [1130, 533] width 32 height 13
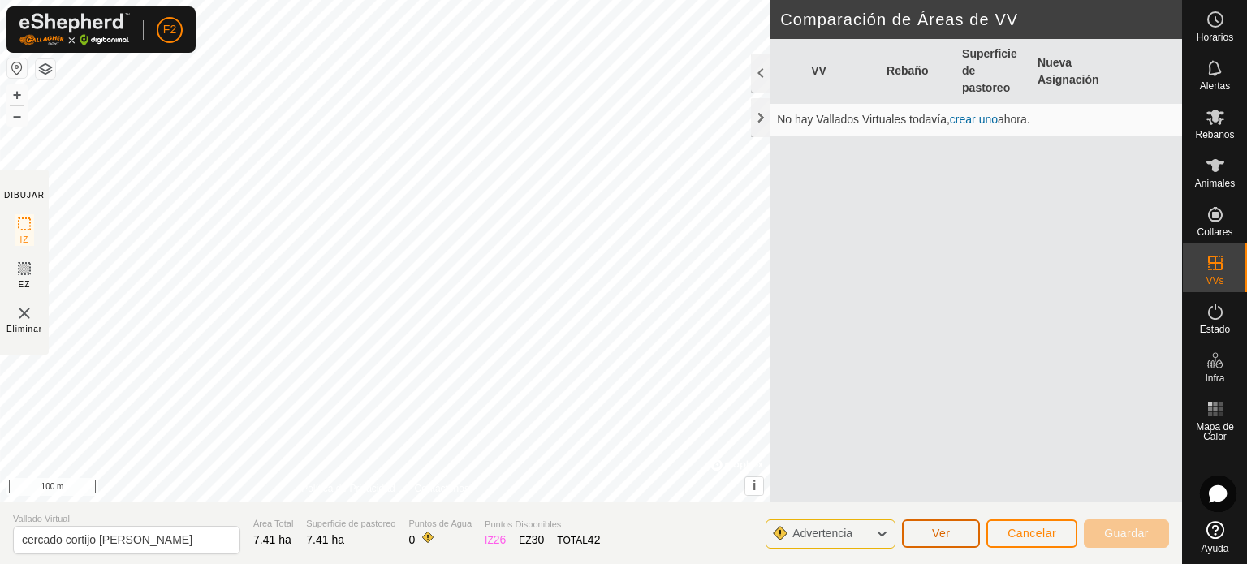
click at [951, 532] on span "Ver" at bounding box center [941, 533] width 19 height 13
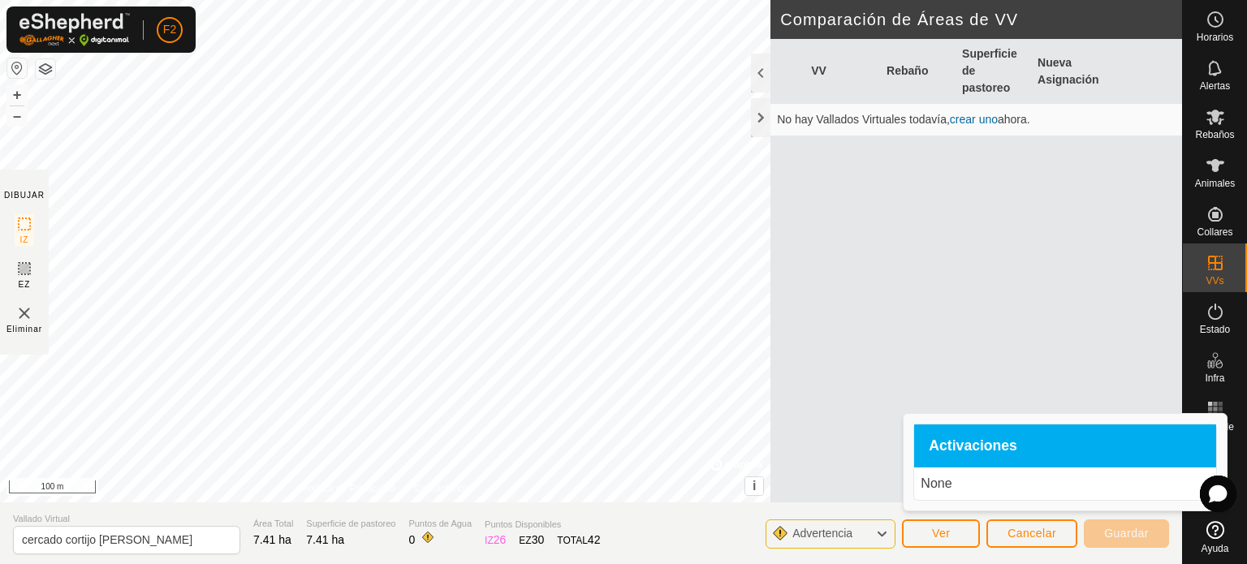
click at [964, 438] on div "Activaciones" at bounding box center [1065, 447] width 302 height 44
click at [858, 533] on span "Advertencia" at bounding box center [828, 534] width 73 height 21
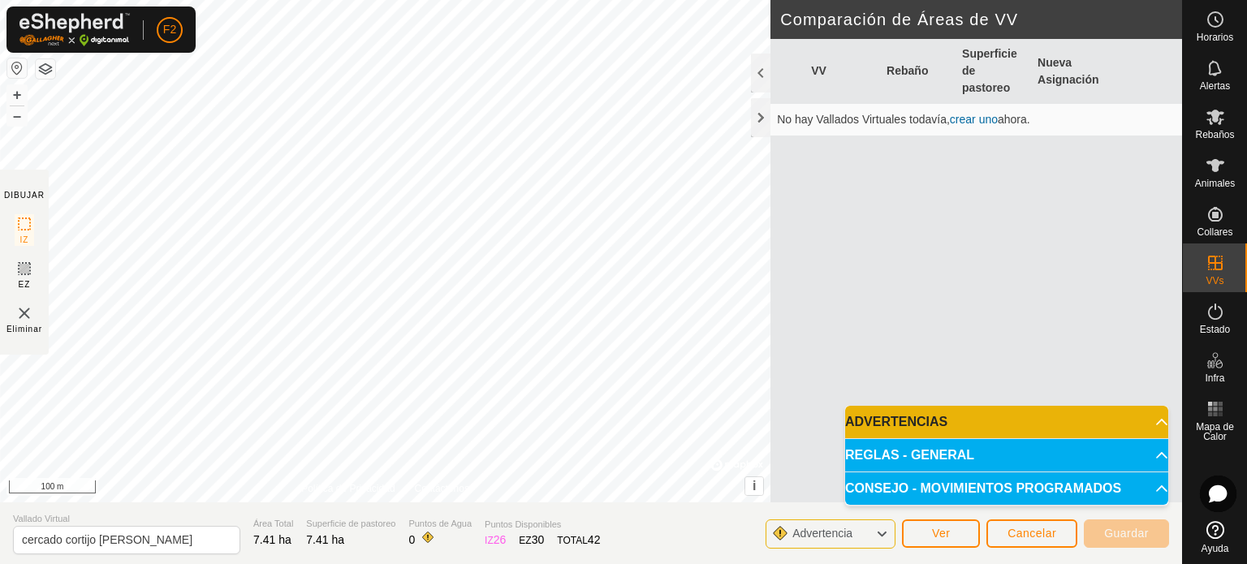
click at [915, 412] on p-accordion-header "ADVERTENCIAS" at bounding box center [1006, 422] width 323 height 32
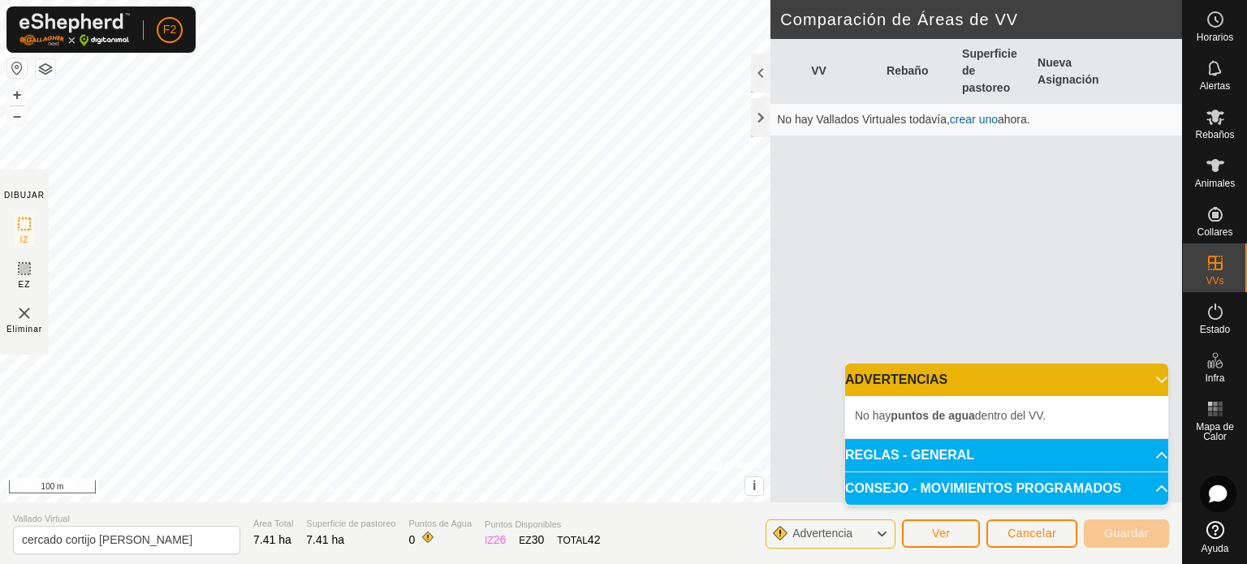
click at [1149, 379] on p-accordion-header "ADVERTENCIAS" at bounding box center [1006, 380] width 323 height 32
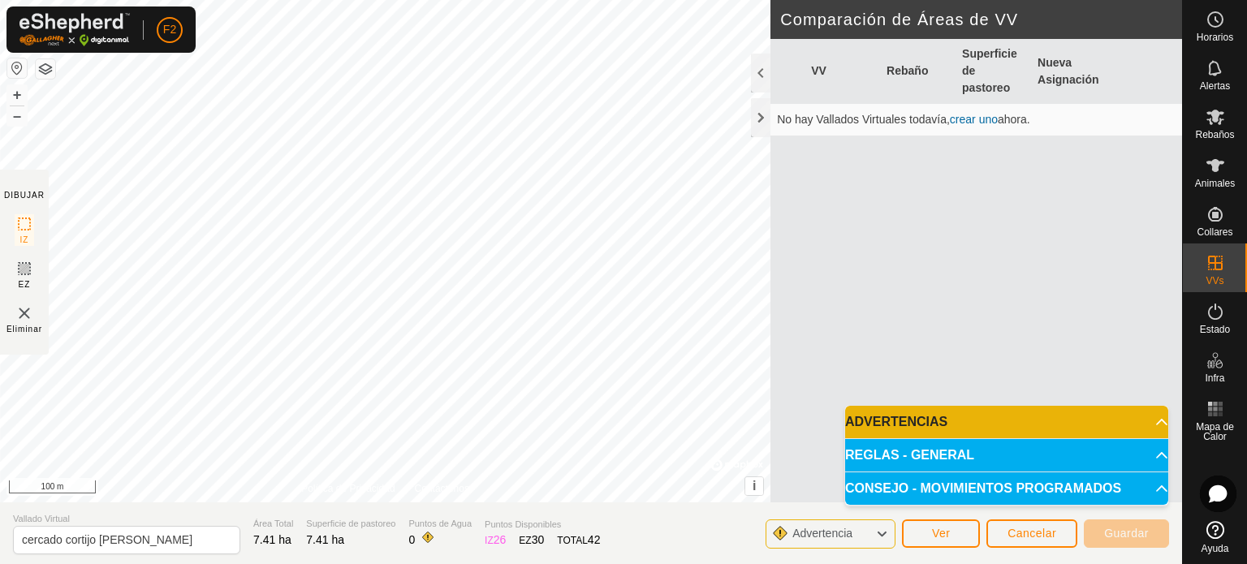
click at [1156, 423] on p-accordion-header "ADVERTENCIAS" at bounding box center [1006, 422] width 323 height 32
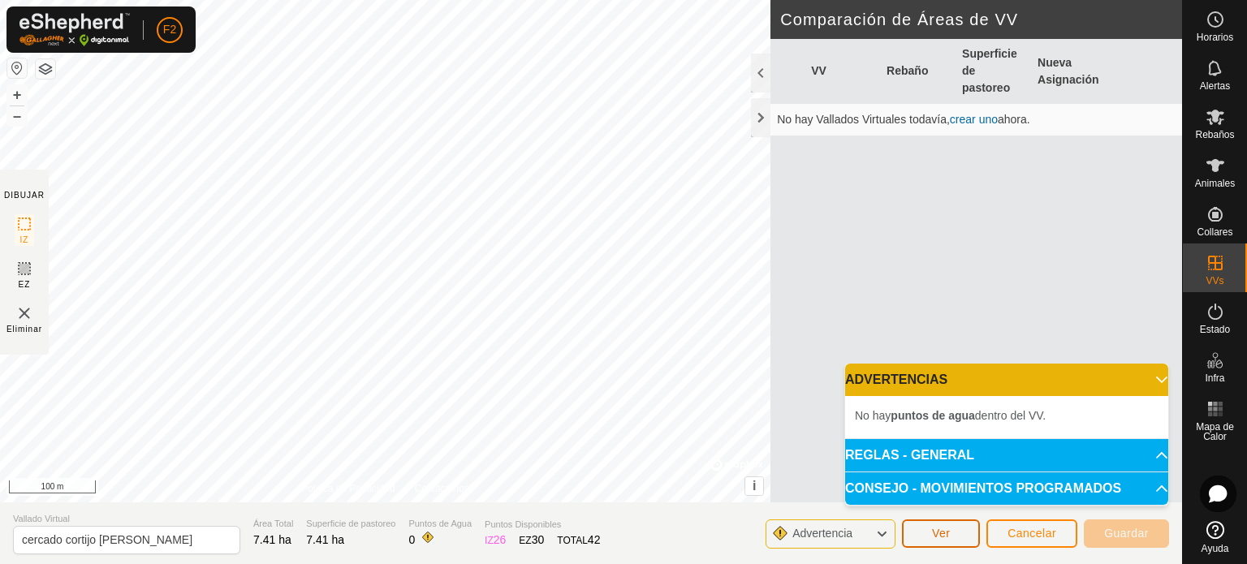
click at [943, 536] on span "Ver" at bounding box center [941, 533] width 19 height 13
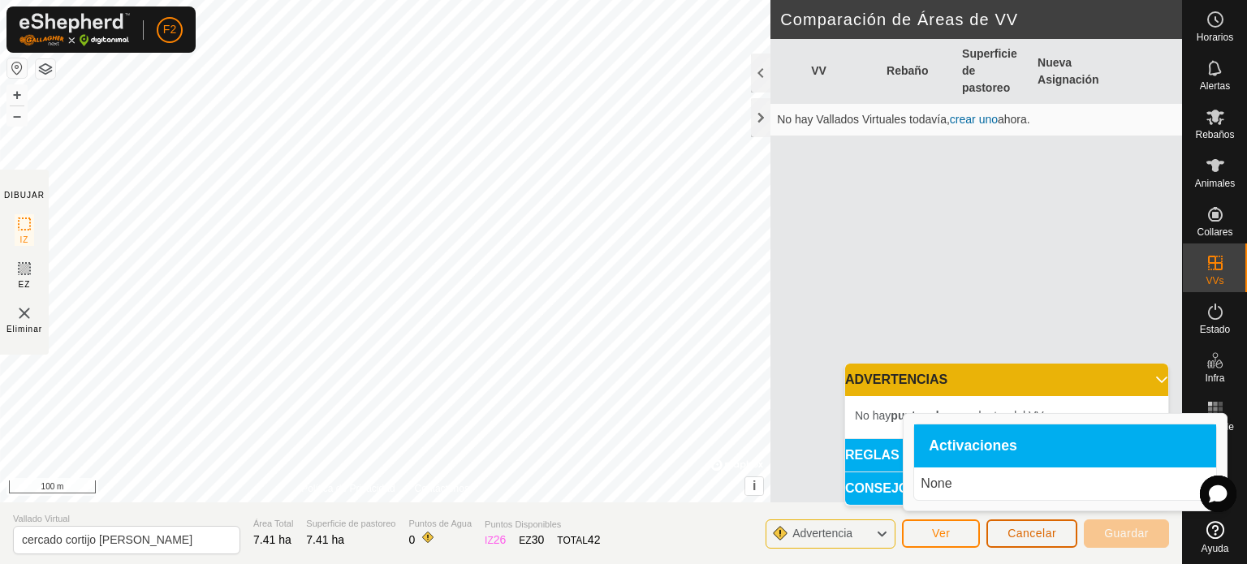
click at [1036, 527] on span "Cancelar" at bounding box center [1031, 533] width 49 height 13
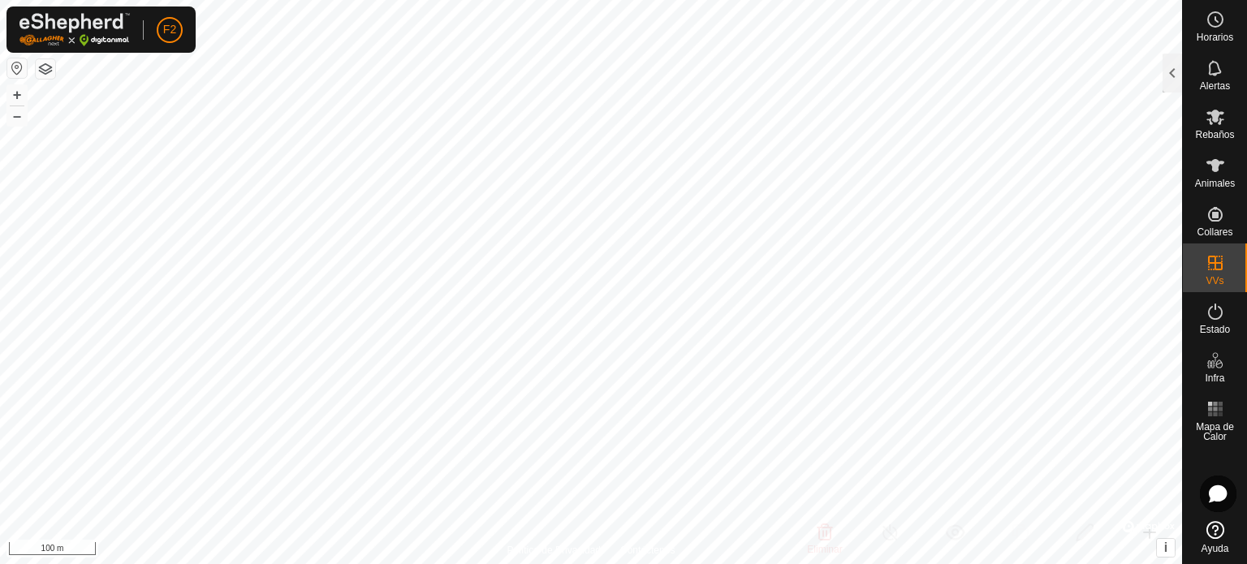
checkbox input "true"
checkbox input "false"
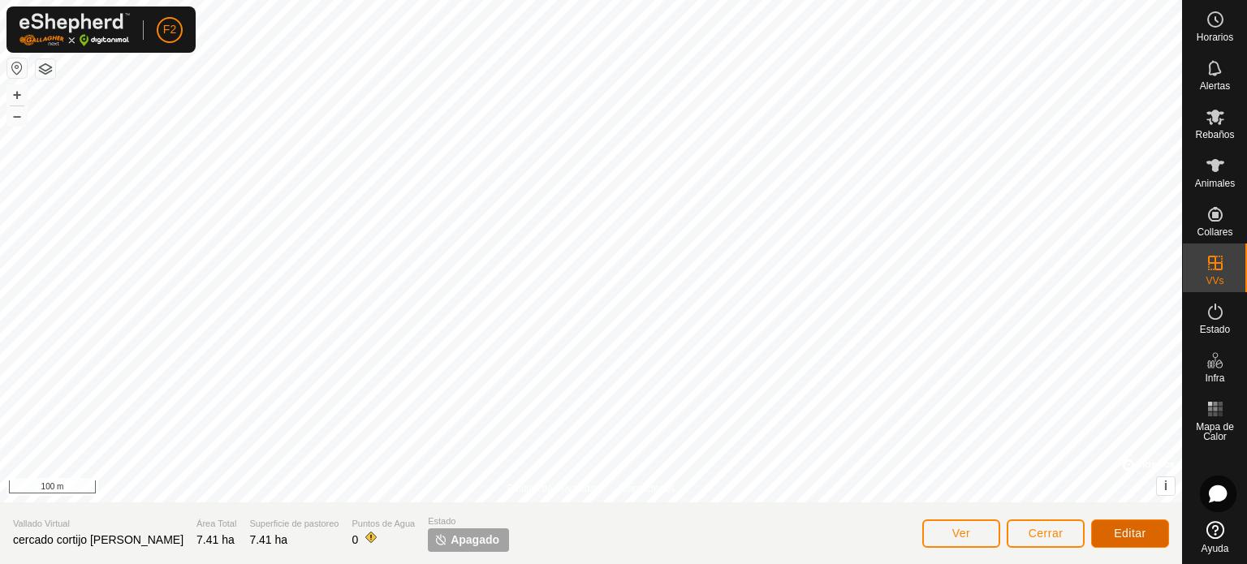
click at [1136, 525] on button "Editar" at bounding box center [1130, 534] width 78 height 28
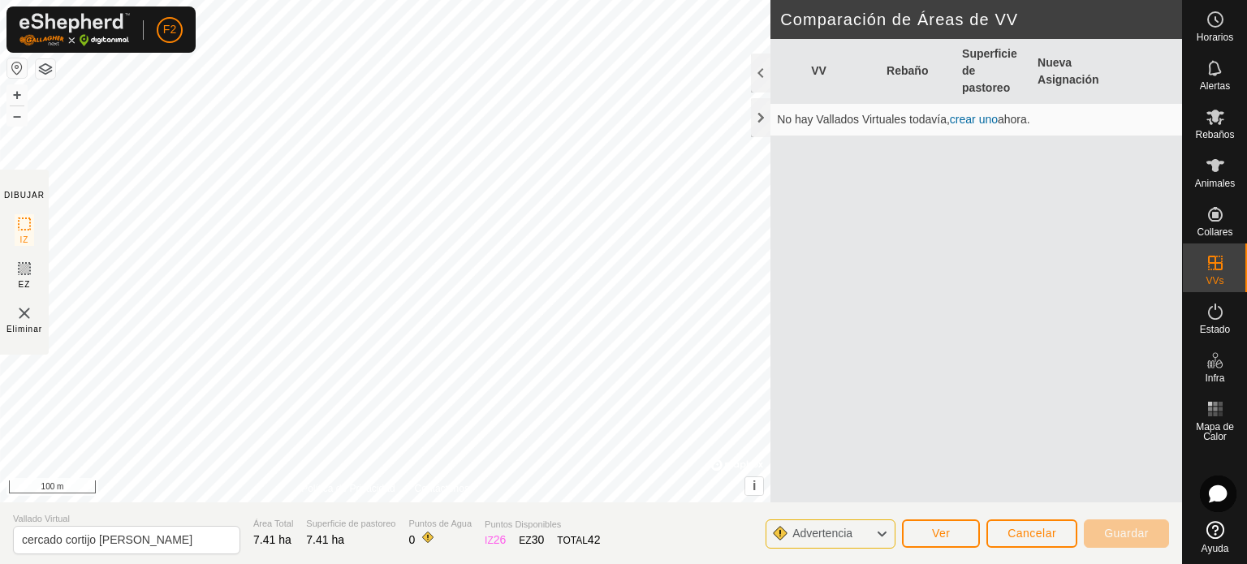
click at [973, 123] on link "crear uno" at bounding box center [974, 119] width 48 height 13
click at [1116, 522] on button "Guardar" at bounding box center [1126, 534] width 85 height 28
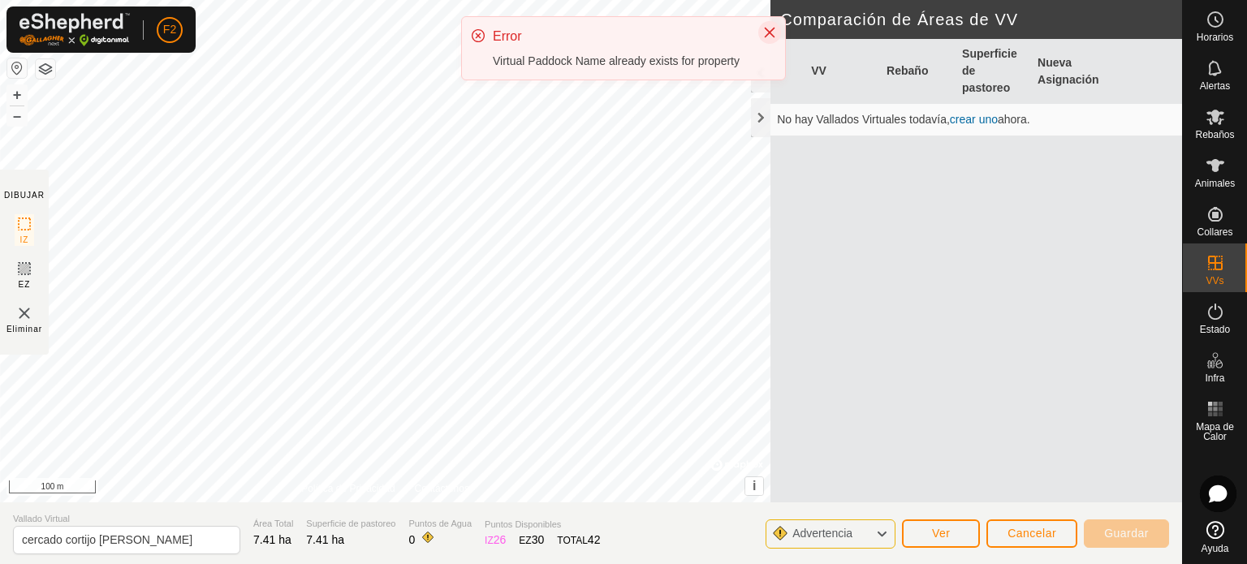
click at [774, 36] on icon "Close" at bounding box center [770, 33] width 11 height 11
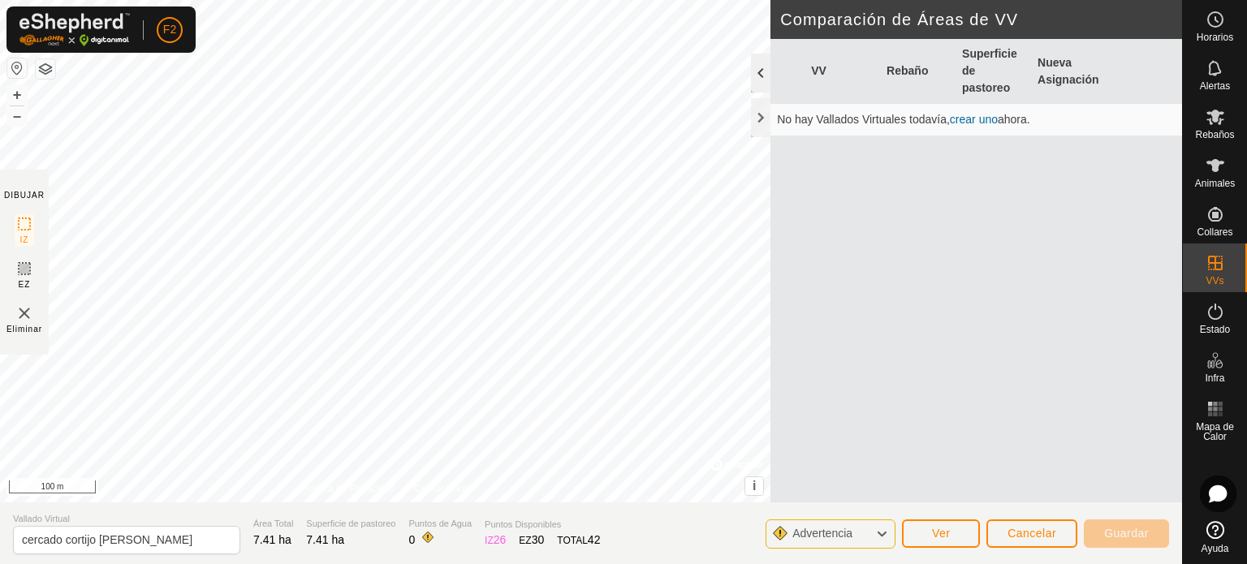
click at [770, 80] on div "Comparación de Áreas de VV VV Rebaño Superficie de pastoreo Nueva Asignación No…" at bounding box center [976, 251] width 412 height 502
click at [763, 76] on div at bounding box center [760, 73] width 19 height 39
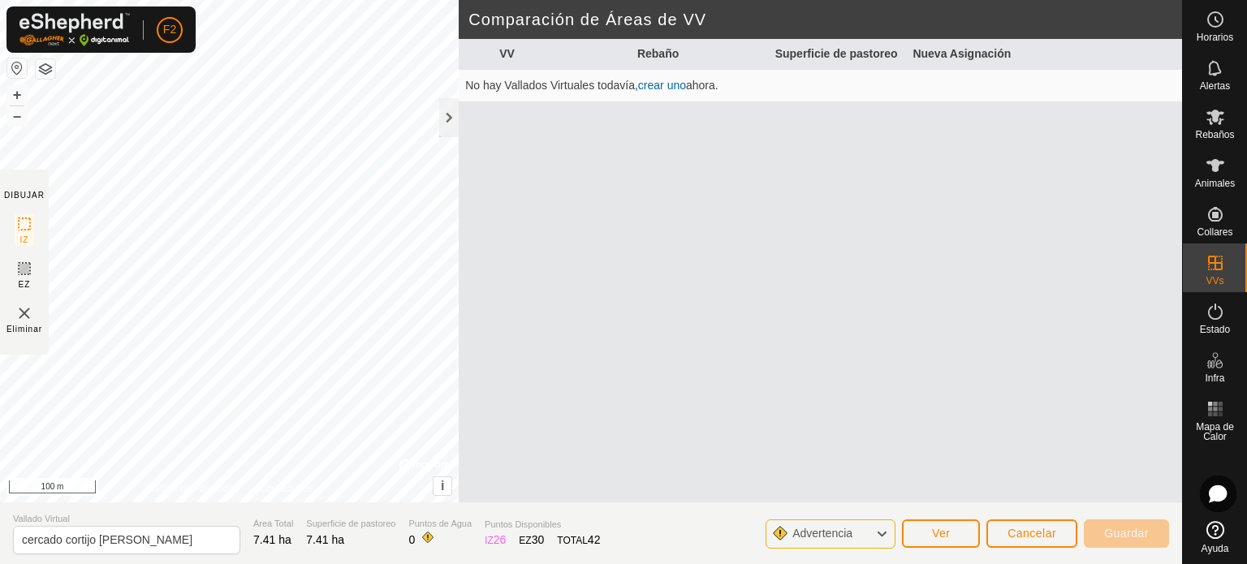
click at [27, 317] on img at bounding box center [24, 313] width 19 height 19
click at [441, 113] on div at bounding box center [448, 117] width 19 height 39
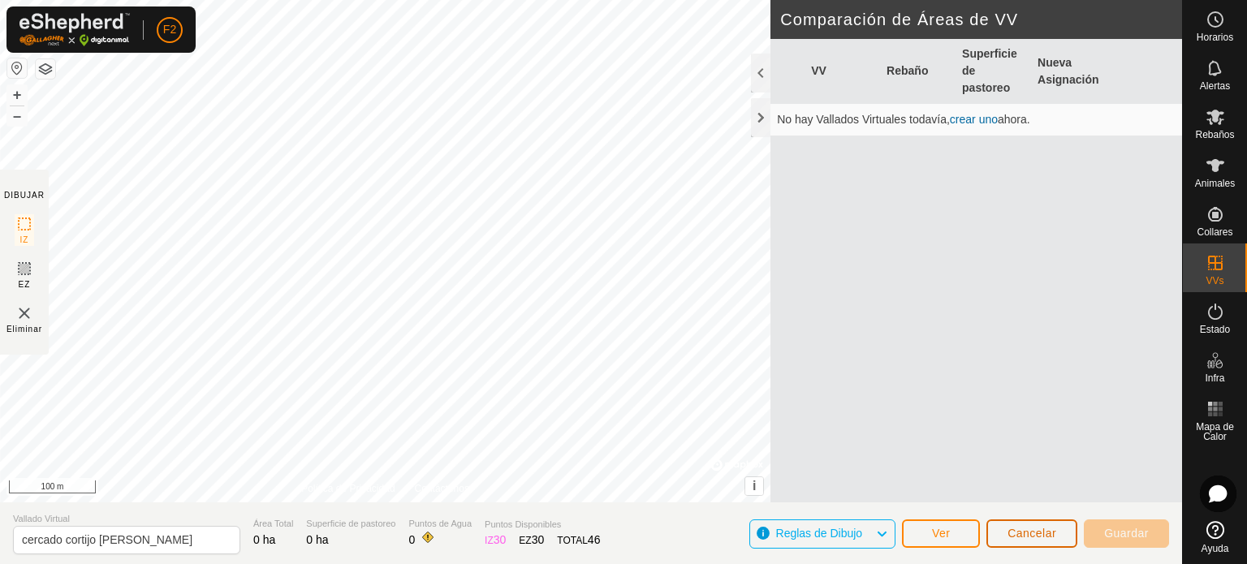
click at [1023, 532] on span "Cancelar" at bounding box center [1031, 533] width 49 height 13
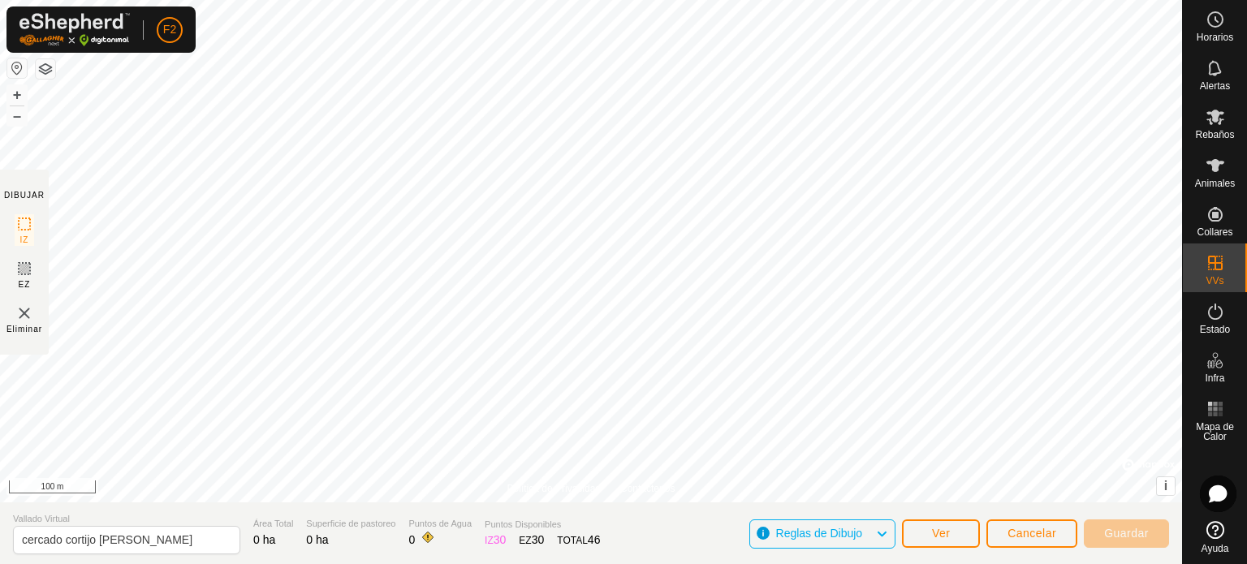
click at [840, 539] on span "Reglas de Dibujo" at bounding box center [819, 533] width 87 height 13
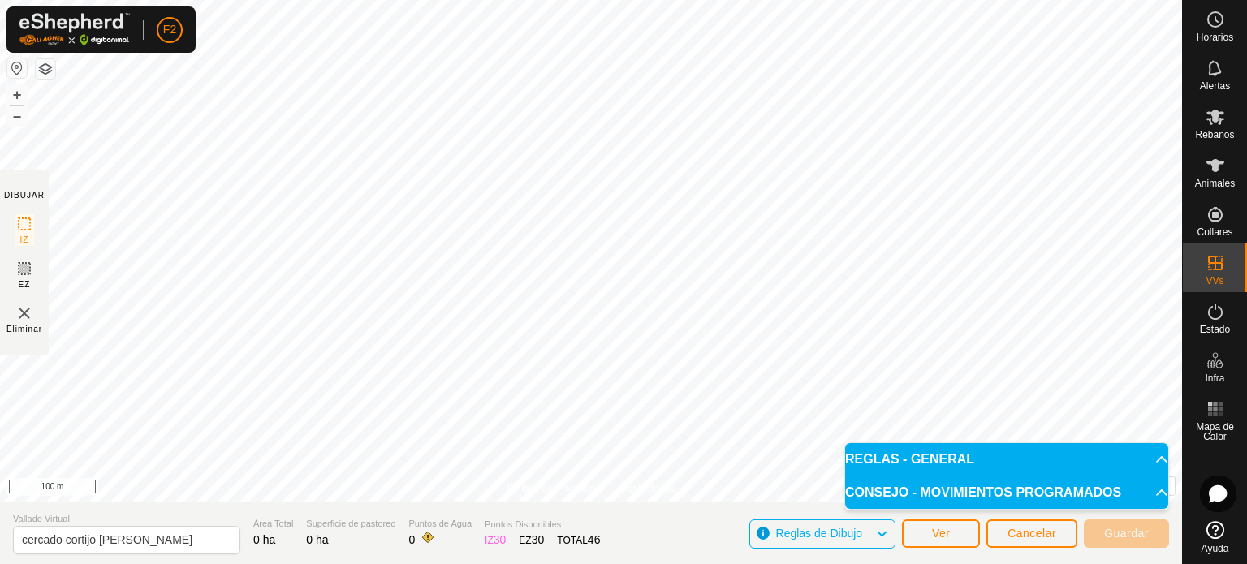
click at [1156, 455] on p-accordion-header "REGLAS - GENERAL" at bounding box center [1006, 459] width 323 height 32
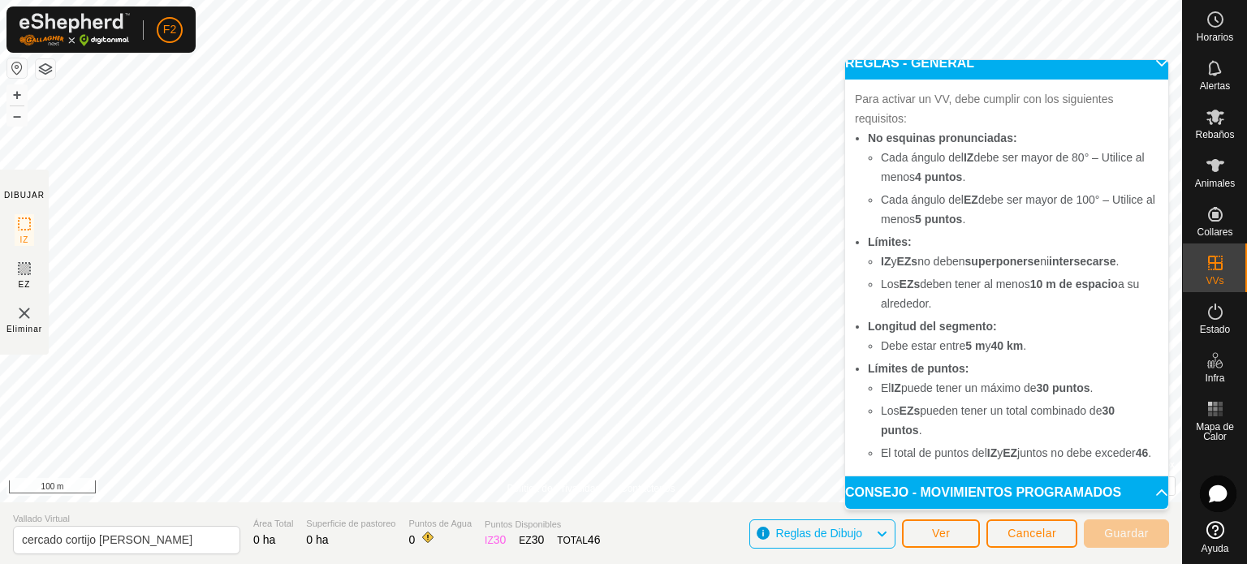
scroll to position [32, 0]
click at [1139, 491] on p-accordion-header "CONSEJO - MOVIMIENTOS PROGRAMADOS" at bounding box center [1006, 493] width 323 height 32
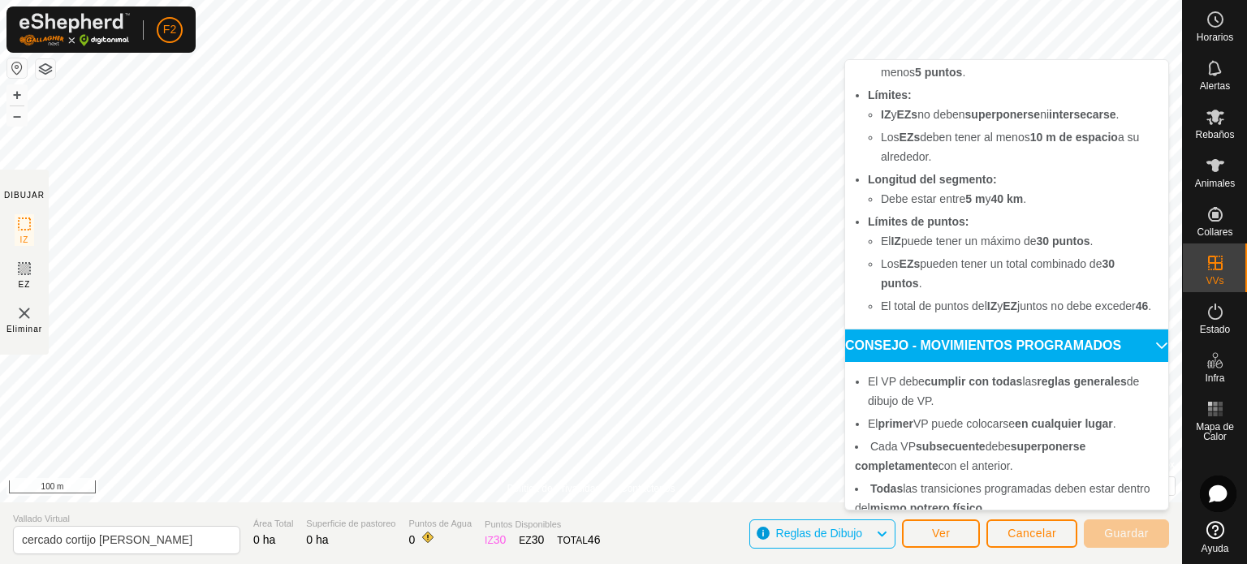
scroll to position [201, 0]
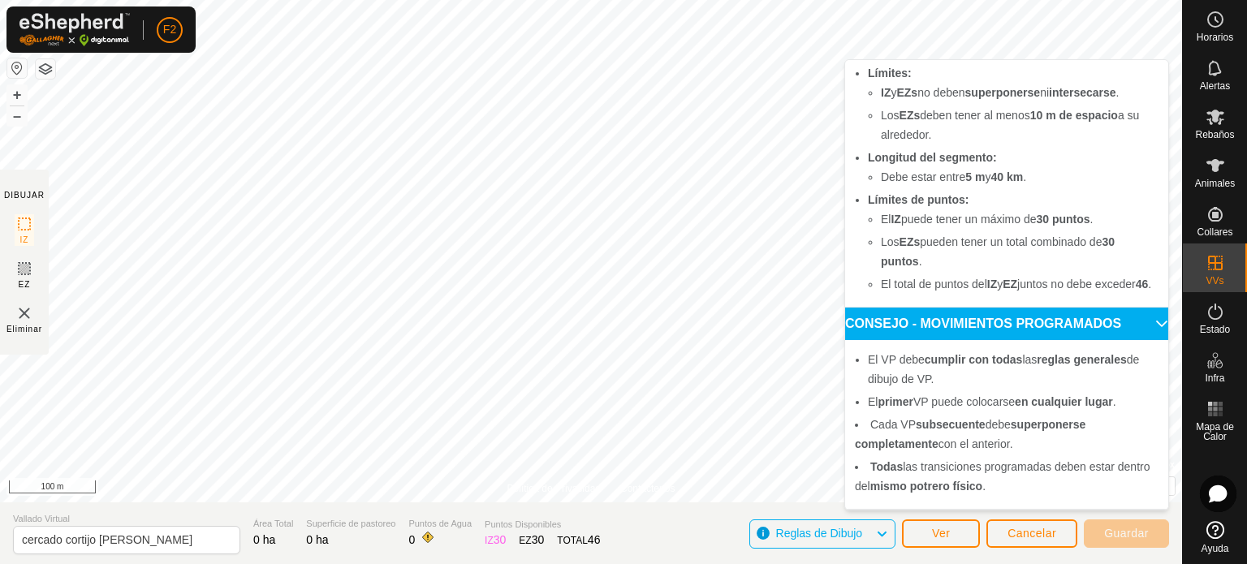
click at [856, 533] on span "Reglas de Dibujo" at bounding box center [819, 533] width 87 height 13
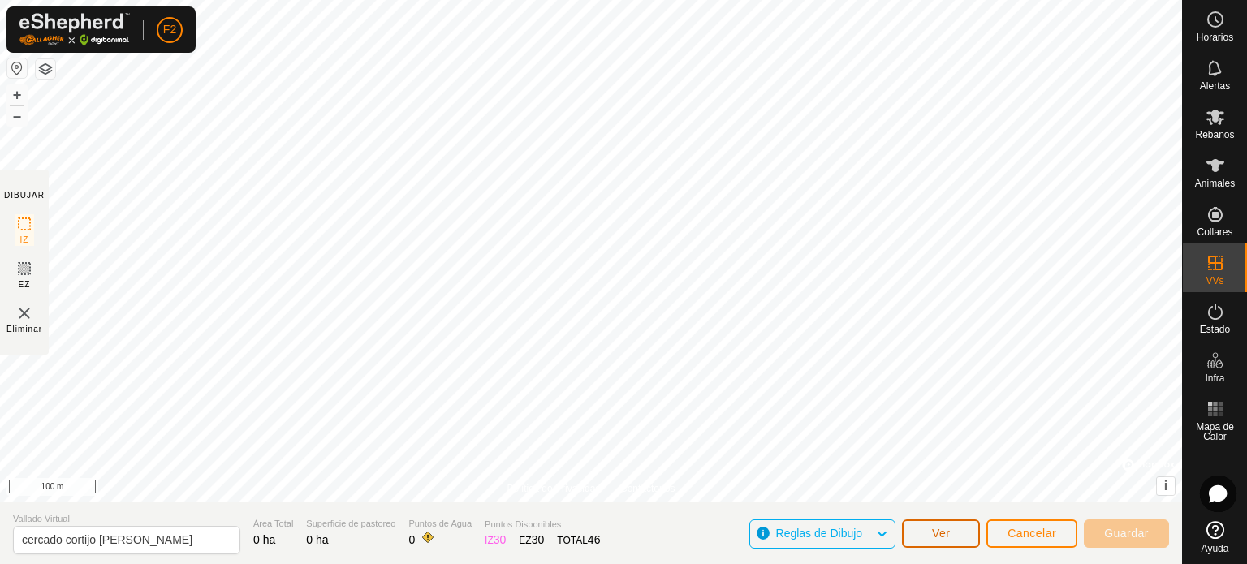
click at [950, 532] on span "Ver" at bounding box center [941, 533] width 19 height 13
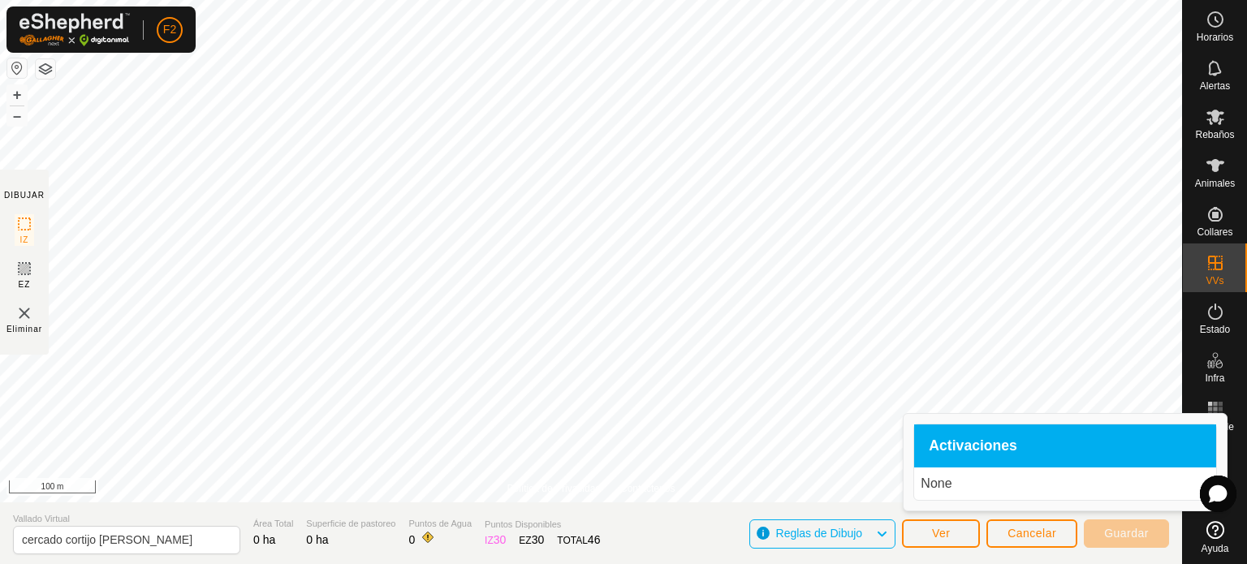
click at [953, 440] on span "Activaciones" at bounding box center [973, 446] width 88 height 15
click at [939, 486] on p "None" at bounding box center [1065, 483] width 289 height 19
click at [938, 485] on p "None" at bounding box center [1065, 483] width 289 height 19
click at [966, 522] on button "Ver" at bounding box center [941, 534] width 78 height 28
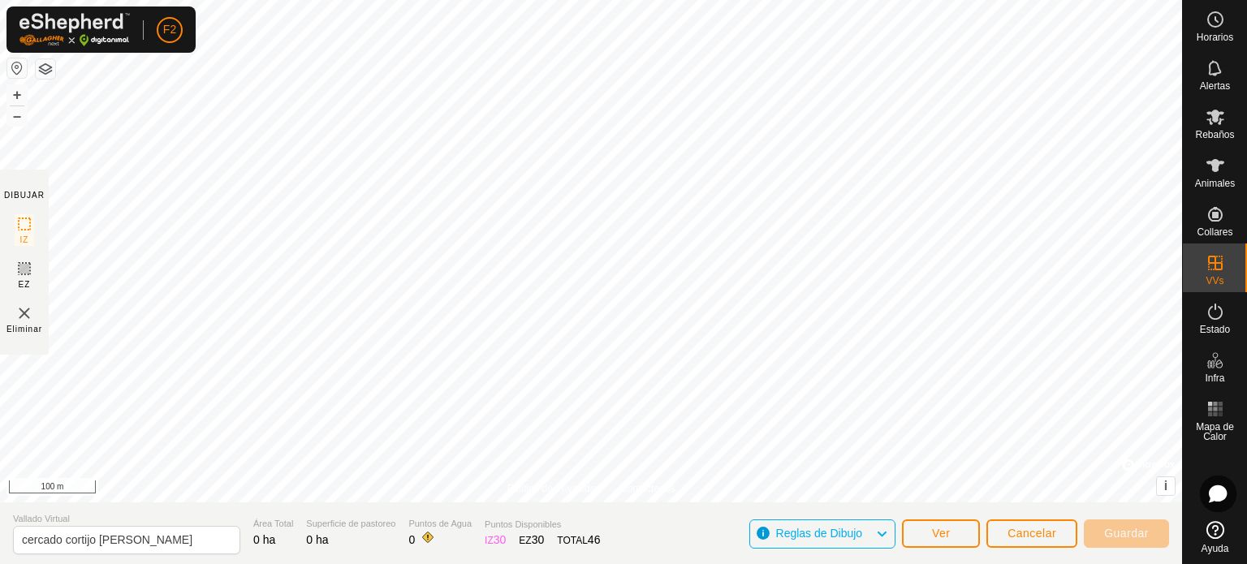
click at [23, 317] on img at bounding box center [24, 313] width 19 height 19
click at [19, 311] on img at bounding box center [24, 313] width 19 height 19
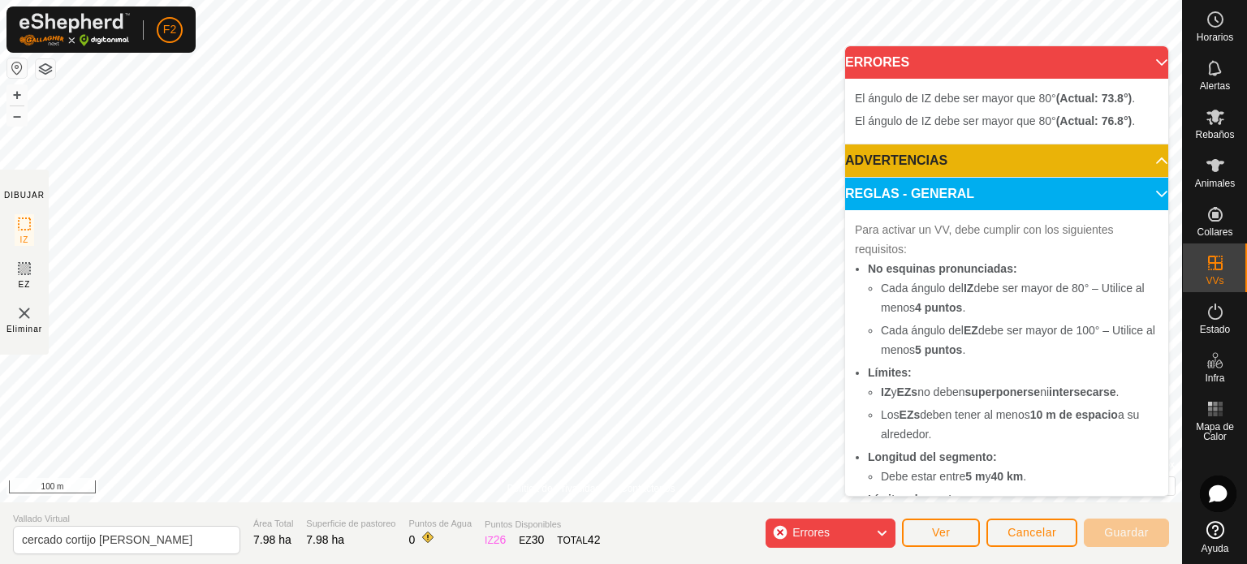
click at [873, 533] on div "Errores" at bounding box center [831, 533] width 130 height 29
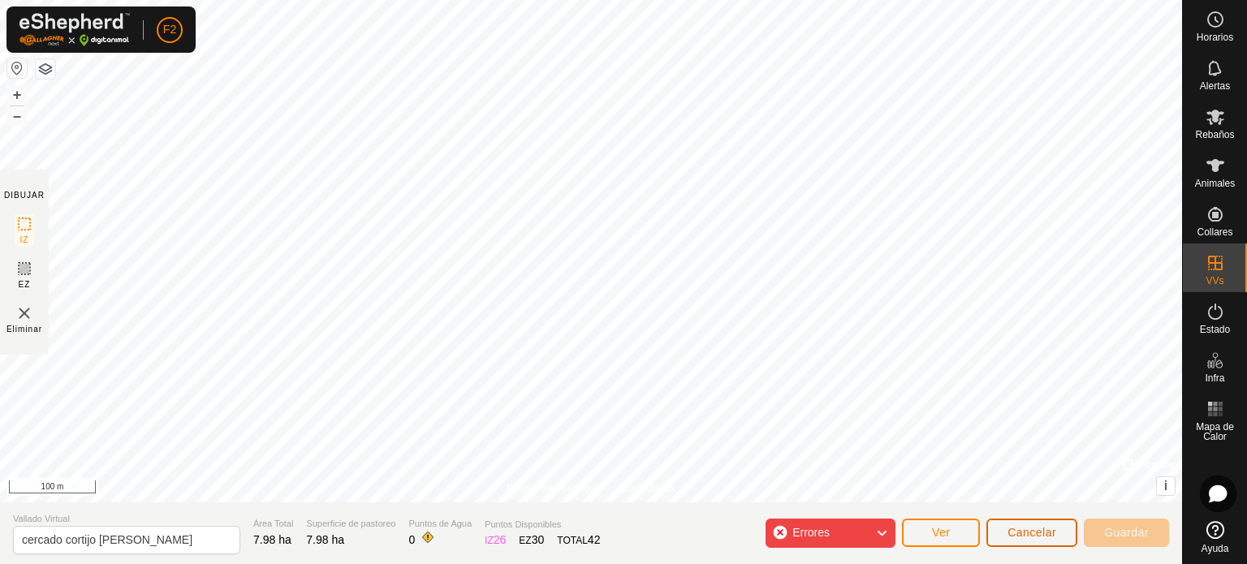
click at [1022, 532] on span "Cancelar" at bounding box center [1031, 532] width 49 height 13
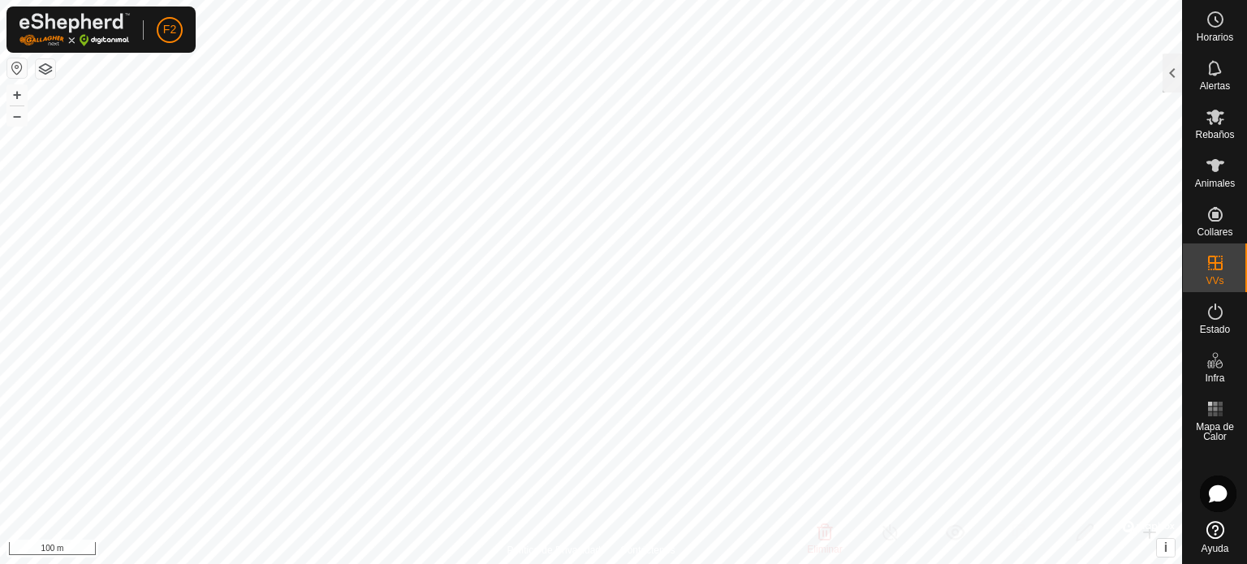
checkbox input "true"
checkbox input "false"
checkbox input "true"
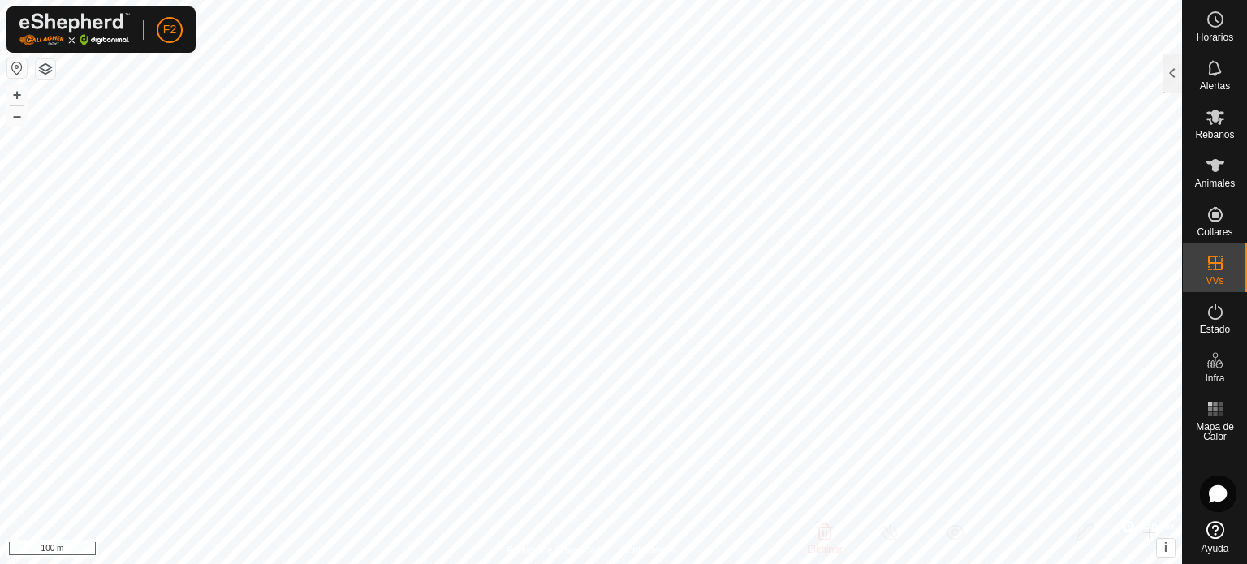
checkbox input "true"
checkbox input "false"
checkbox input "true"
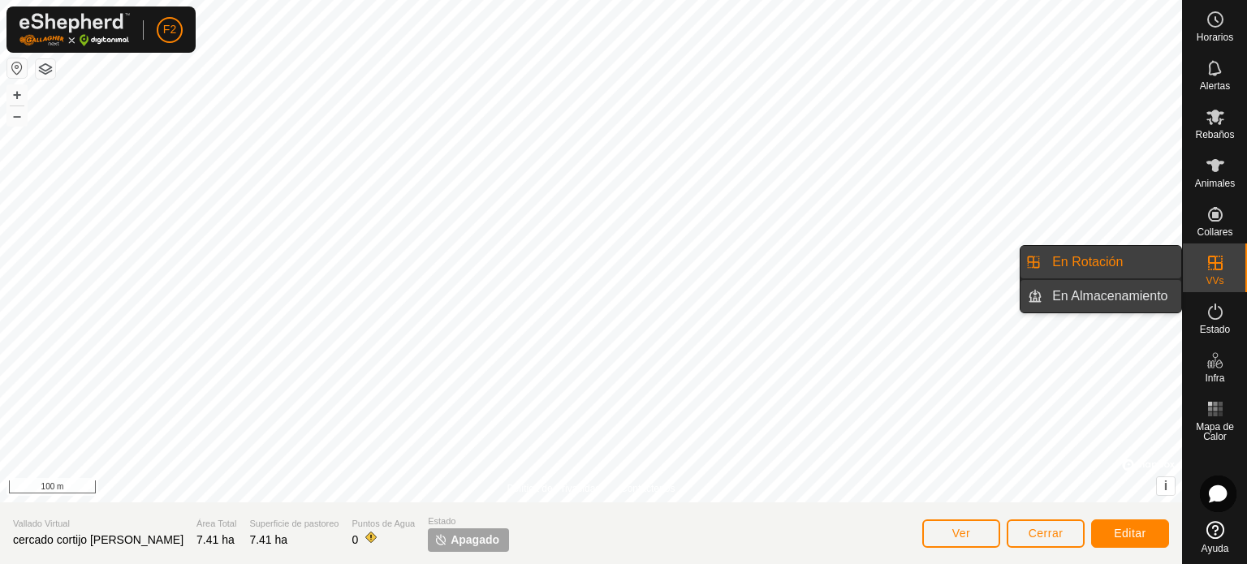
click at [1114, 291] on link "En Almacenamiento" at bounding box center [1111, 296] width 139 height 32
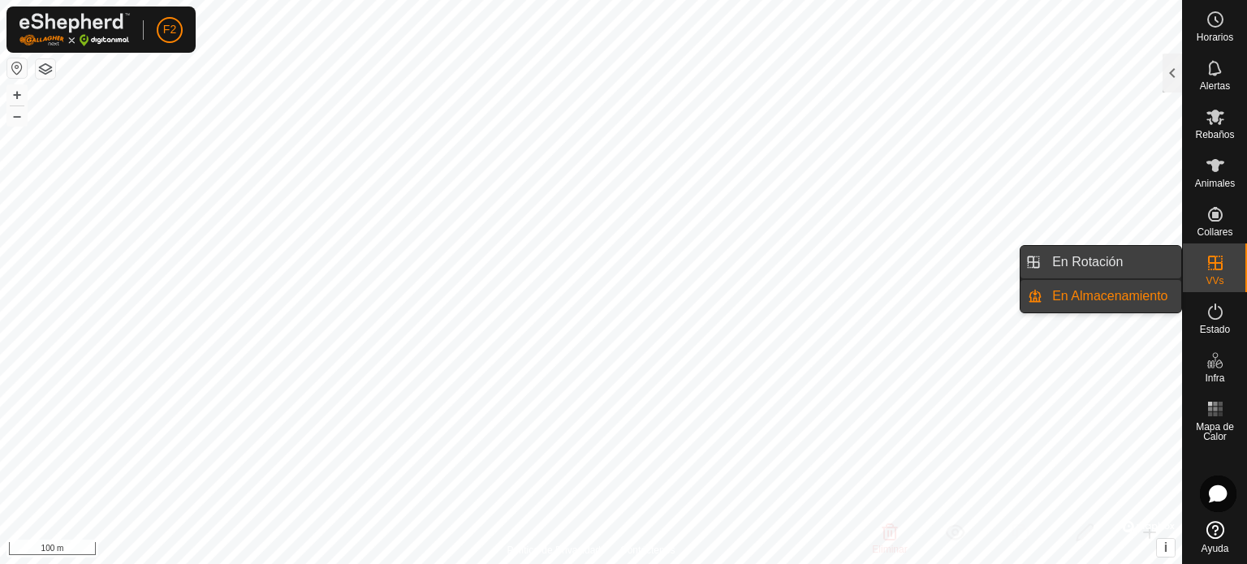
click at [1107, 258] on link "En Rotación" at bounding box center [1111, 262] width 139 height 32
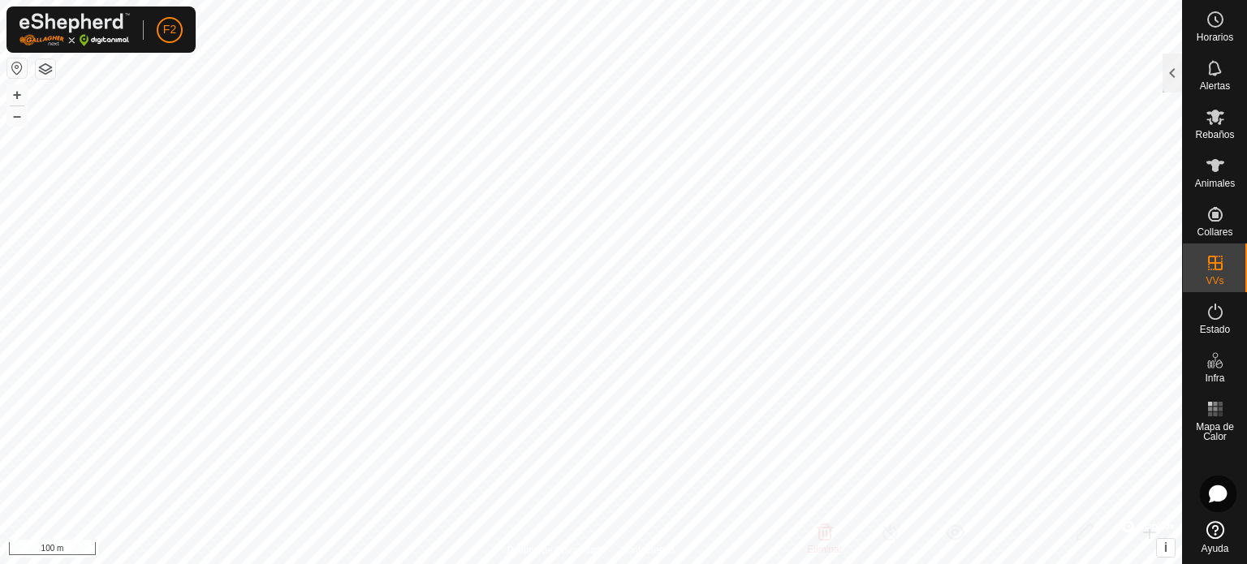
checkbox input "true"
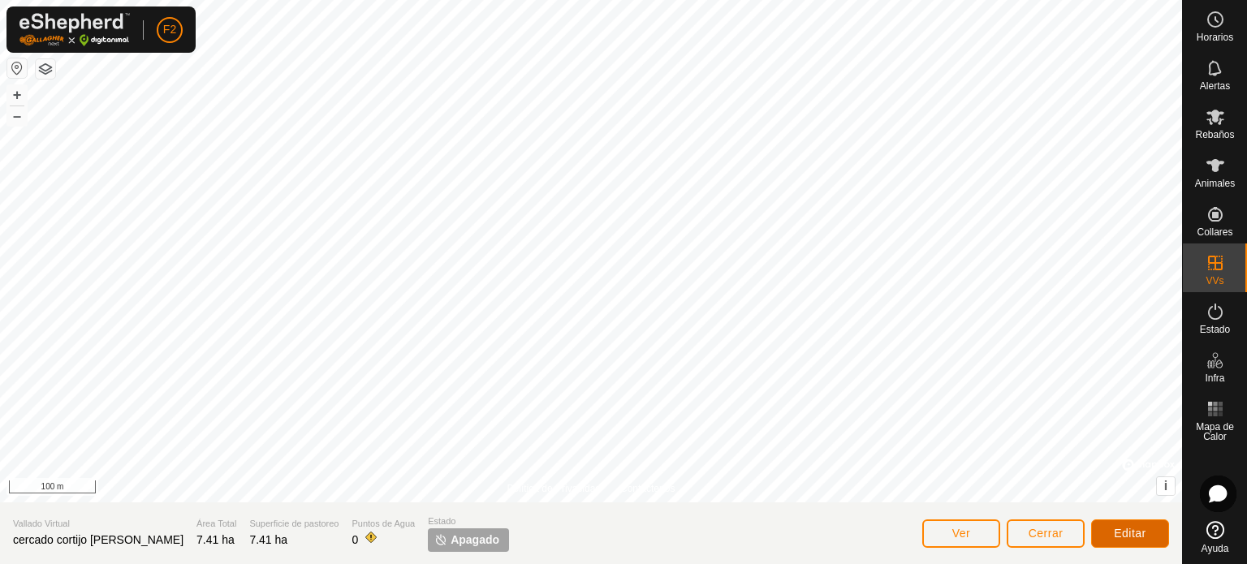
drag, startPoint x: 1046, startPoint y: 285, endPoint x: 1131, endPoint y: 535, distance: 264.2
click at [1131, 535] on span "Editar" at bounding box center [1130, 533] width 32 height 13
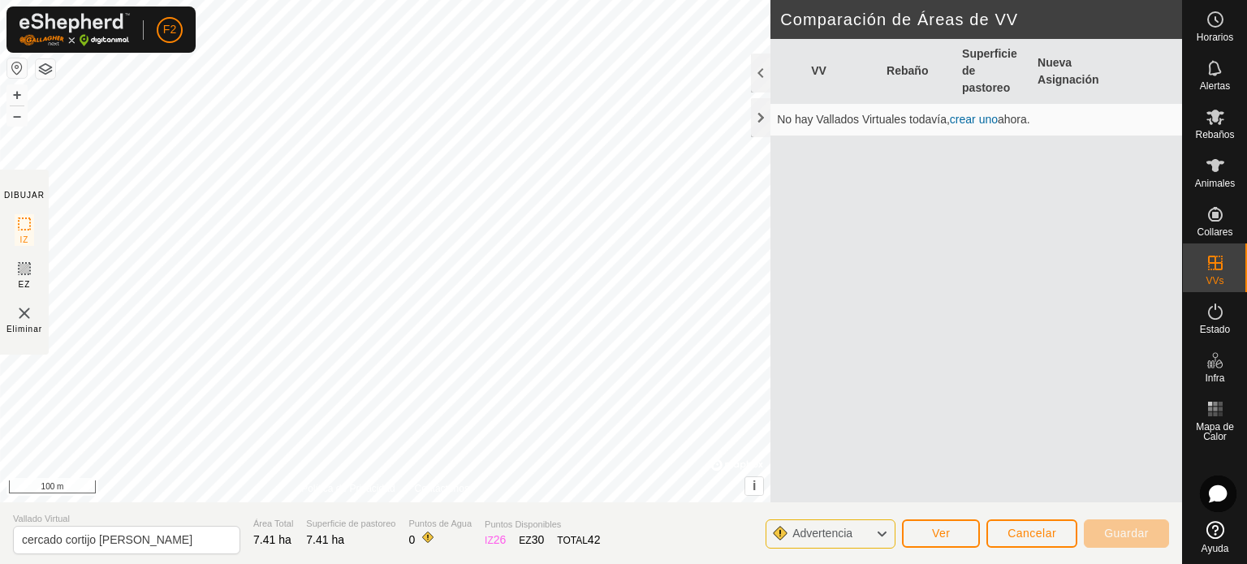
click at [20, 317] on img at bounding box center [24, 313] width 19 height 19
click at [1022, 533] on span "Cancelar" at bounding box center [1031, 533] width 49 height 13
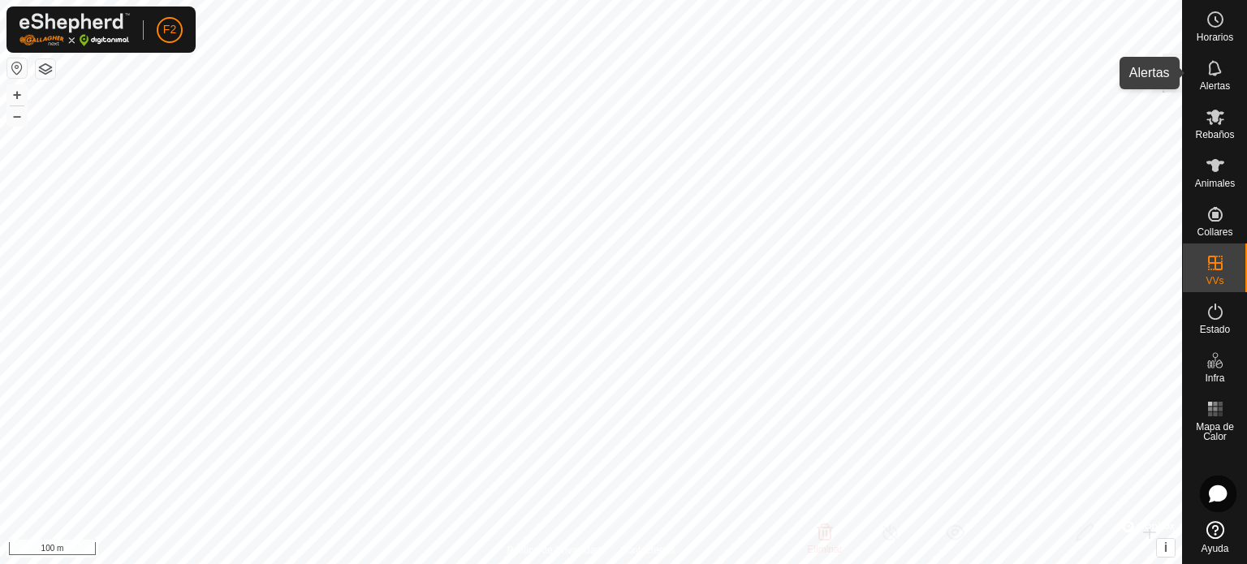
click at [1211, 71] on icon at bounding box center [1214, 67] width 19 height 19
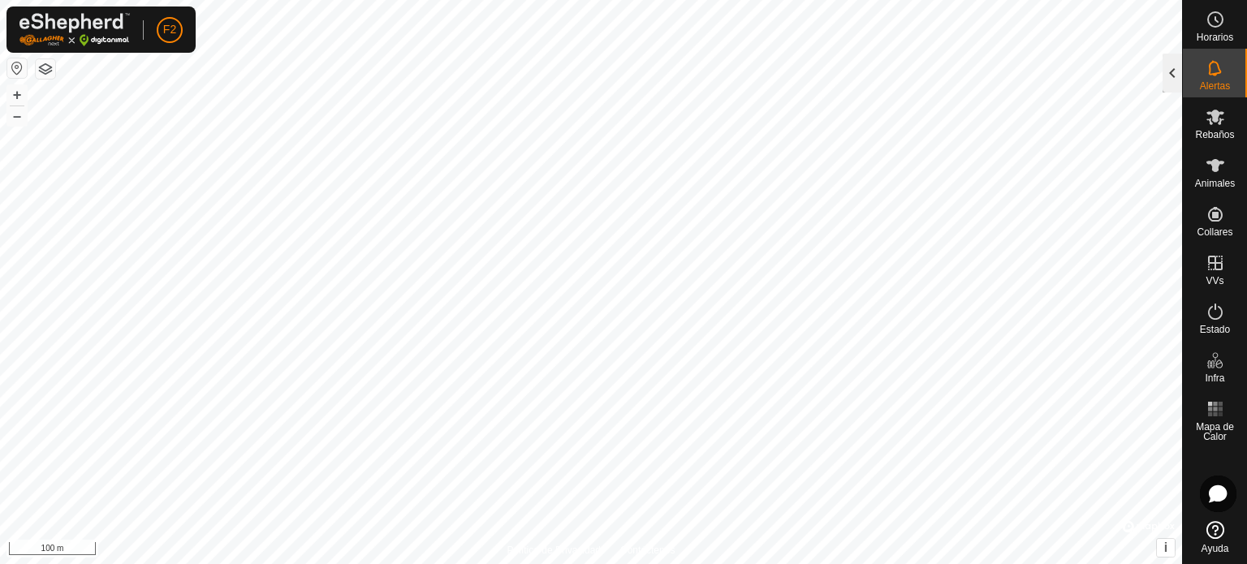
click at [1175, 77] on div at bounding box center [1171, 73] width 19 height 39
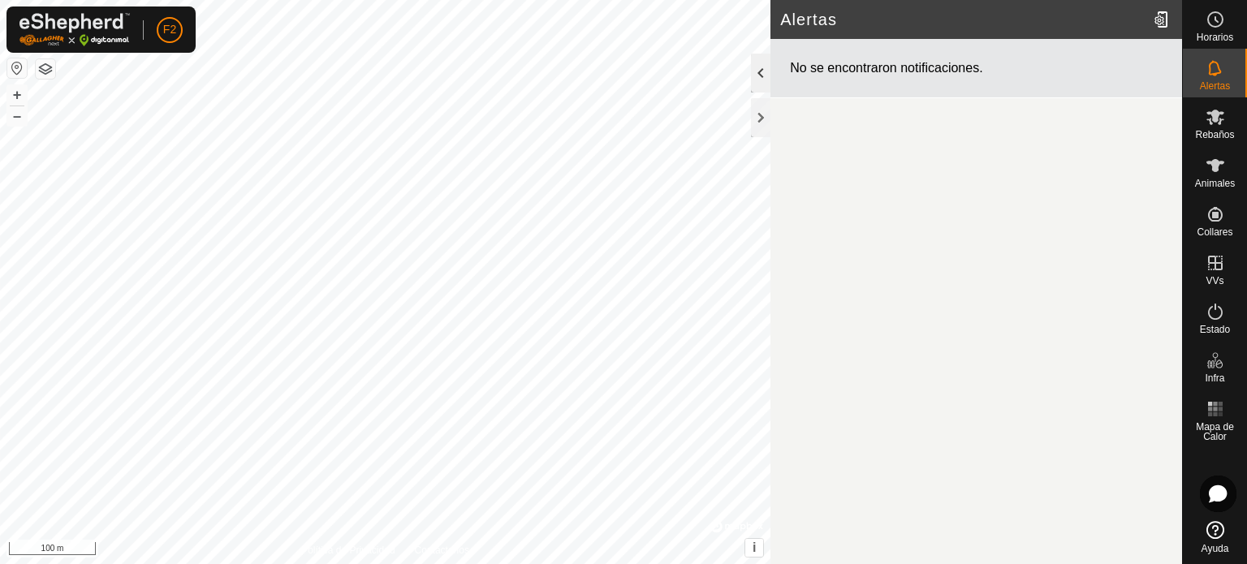
click at [756, 71] on div at bounding box center [760, 73] width 19 height 39
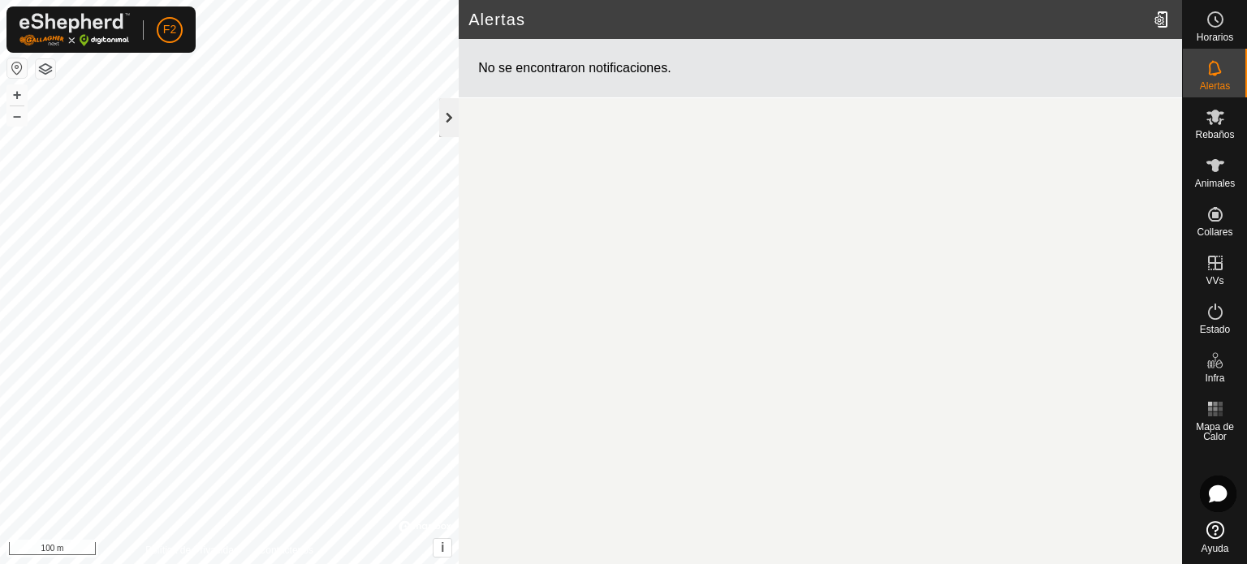
click at [441, 119] on div at bounding box center [448, 117] width 19 height 39
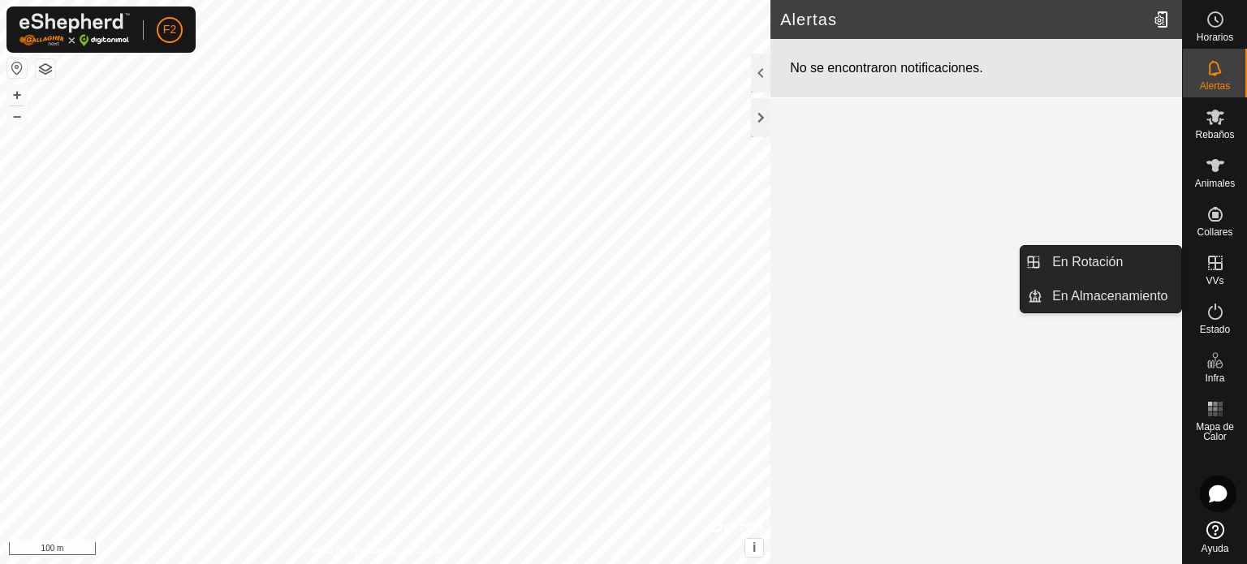
click at [1222, 265] on icon at bounding box center [1214, 262] width 19 height 19
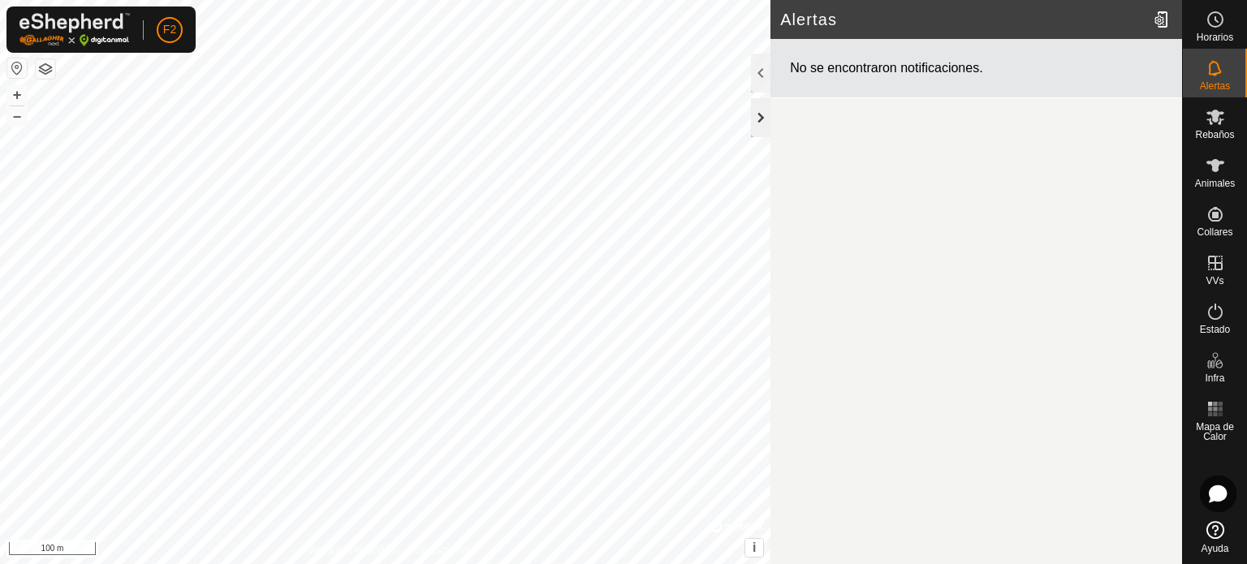
click at [764, 115] on div at bounding box center [760, 117] width 19 height 39
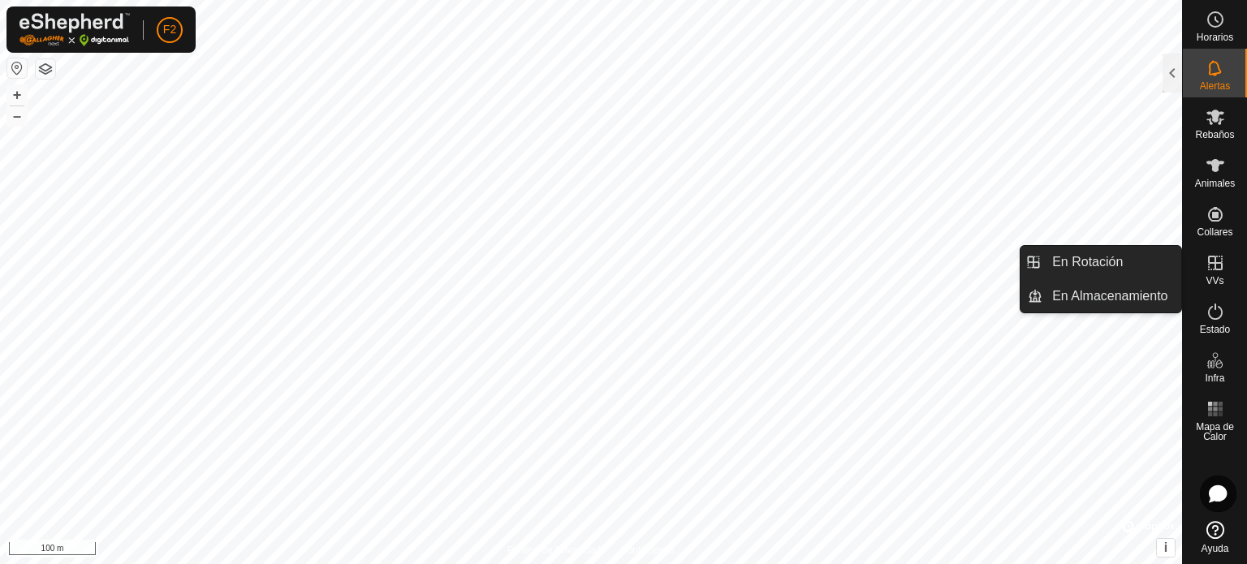
click at [1221, 261] on icon at bounding box center [1215, 263] width 15 height 15
click at [1219, 261] on icon at bounding box center [1214, 262] width 19 height 19
click at [1212, 269] on icon at bounding box center [1214, 262] width 19 height 19
click at [1212, 268] on icon at bounding box center [1214, 262] width 19 height 19
drag, startPoint x: 1199, startPoint y: 262, endPoint x: 1220, endPoint y: 276, distance: 25.2
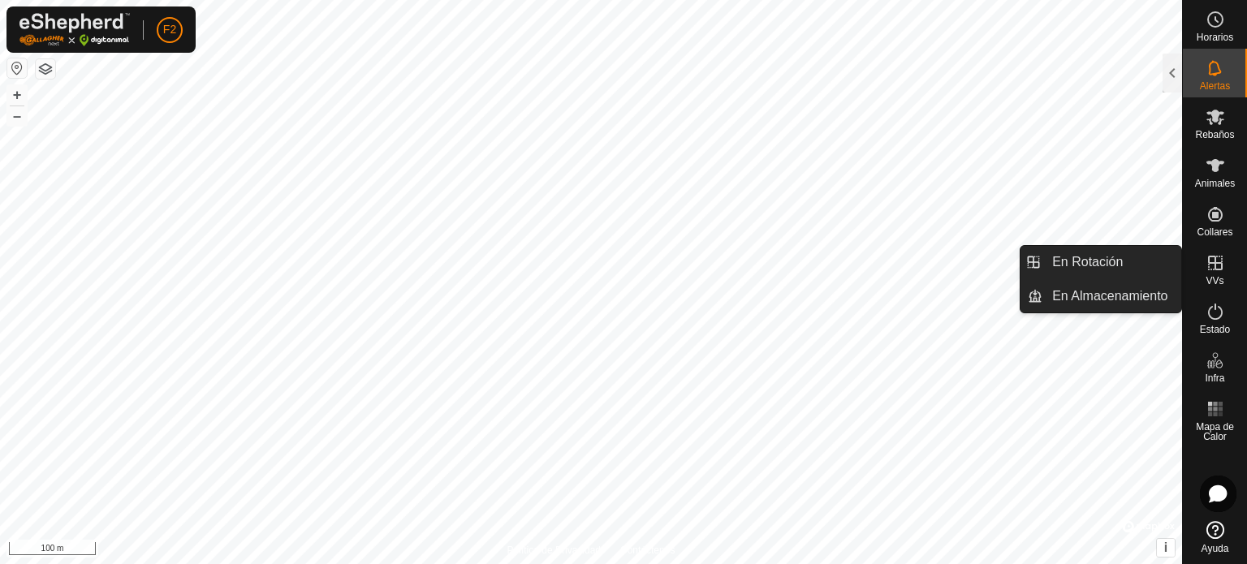
click at [1202, 264] on div "VVs" at bounding box center [1215, 268] width 64 height 49
click at [1221, 273] on es-virtualpaddocks-svg-icon at bounding box center [1215, 263] width 29 height 26
click at [1221, 270] on icon at bounding box center [1215, 263] width 15 height 15
click at [1216, 262] on icon at bounding box center [1215, 263] width 15 height 15
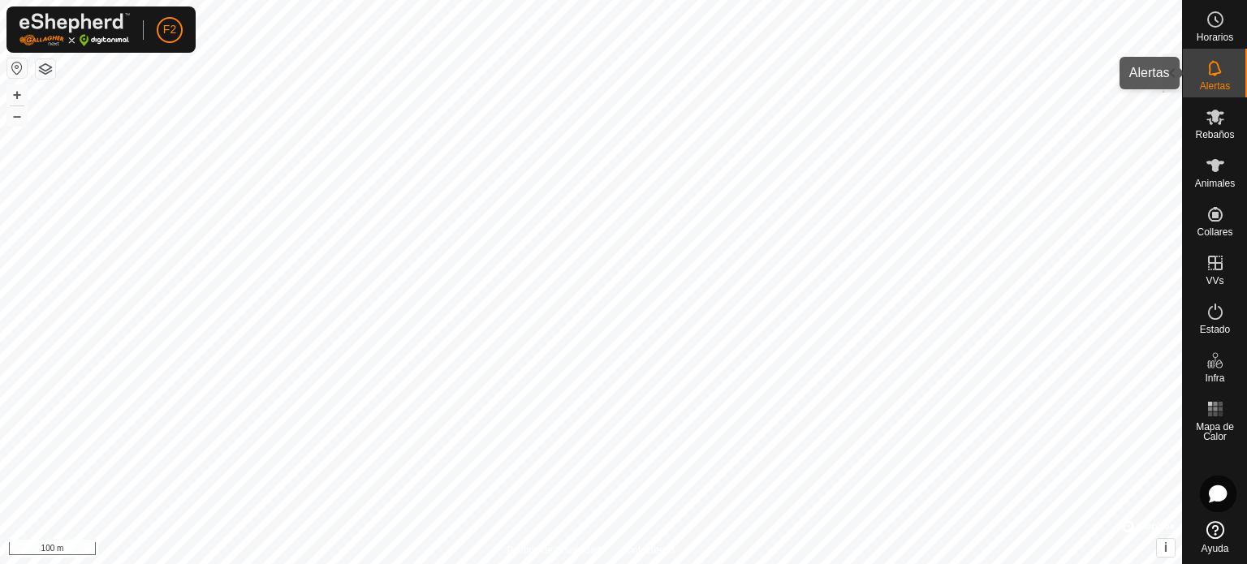
click at [1212, 73] on icon at bounding box center [1214, 67] width 13 height 15
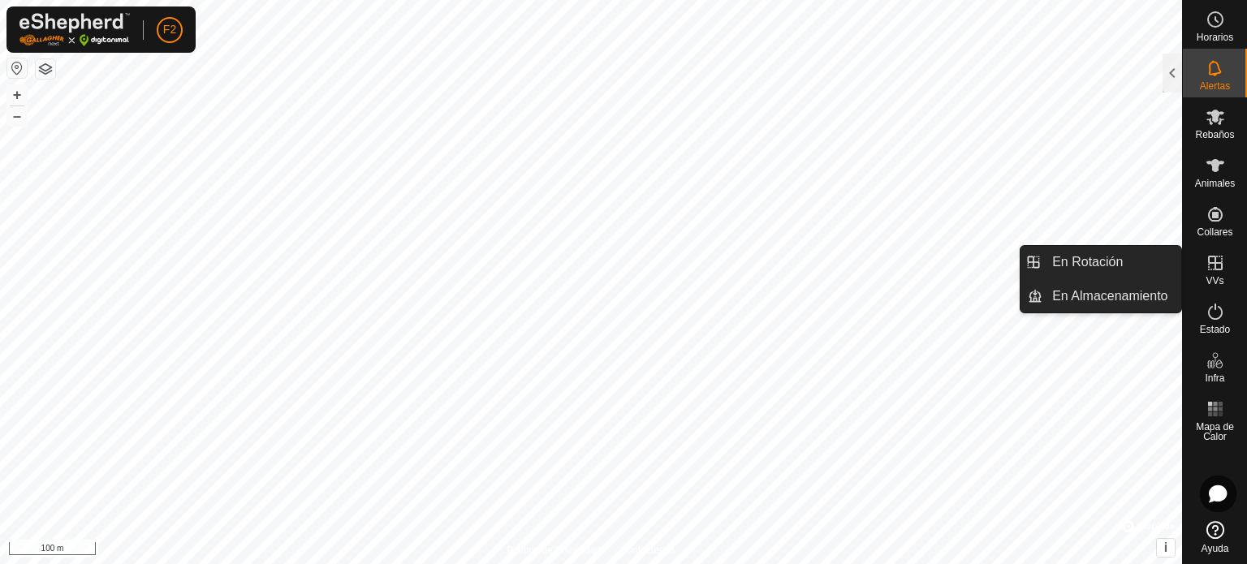
click at [1214, 266] on icon at bounding box center [1215, 263] width 15 height 15
click at [1128, 292] on link "En Almacenamiento" at bounding box center [1111, 296] width 139 height 32
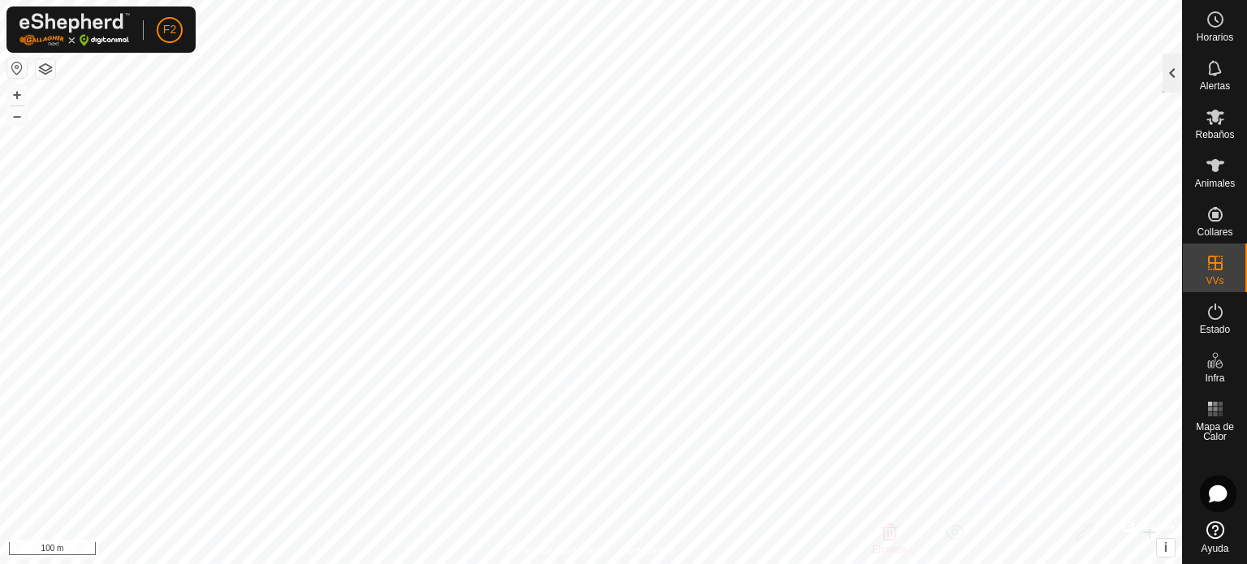
click at [1168, 64] on div at bounding box center [1171, 73] width 19 height 39
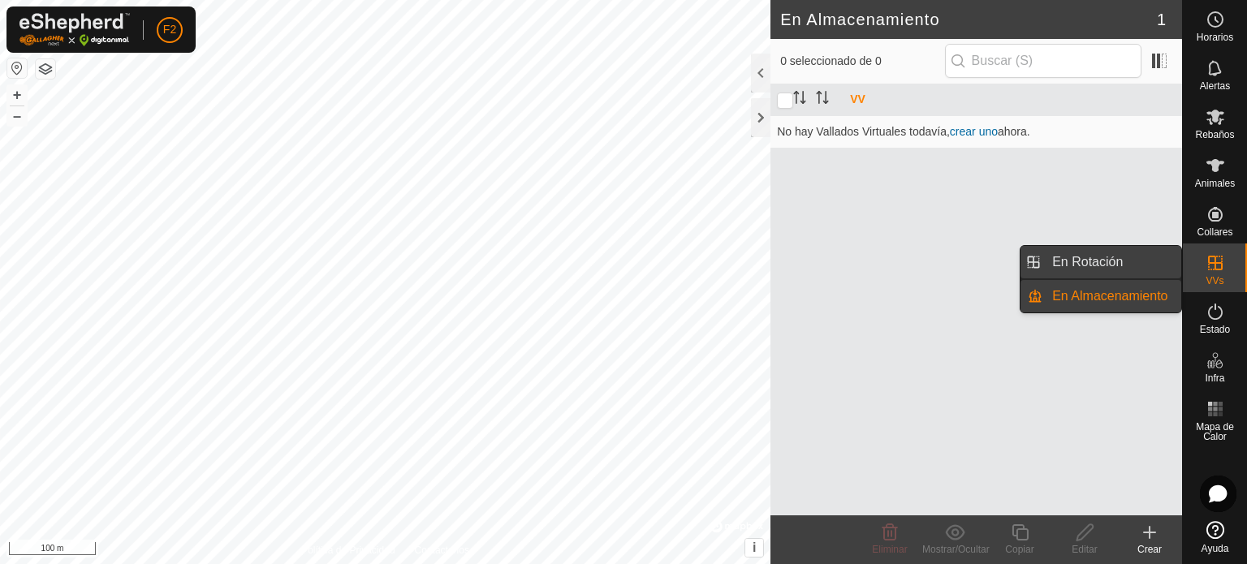
click at [1125, 256] on link "En Rotación" at bounding box center [1111, 262] width 139 height 32
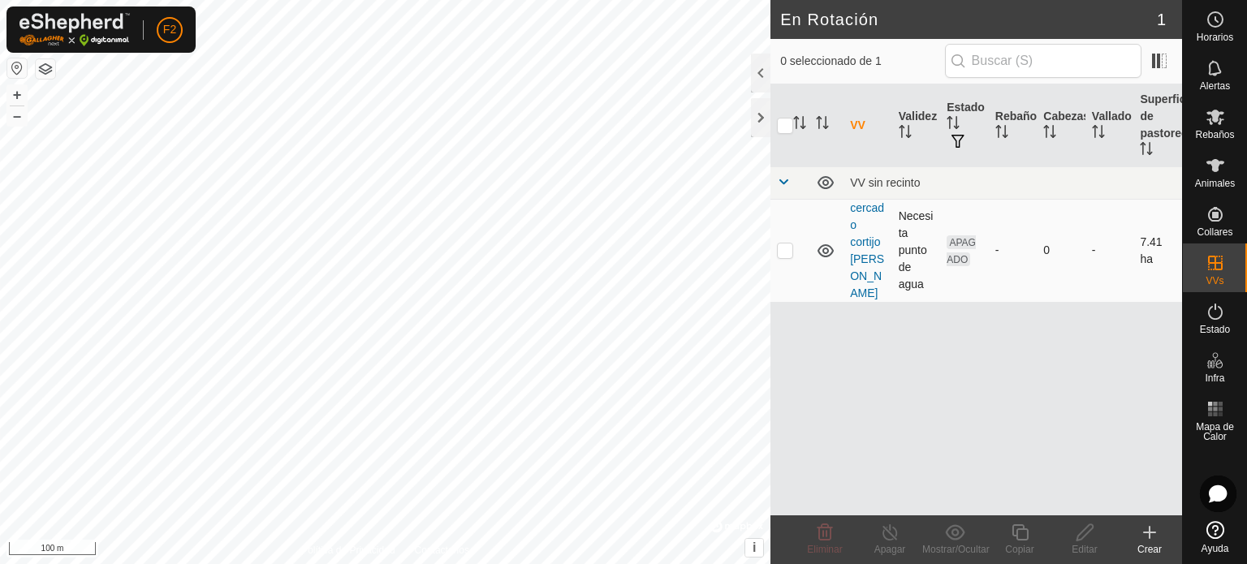
click at [785, 244] on p-checkbox at bounding box center [785, 250] width 16 height 13
checkbox input "true"
click at [825, 532] on icon at bounding box center [824, 532] width 19 height 19
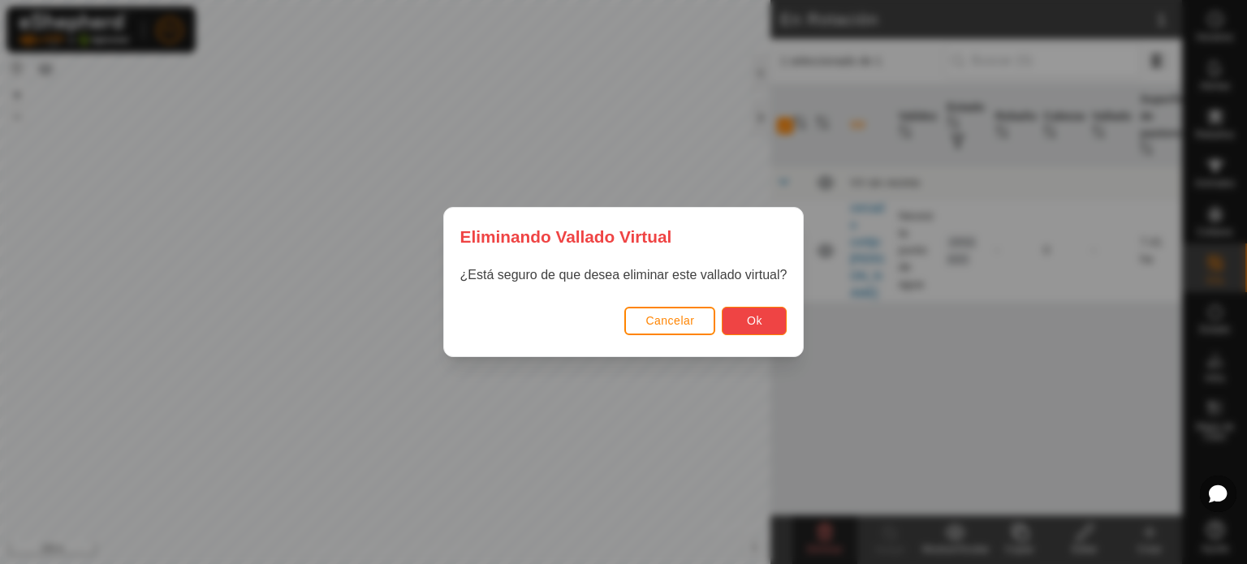
click at [752, 320] on span "Ok" at bounding box center [754, 320] width 15 height 13
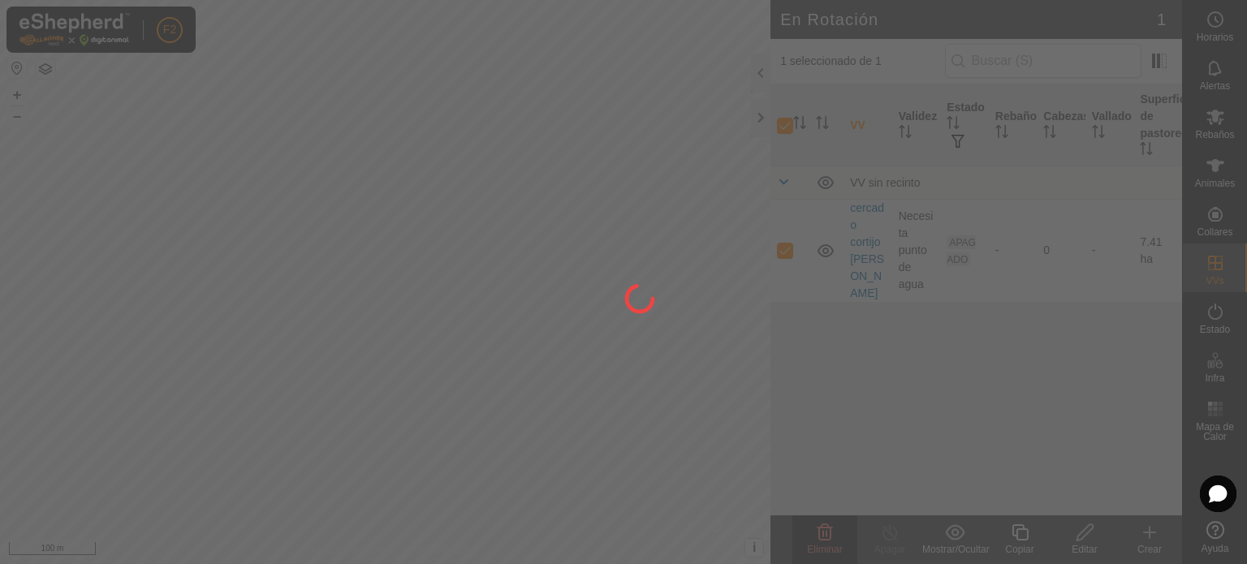
checkbox input "false"
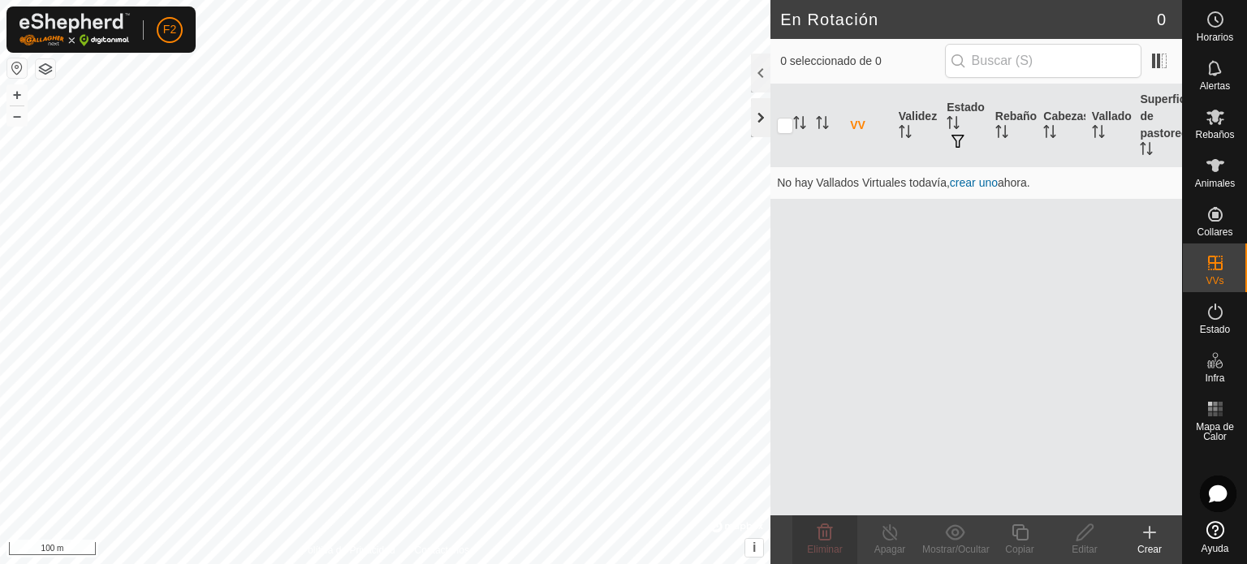
click at [761, 123] on div at bounding box center [760, 117] width 19 height 39
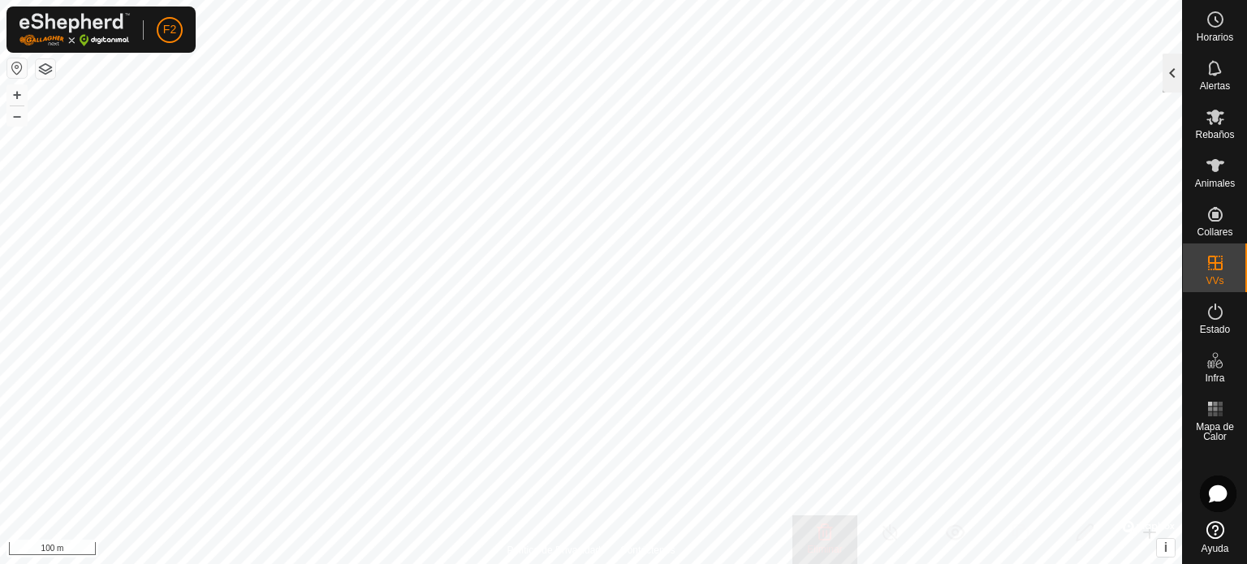
click at [1171, 67] on div at bounding box center [1171, 73] width 19 height 39
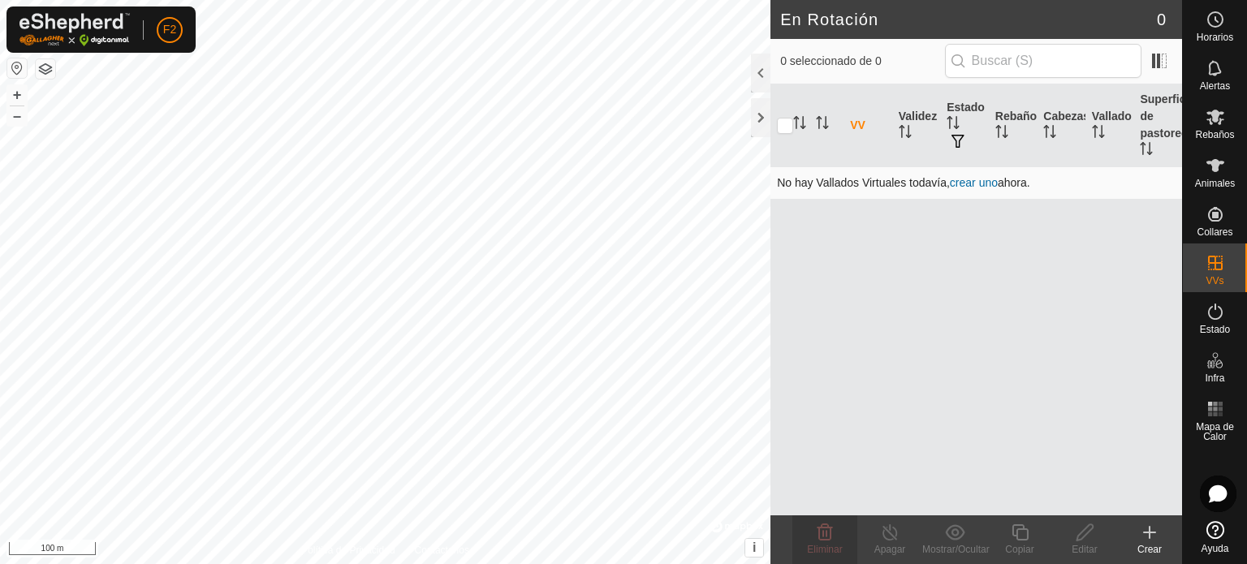
click at [972, 178] on link "crear uno" at bounding box center [974, 182] width 48 height 13
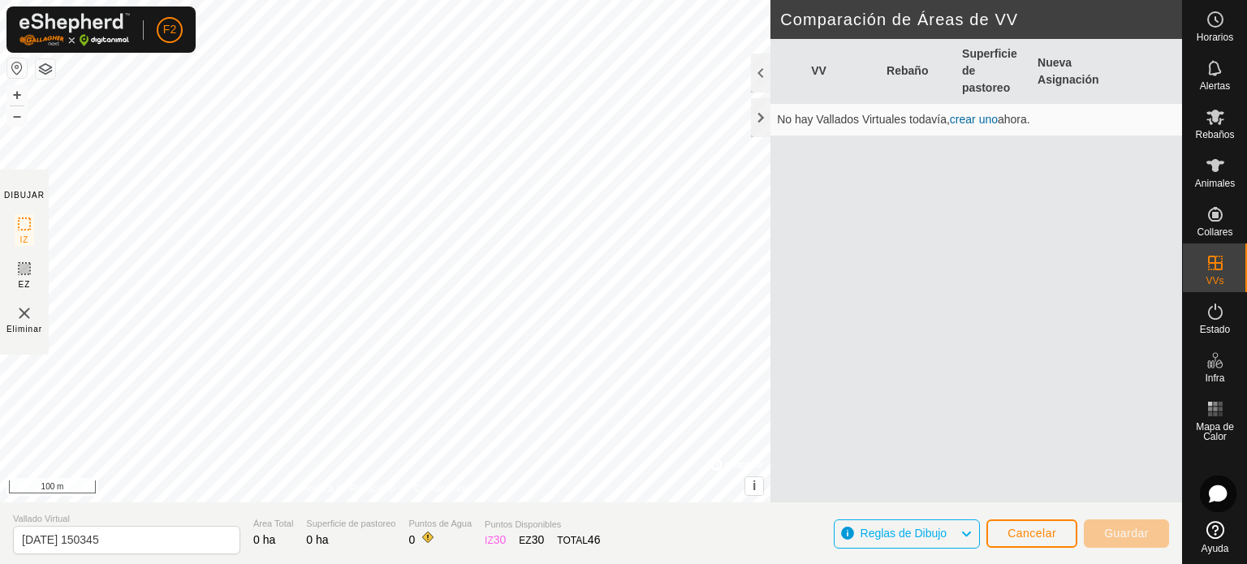
click at [966, 115] on link "crear uno" at bounding box center [974, 119] width 48 height 13
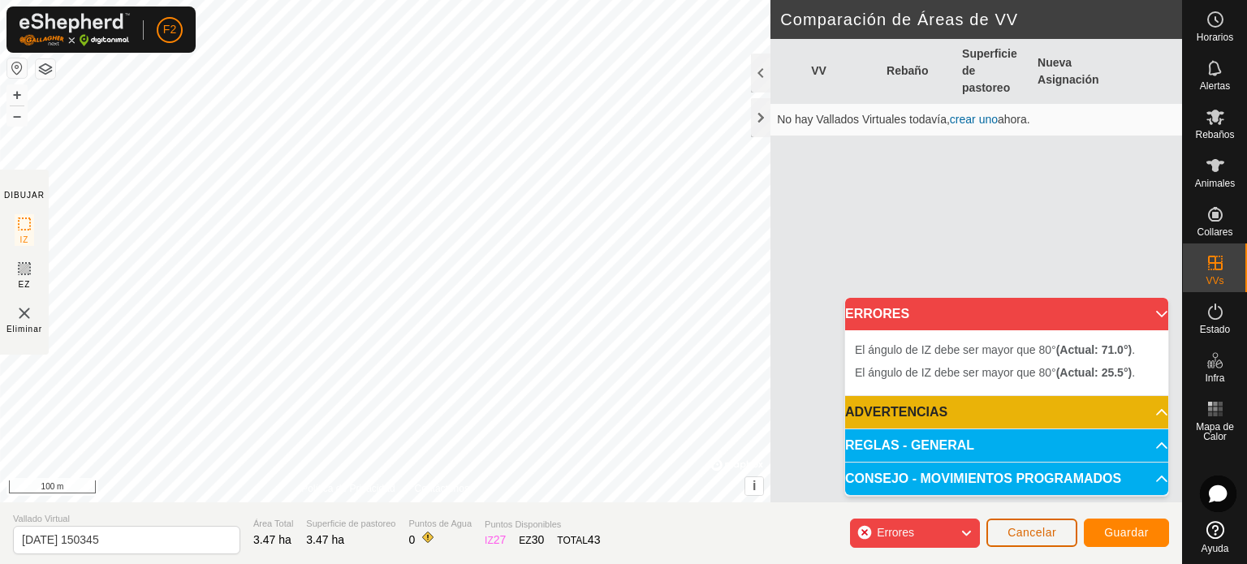
click at [1045, 541] on button "Cancelar" at bounding box center [1031, 533] width 91 height 28
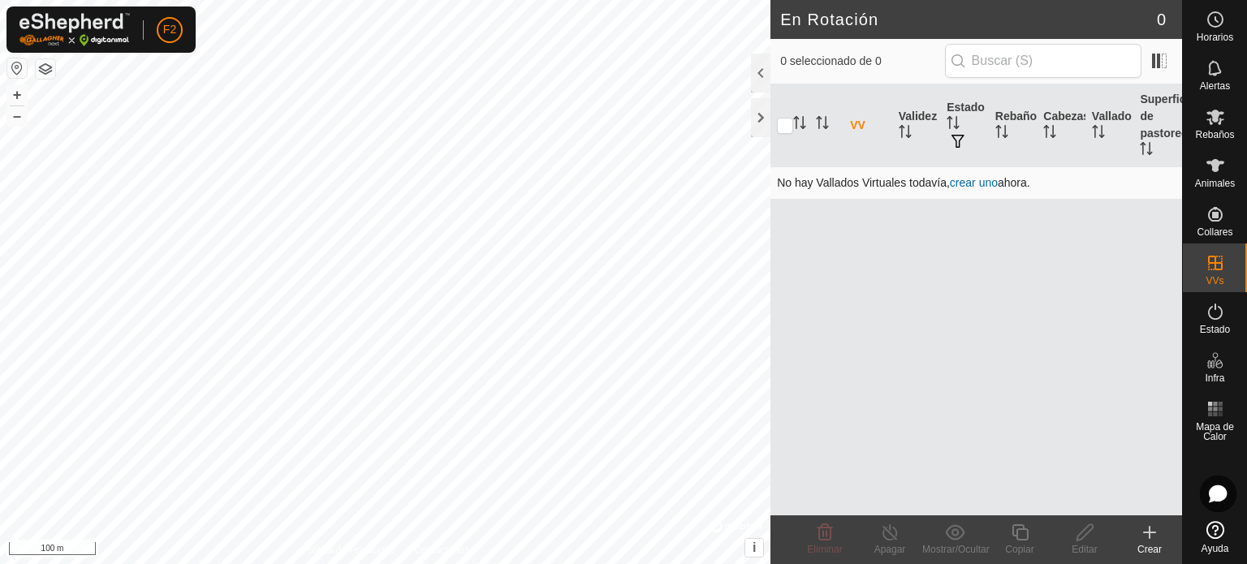
click at [971, 178] on link "crear uno" at bounding box center [974, 182] width 48 height 13
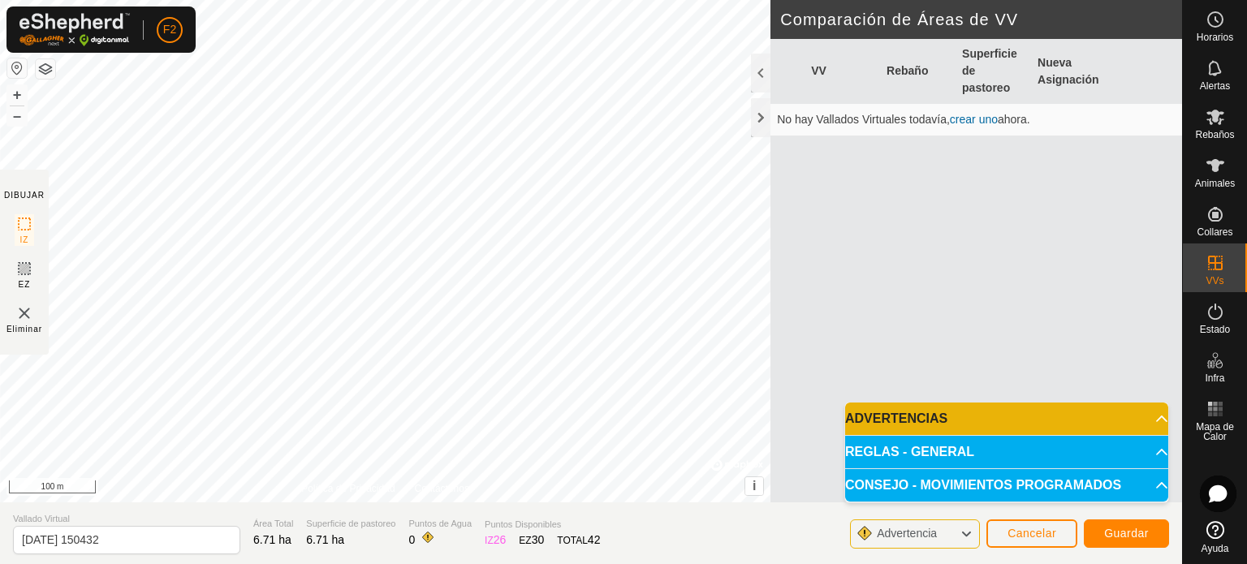
click at [886, 418] on p-accordion-header "ADVERTENCIAS" at bounding box center [1006, 419] width 323 height 32
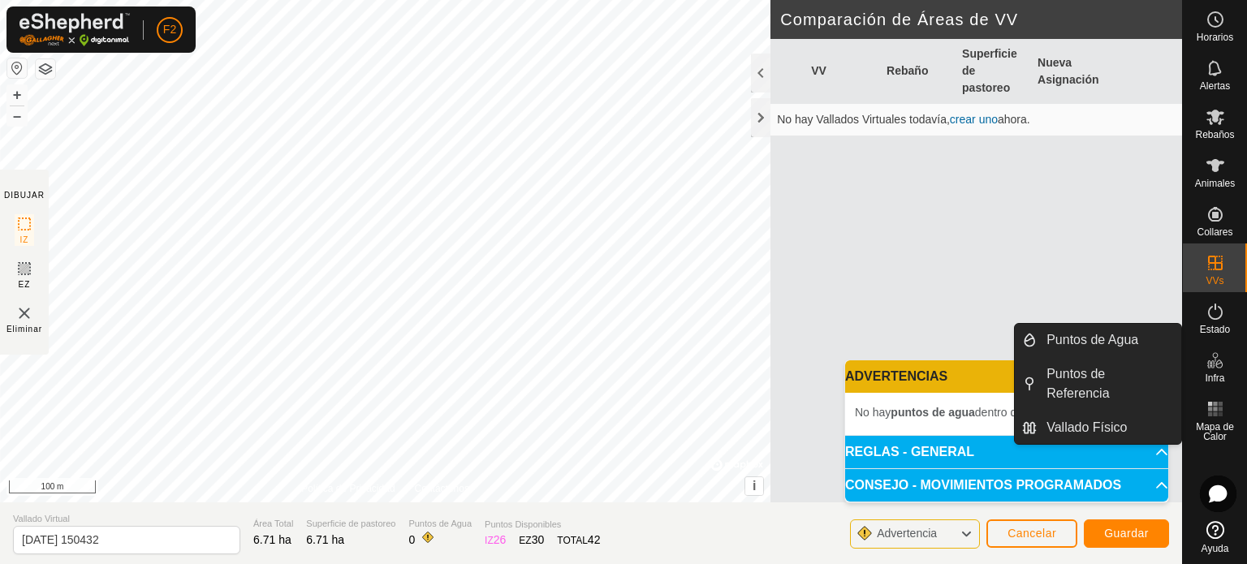
click at [1221, 367] on icon at bounding box center [1214, 360] width 19 height 19
click at [1104, 339] on link "Puntos de Agua" at bounding box center [1109, 340] width 144 height 32
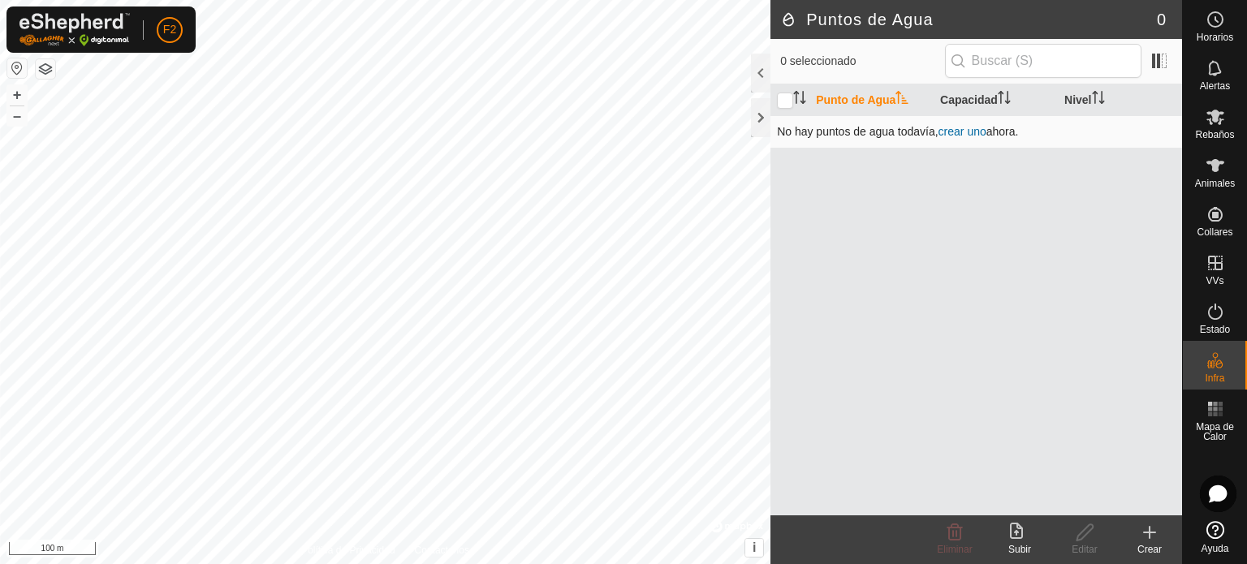
click at [961, 131] on link "crear uno" at bounding box center [962, 131] width 48 height 13
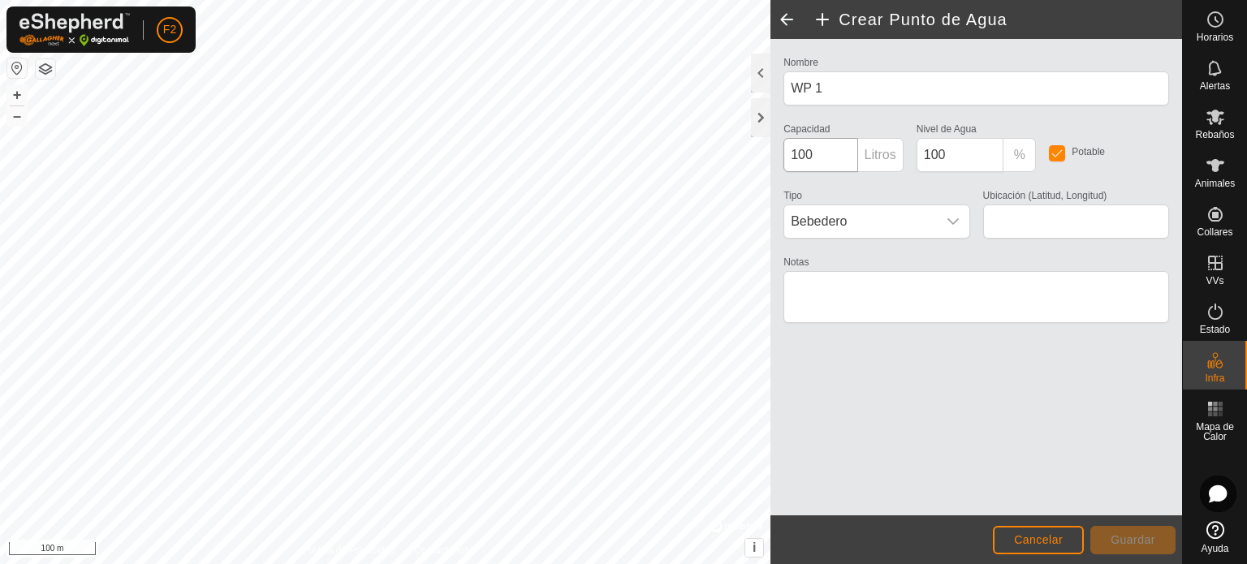
type input "39.230173, -6.679798"
click at [949, 215] on icon "dropdown trigger" at bounding box center [953, 221] width 13 height 13
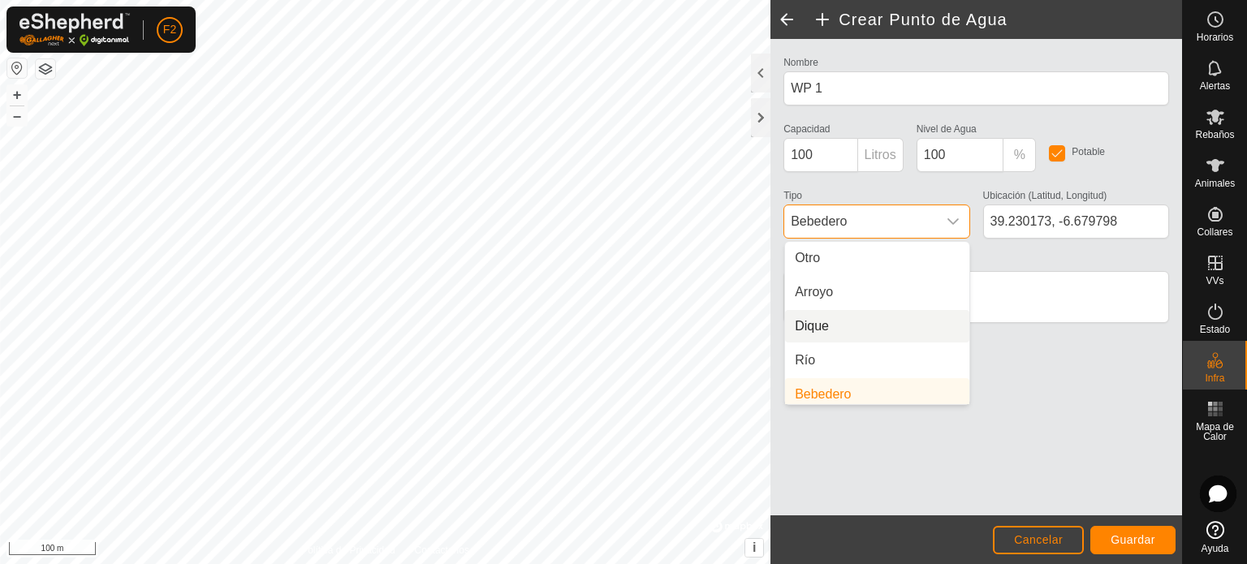
click at [825, 321] on li "Dique" at bounding box center [877, 326] width 184 height 32
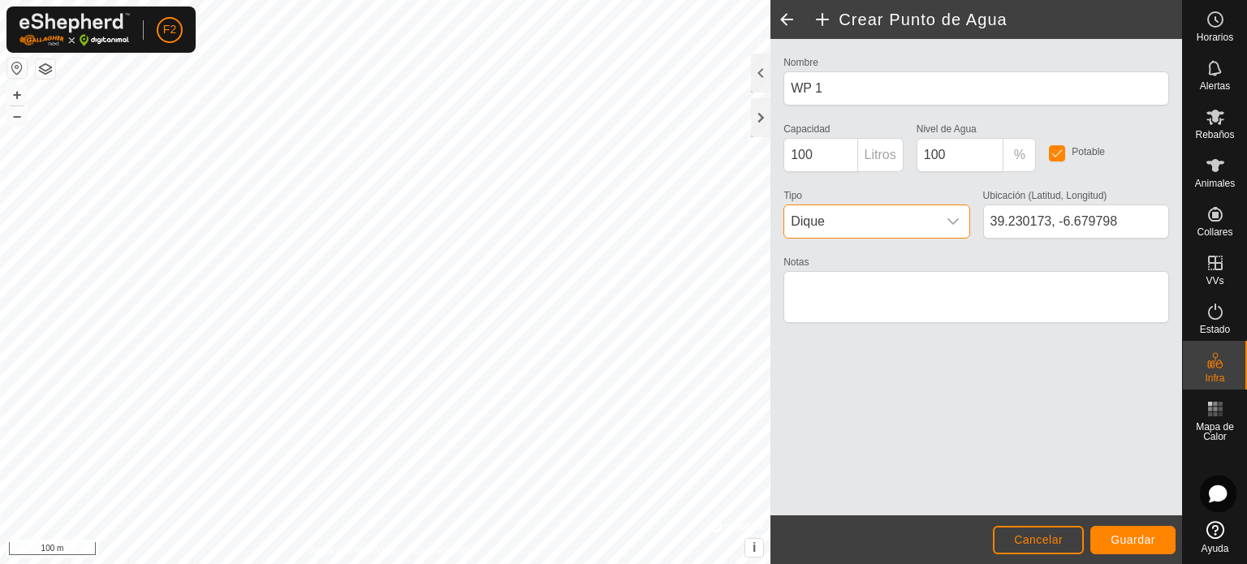
scroll to position [6, 0]
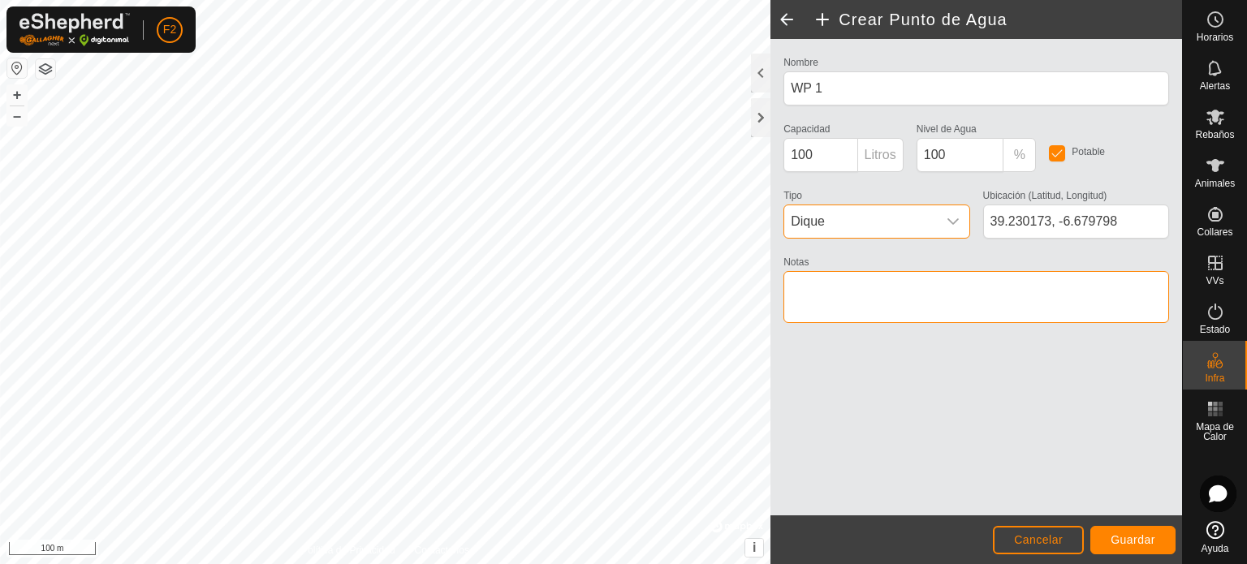
click at [830, 282] on textarea "Notas" at bounding box center [976, 297] width 386 height 52
type textarea "[PERSON_NAME]"
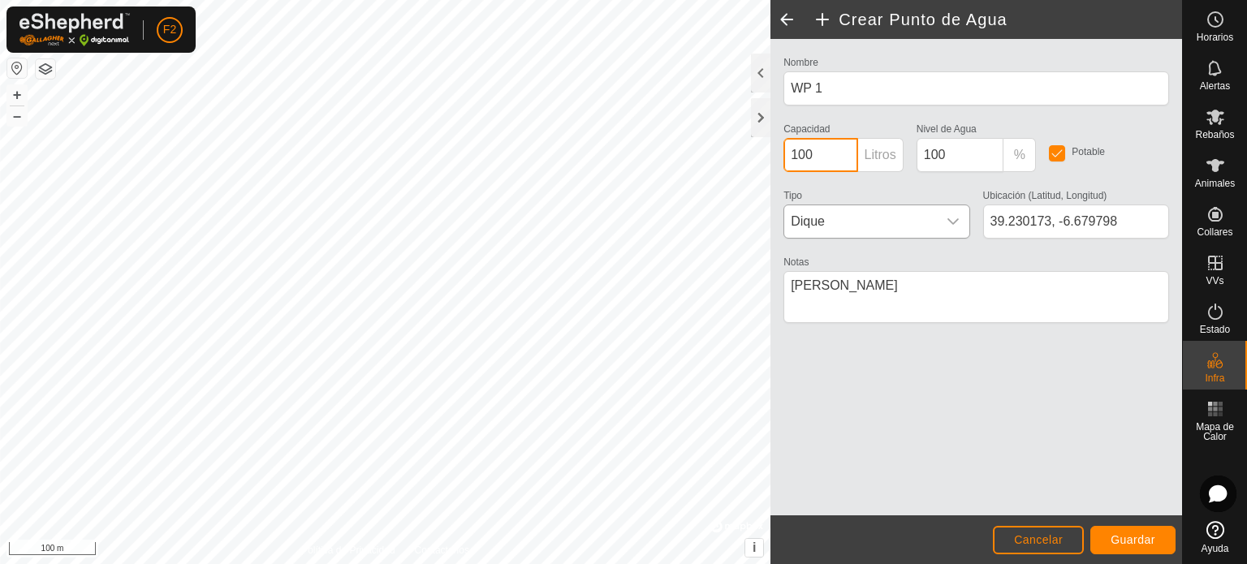
drag, startPoint x: 824, startPoint y: 152, endPoint x: 779, endPoint y: 146, distance: 45.0
click at [779, 146] on div "Capacidad 100 Litros" at bounding box center [843, 146] width 133 height 54
type input "100000"
click at [1136, 541] on span "Guardar" at bounding box center [1133, 539] width 45 height 13
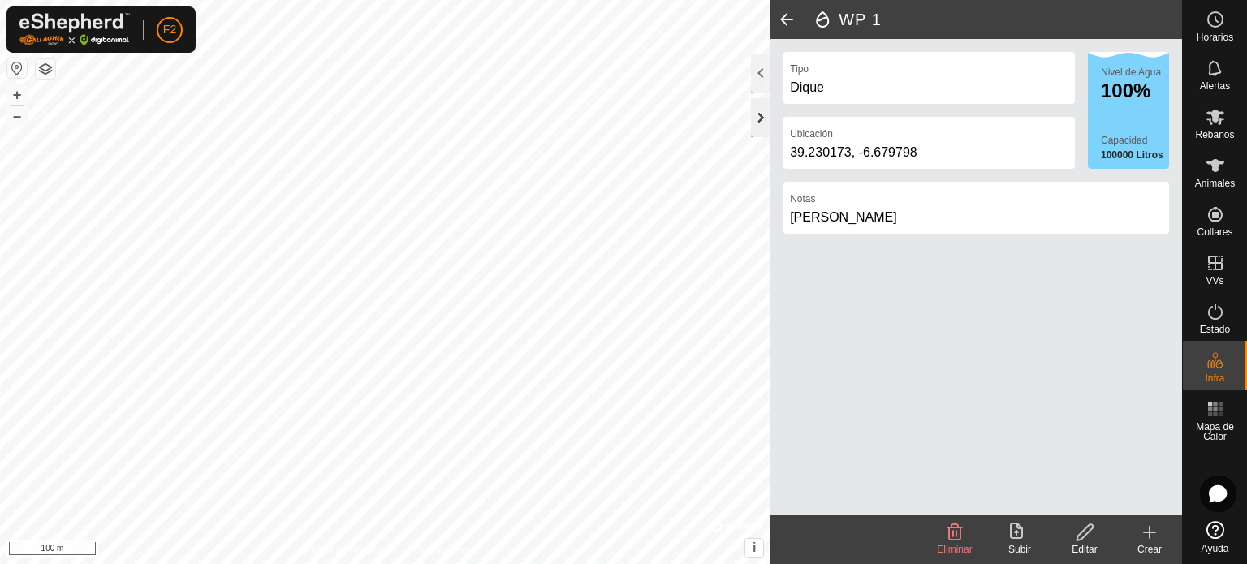
click at [757, 114] on div at bounding box center [760, 117] width 19 height 39
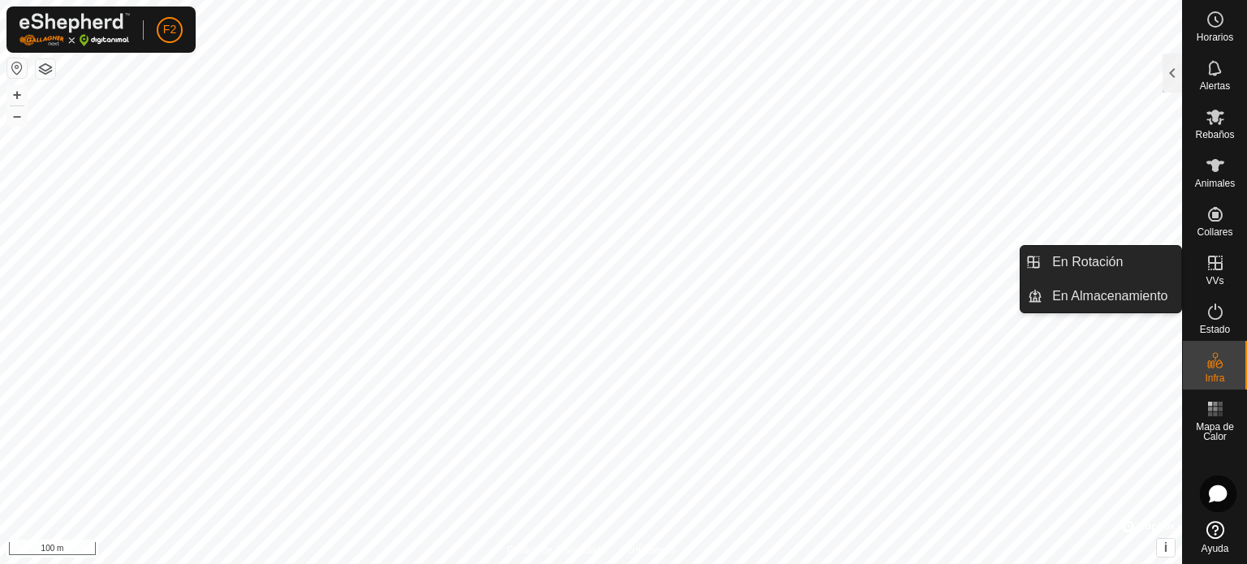
click at [1220, 266] on icon at bounding box center [1214, 262] width 19 height 19
click at [1218, 262] on icon at bounding box center [1215, 263] width 15 height 15
click at [1214, 258] on icon at bounding box center [1215, 263] width 15 height 15
click at [1108, 265] on link "En Rotación" at bounding box center [1111, 262] width 139 height 32
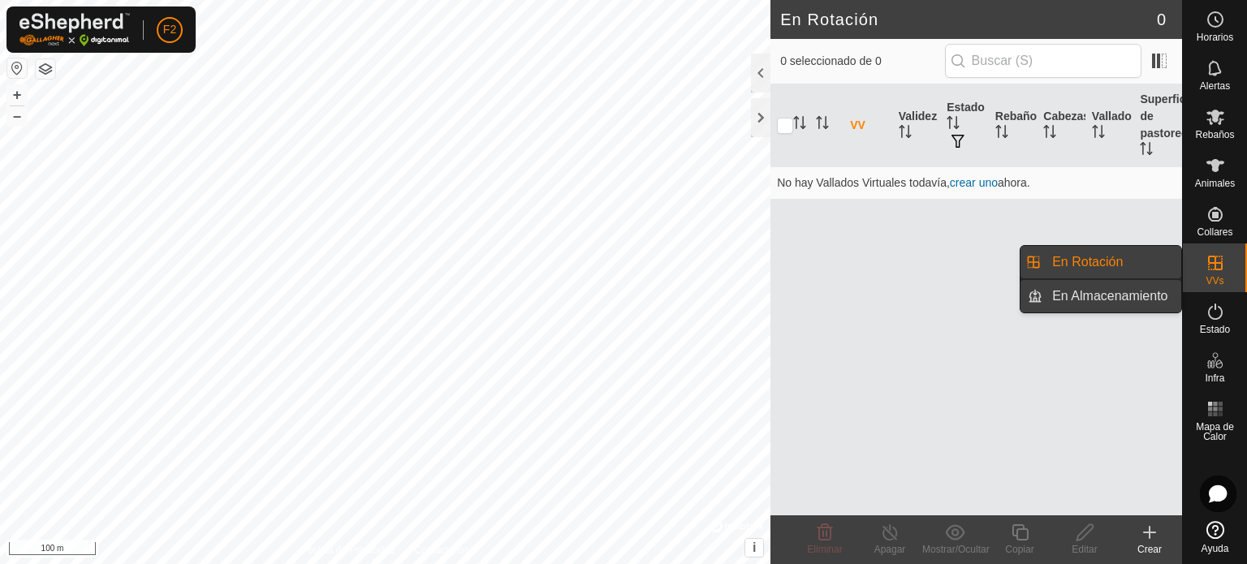
click at [1133, 295] on link "En Almacenamiento" at bounding box center [1111, 296] width 139 height 32
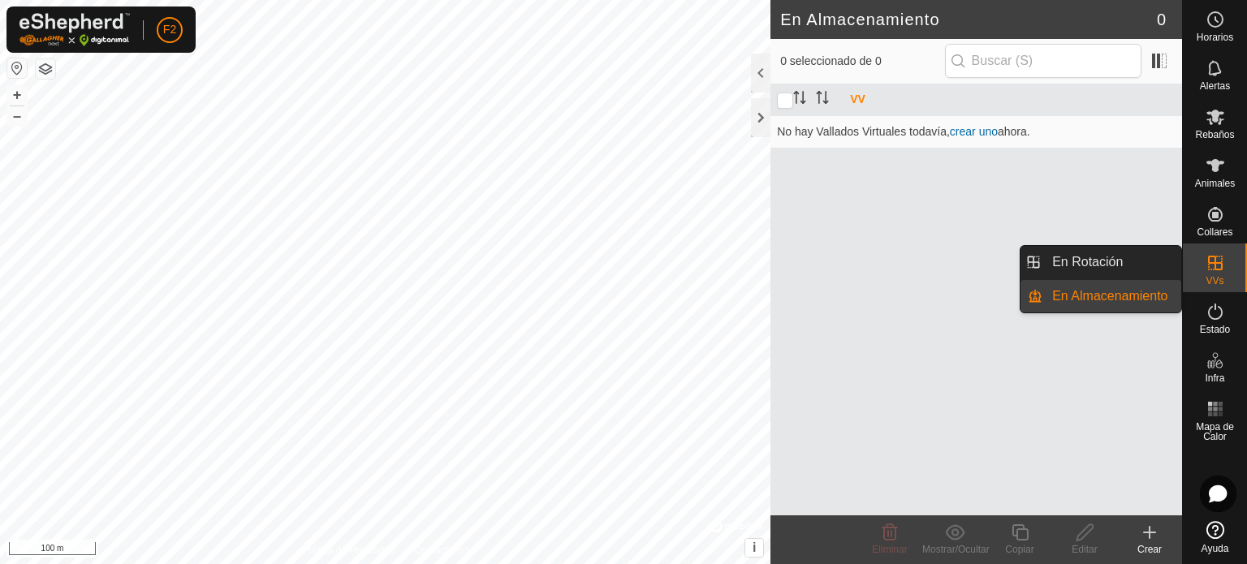
click at [1211, 265] on icon at bounding box center [1214, 262] width 19 height 19
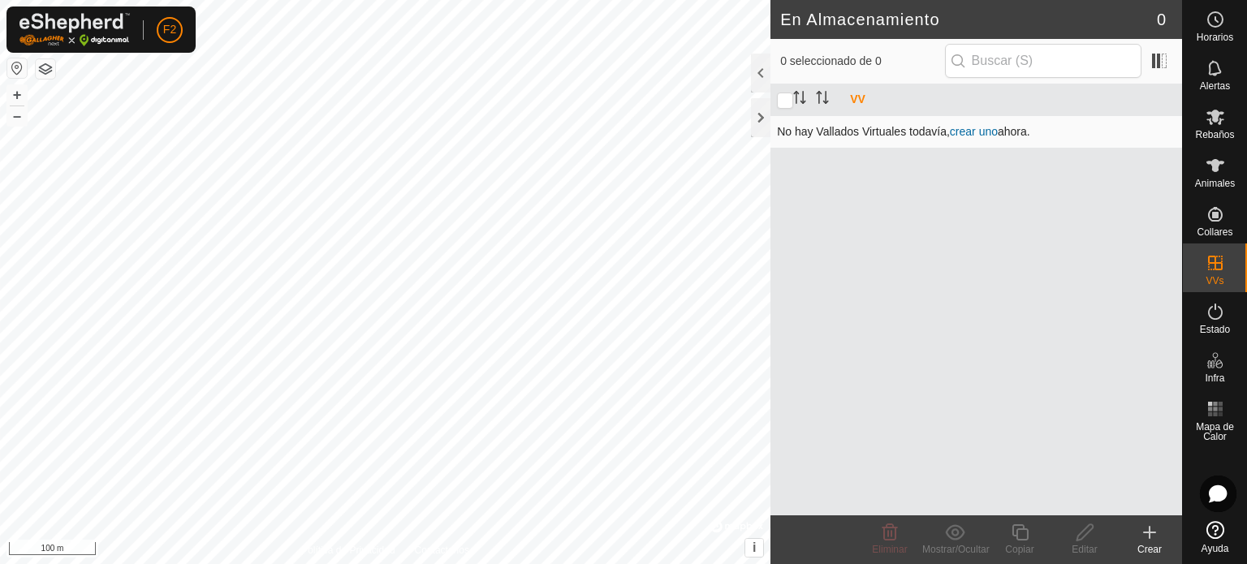
click at [968, 127] on link "crear uno" at bounding box center [974, 131] width 48 height 13
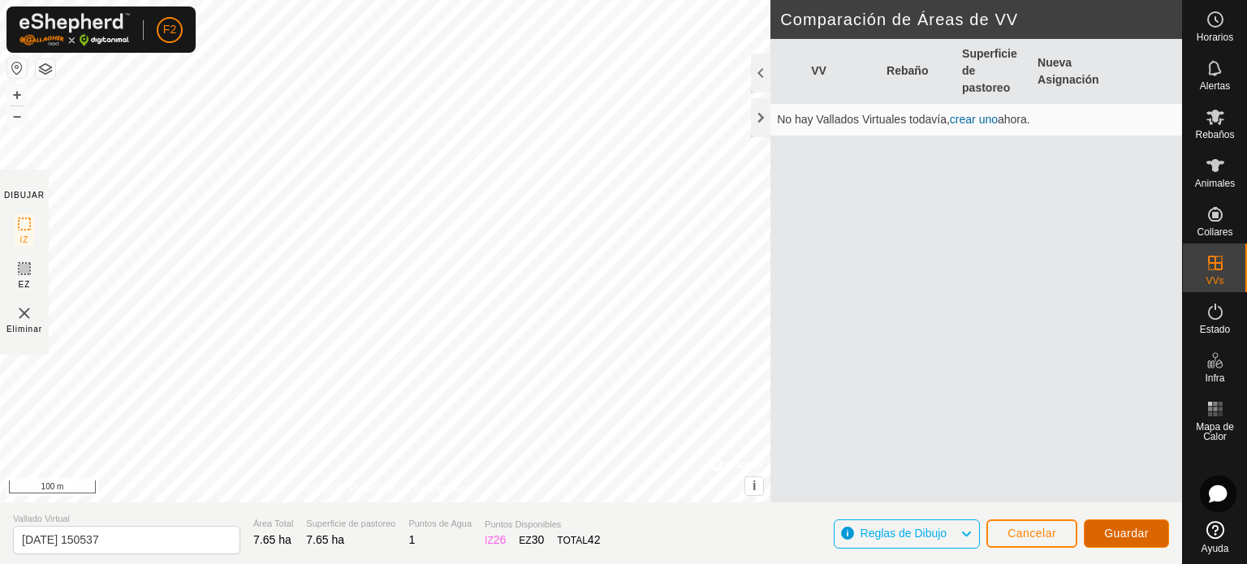
click at [1120, 527] on span "Guardar" at bounding box center [1126, 533] width 45 height 13
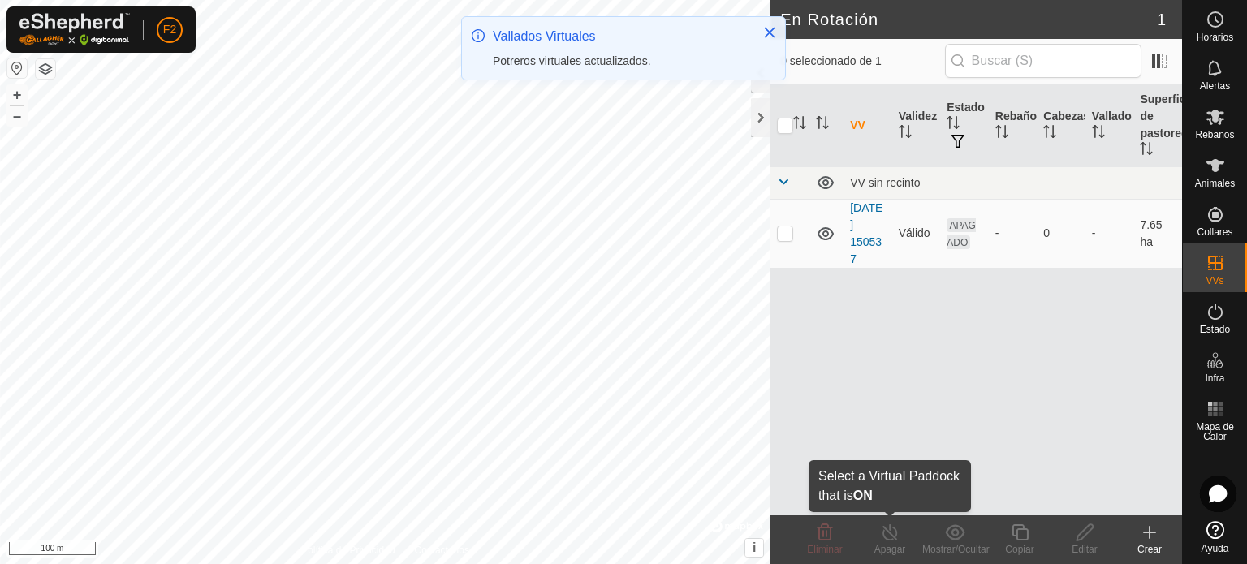
click at [887, 540] on icon at bounding box center [889, 532] width 15 height 16
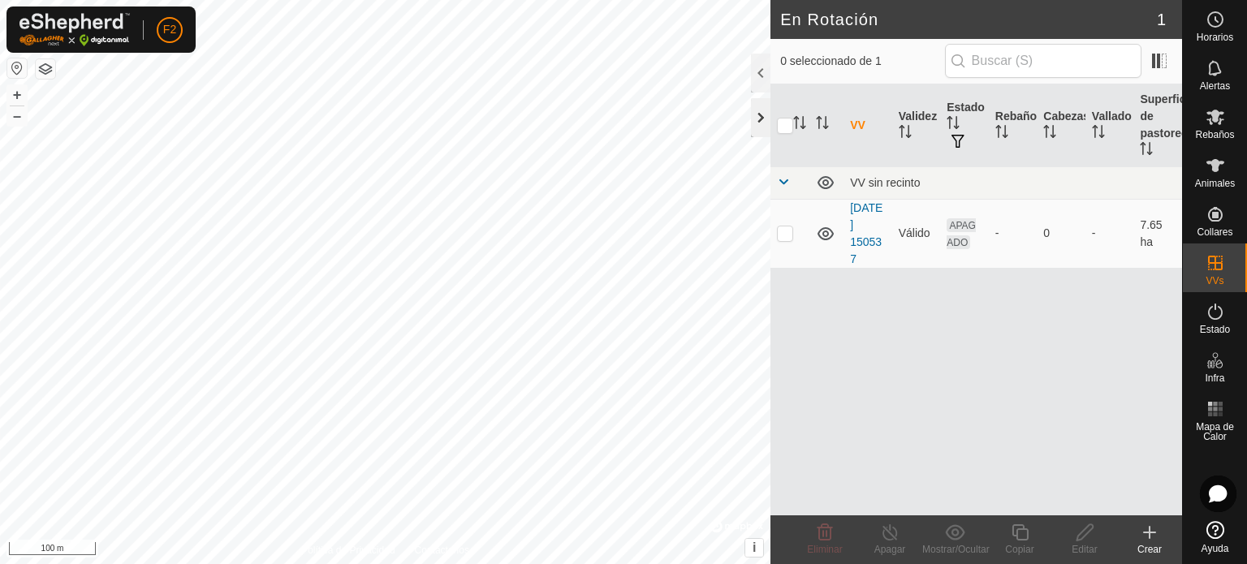
click at [758, 114] on div at bounding box center [760, 117] width 19 height 39
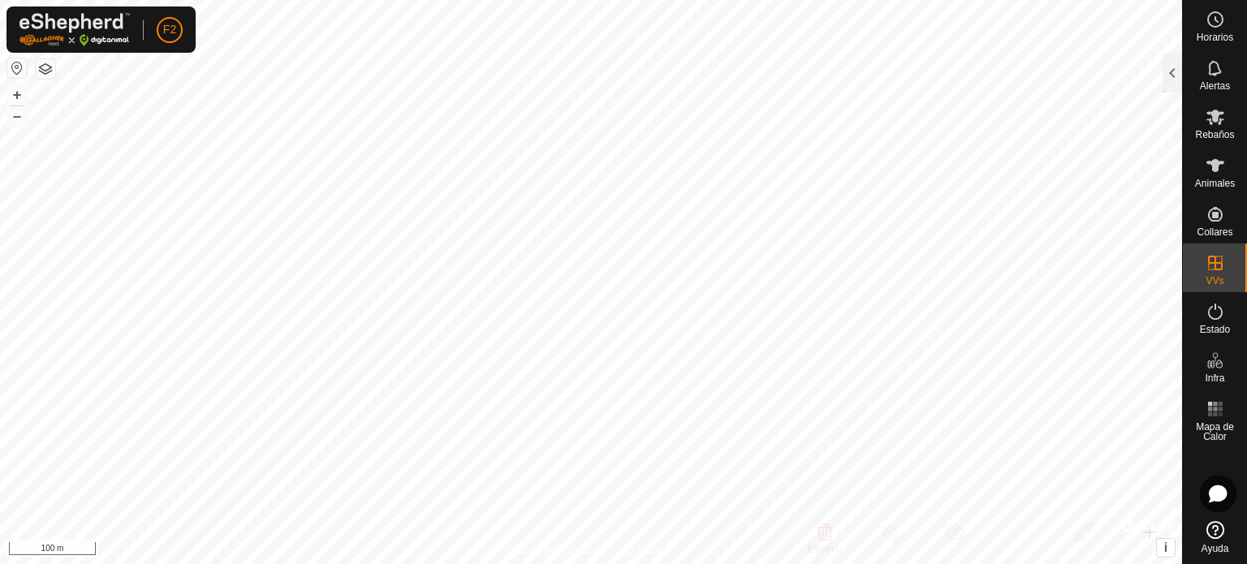
checkbox input "true"
checkbox input "false"
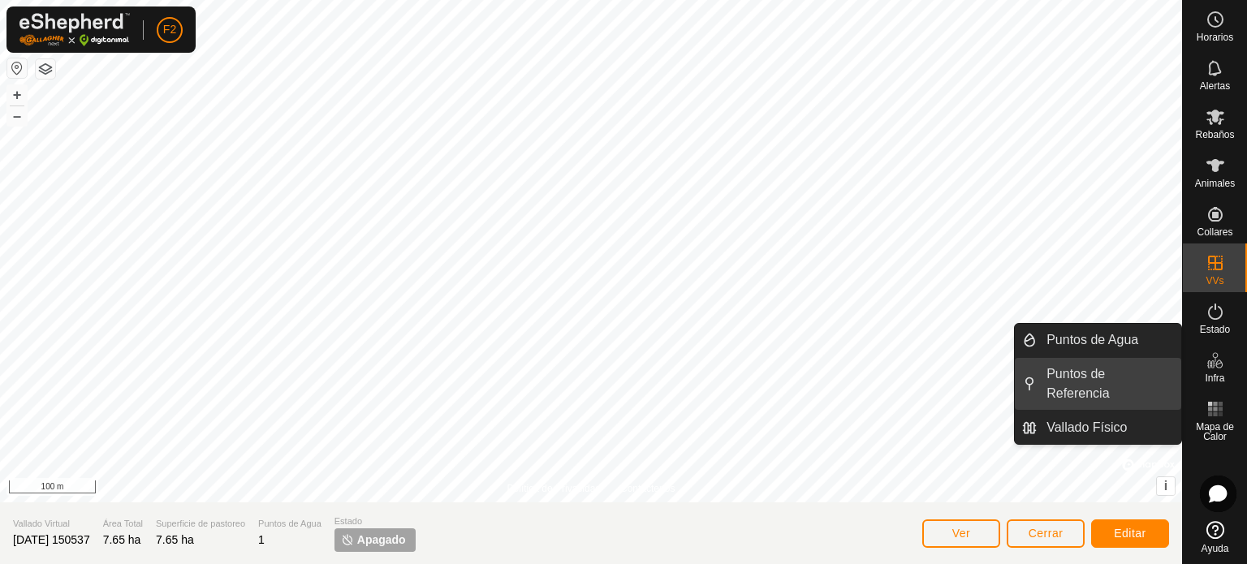
click at [1124, 372] on link "Puntos de Referencia" at bounding box center [1109, 384] width 144 height 52
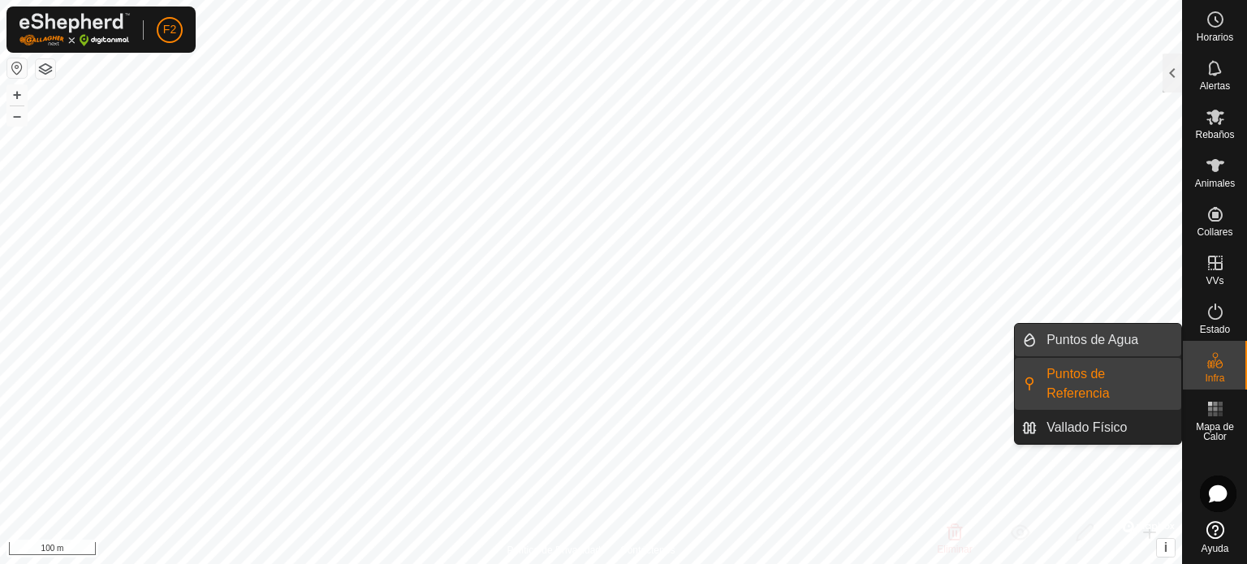
click at [1115, 336] on link "Puntos de Agua" at bounding box center [1109, 340] width 144 height 32
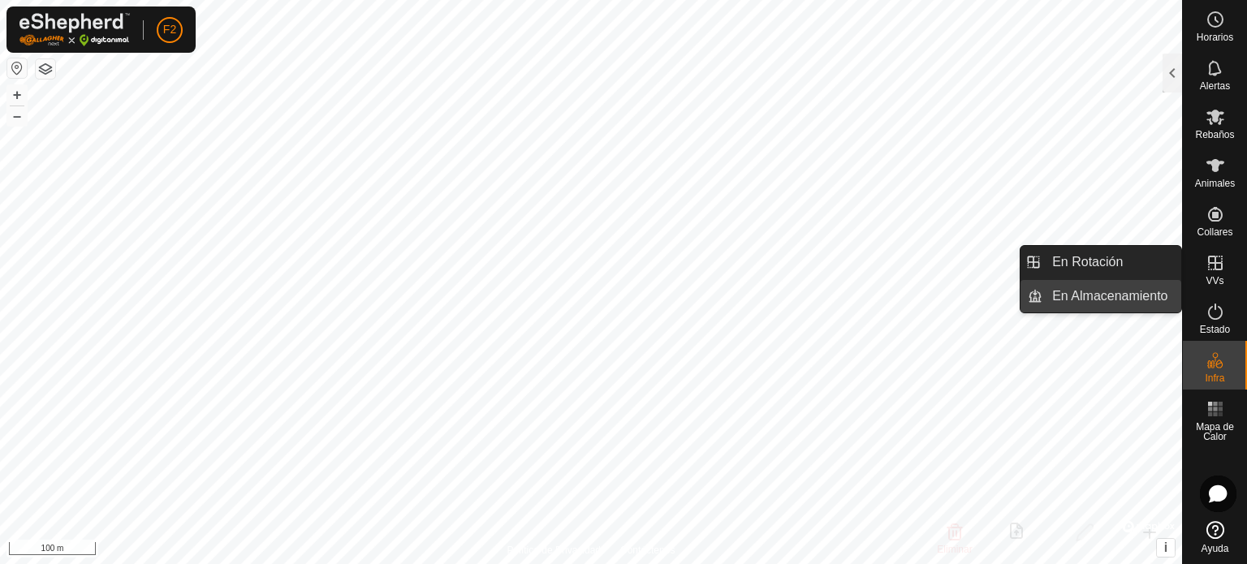
click at [1123, 296] on link "En Almacenamiento" at bounding box center [1111, 296] width 139 height 32
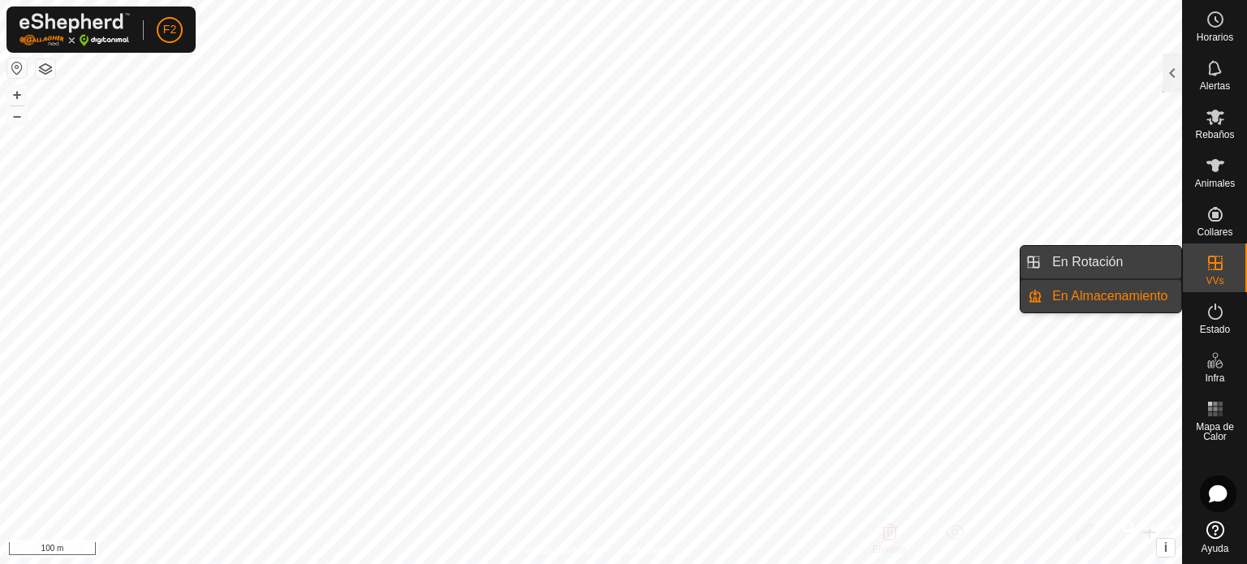
click at [1095, 261] on link "En Rotación" at bounding box center [1111, 262] width 139 height 32
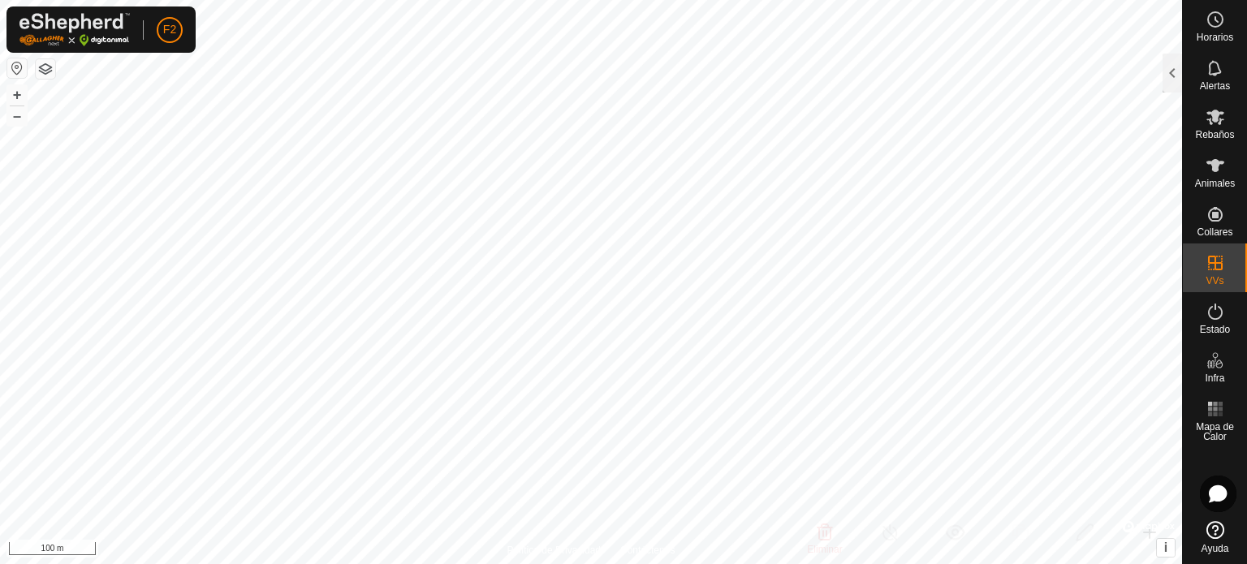
checkbox input "true"
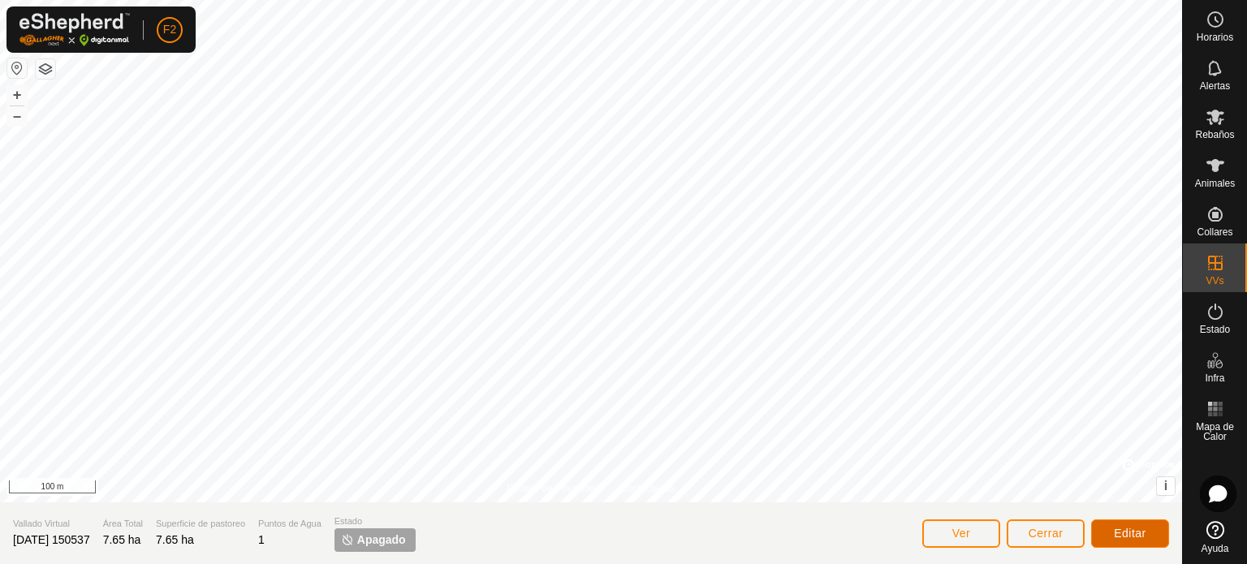
click at [1119, 527] on span "Editar" at bounding box center [1130, 533] width 32 height 13
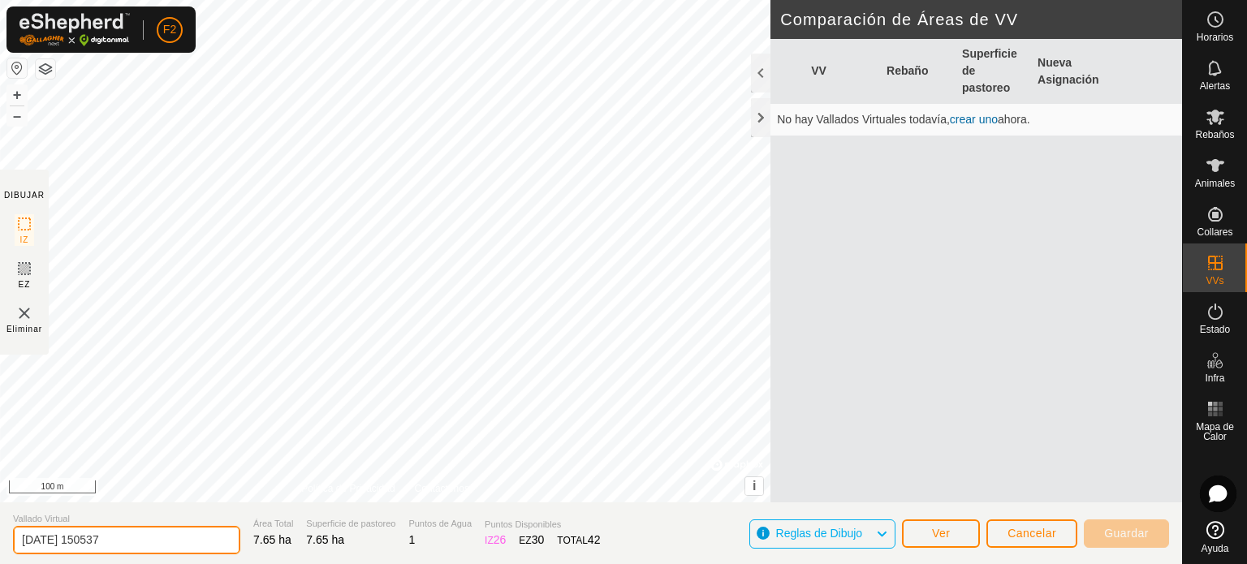
drag, startPoint x: 145, startPoint y: 541, endPoint x: 0, endPoint y: 536, distance: 145.4
click at [0, 537] on section "Vallado Virtual [DATE] 150537 Área Total 7.65 ha Superficie de pastoreo 7.65 ha…" at bounding box center [591, 533] width 1182 height 62
type input "cercado del cortijo"
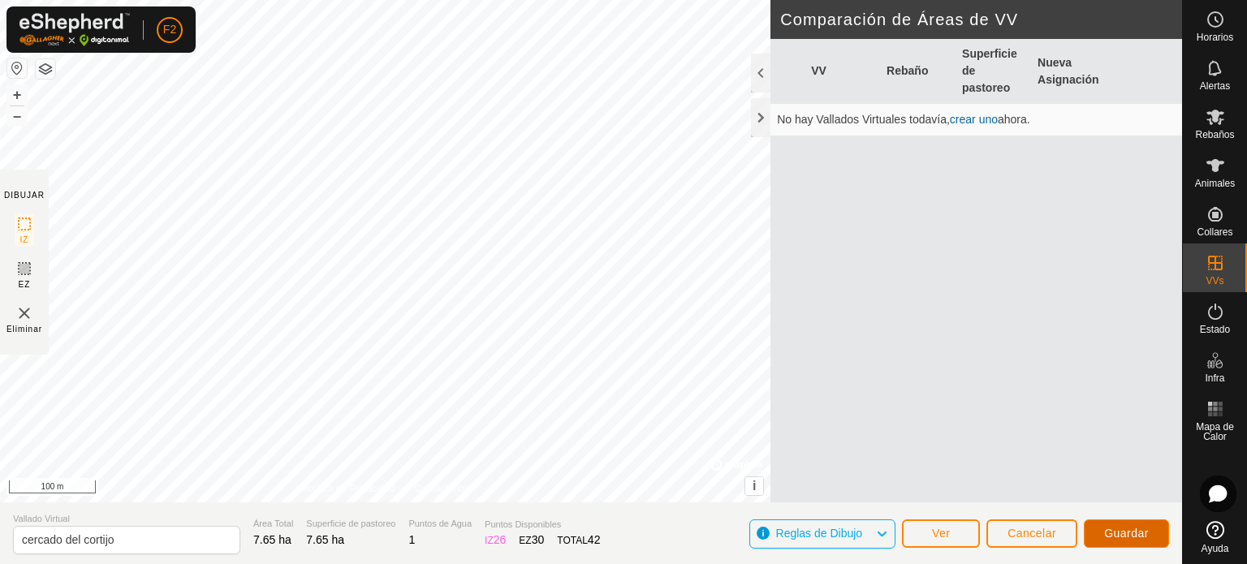
click at [1097, 534] on button "Guardar" at bounding box center [1126, 534] width 85 height 28
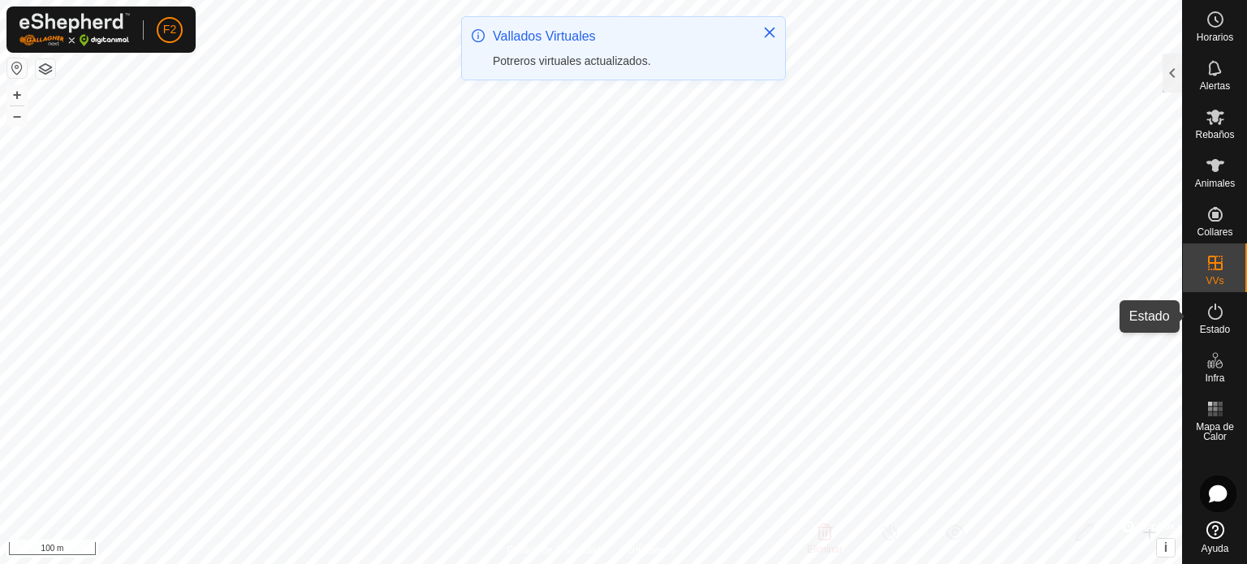
click at [1218, 320] on icon at bounding box center [1214, 311] width 19 height 19
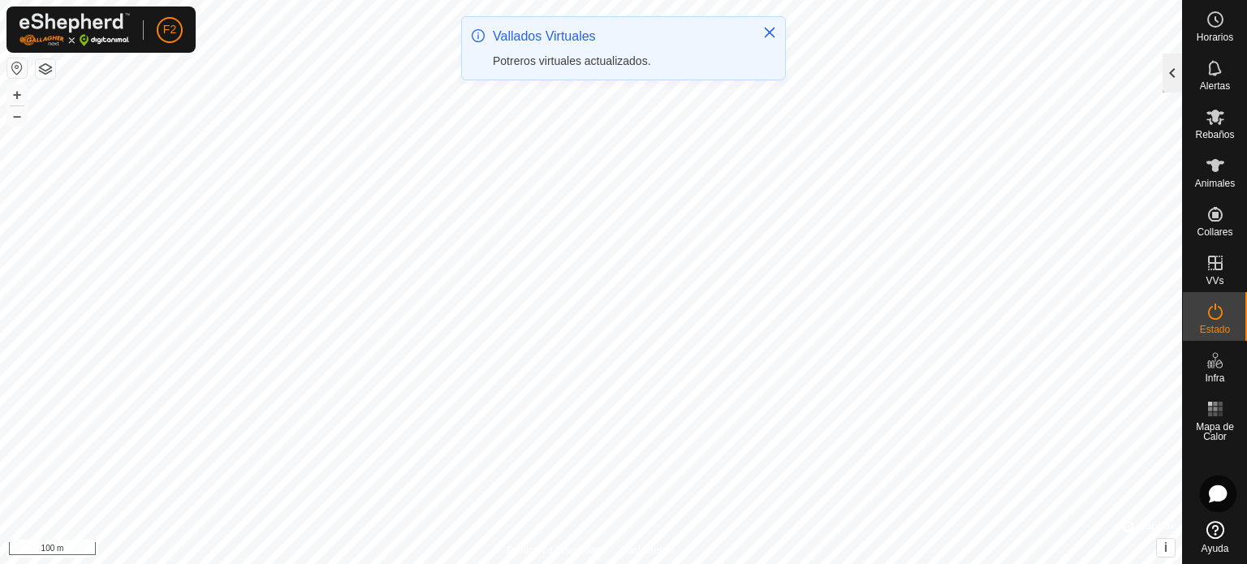
click at [1172, 67] on div at bounding box center [1171, 73] width 19 height 39
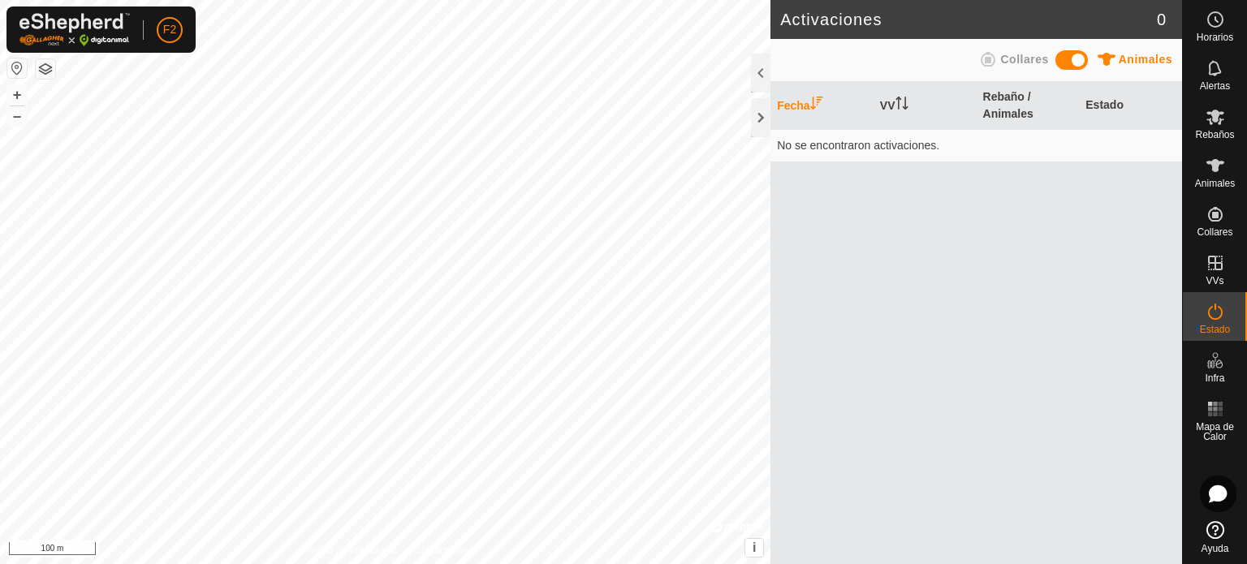
drag, startPoint x: 1075, startPoint y: 60, endPoint x: 1076, endPoint y: 74, distance: 13.9
click at [1075, 61] on span at bounding box center [1071, 59] width 32 height 19
click at [1068, 61] on span at bounding box center [1071, 59] width 32 height 19
click at [757, 116] on div at bounding box center [760, 117] width 19 height 39
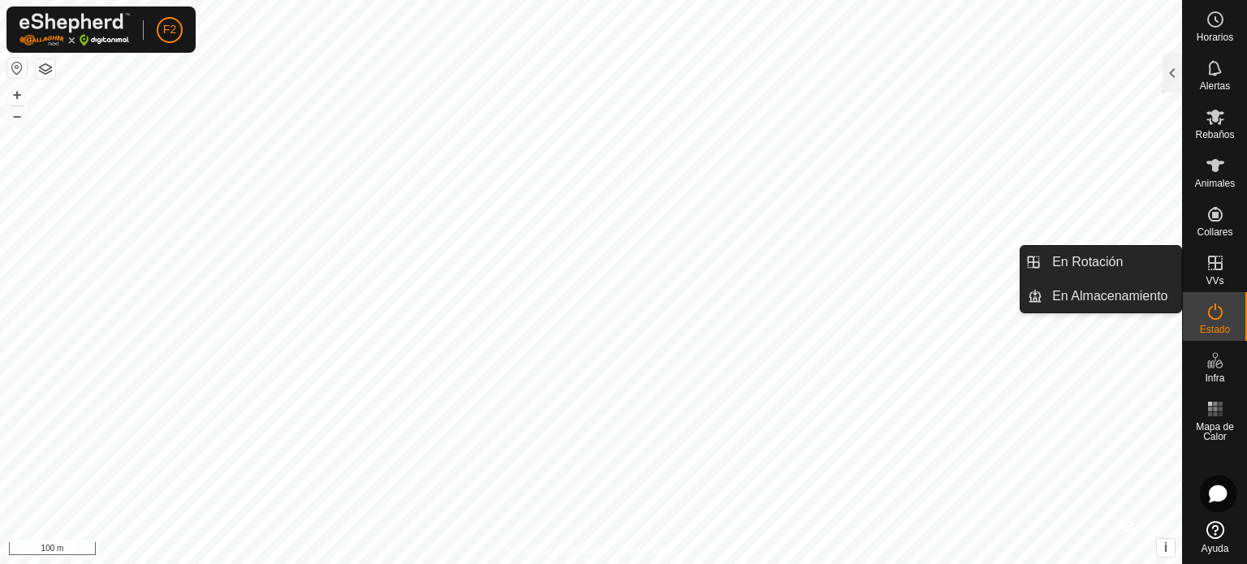
click at [1210, 261] on icon at bounding box center [1214, 262] width 19 height 19
click at [1211, 258] on icon at bounding box center [1214, 262] width 19 height 19
click at [1099, 289] on link "En Almacenamiento" at bounding box center [1111, 296] width 139 height 32
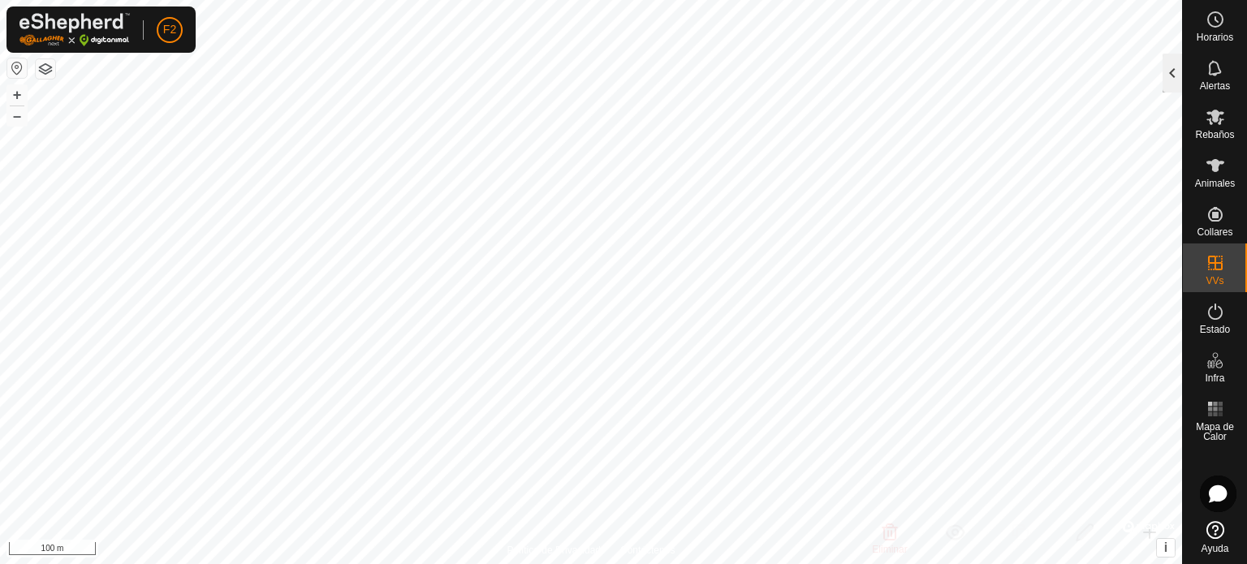
click at [1171, 70] on div at bounding box center [1171, 73] width 19 height 39
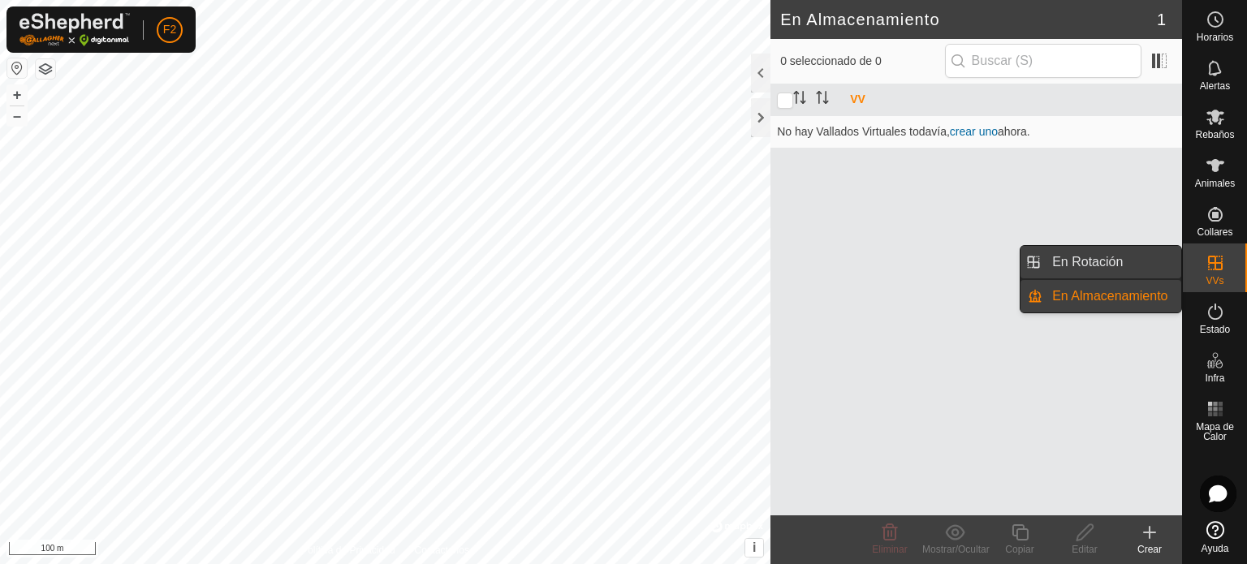
click at [1120, 256] on link "En Rotación" at bounding box center [1111, 262] width 139 height 32
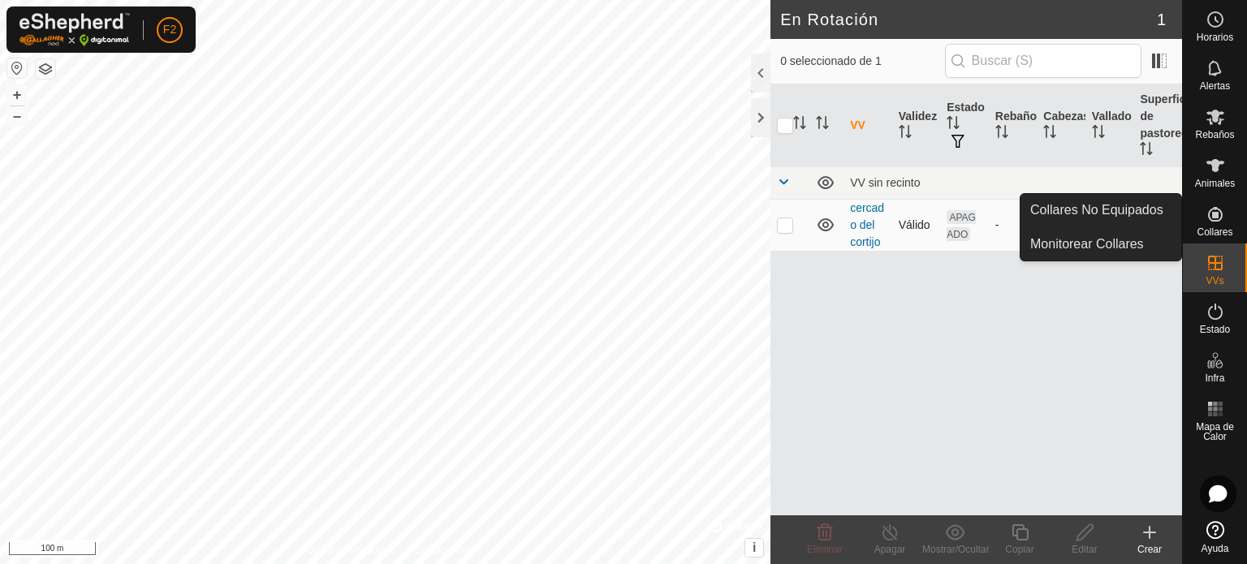
click at [961, 217] on span "APAGADO" at bounding box center [961, 225] width 29 height 31
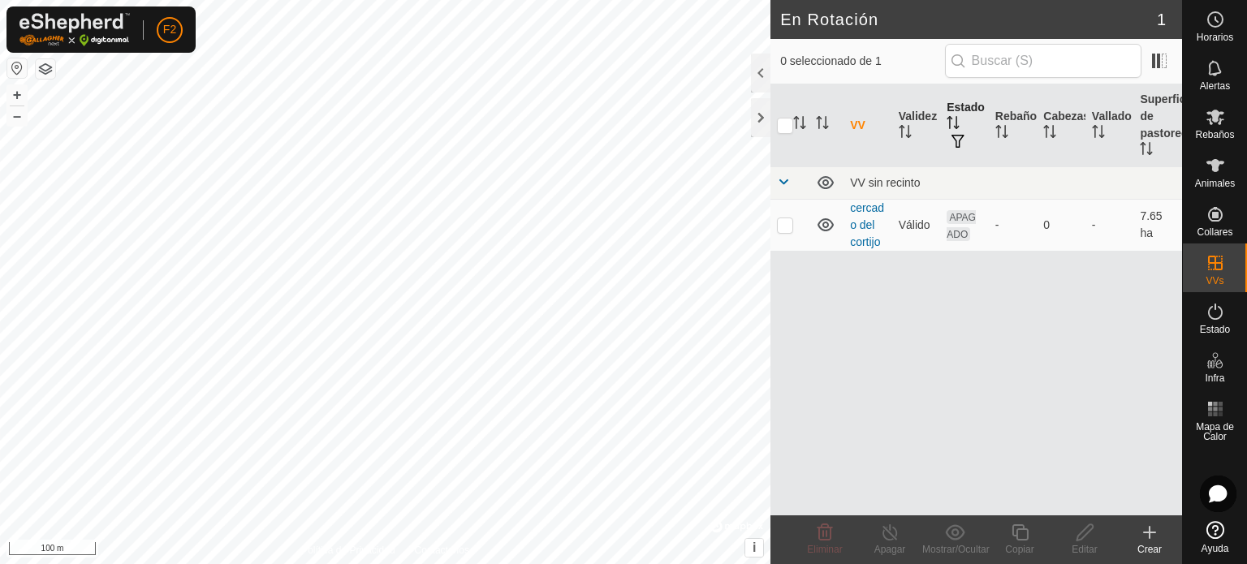
click at [959, 140] on span "button" at bounding box center [957, 141] width 13 height 13
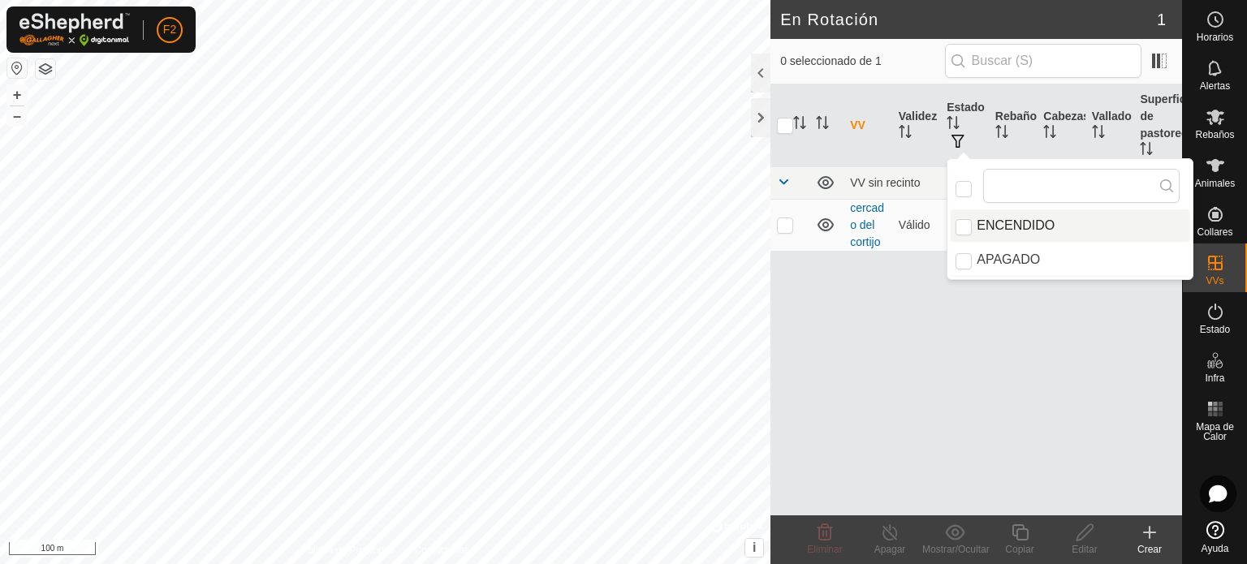
drag, startPoint x: 964, startPoint y: 226, endPoint x: 969, endPoint y: 237, distance: 12.4
click at [965, 226] on input "ENCENDIDO" at bounding box center [963, 227] width 16 height 16
checkbox input "true"
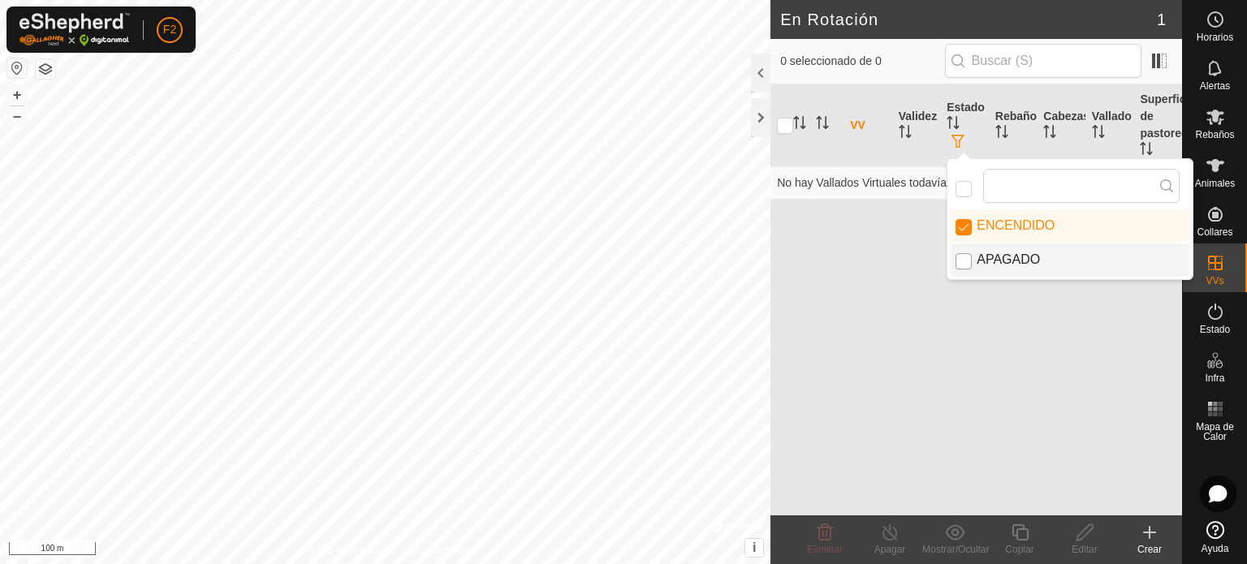
click at [964, 261] on input "APAGADO" at bounding box center [963, 261] width 16 height 16
checkbox input "true"
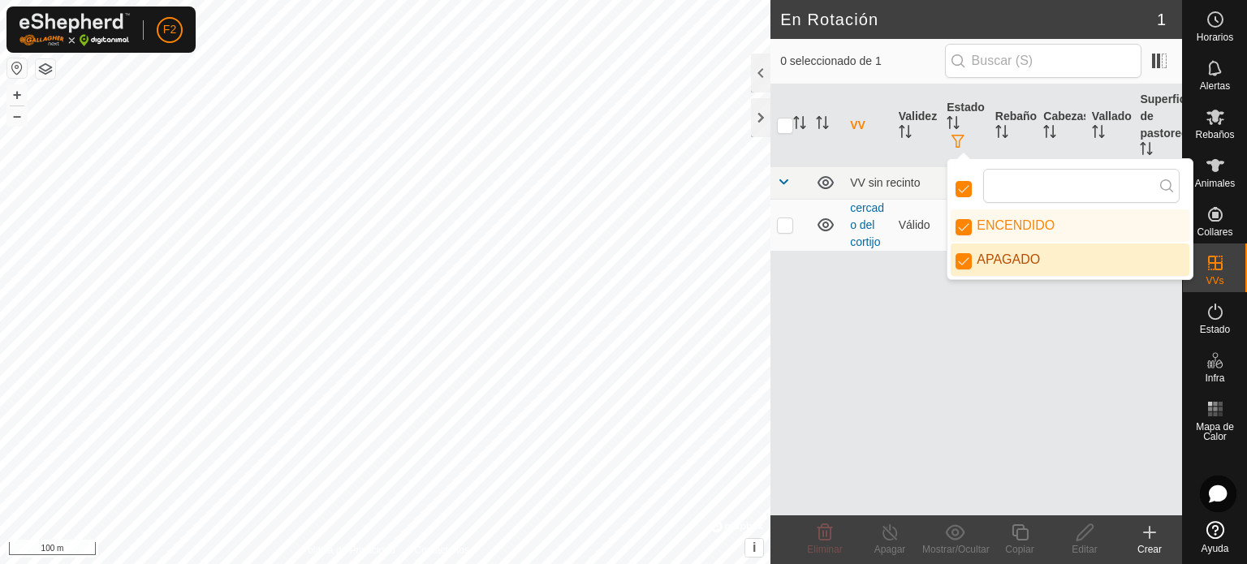
click at [977, 327] on div "VV Validez Estado Rebaño Cabezas Vallado Superficie de pastoreo VV sin recinto …" at bounding box center [976, 299] width 412 height 431
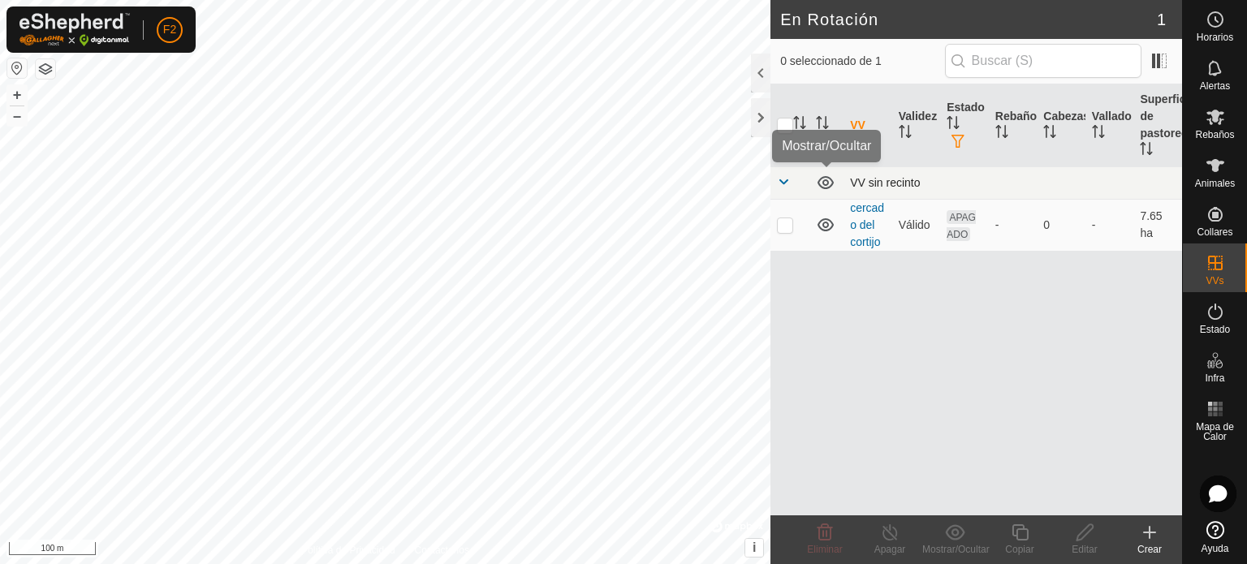
click at [826, 186] on icon at bounding box center [825, 182] width 19 height 19
click at [827, 183] on icon at bounding box center [825, 182] width 19 height 19
click at [787, 220] on p-checkbox at bounding box center [785, 224] width 16 height 13
checkbox input "true"
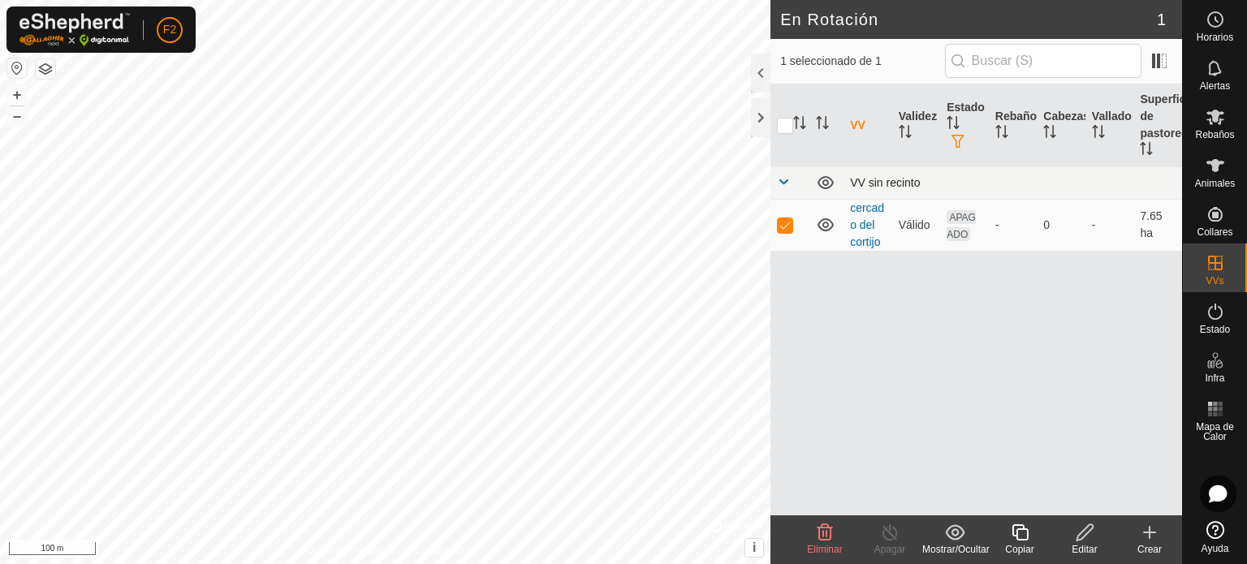
click at [1085, 537] on icon at bounding box center [1085, 532] width 20 height 19
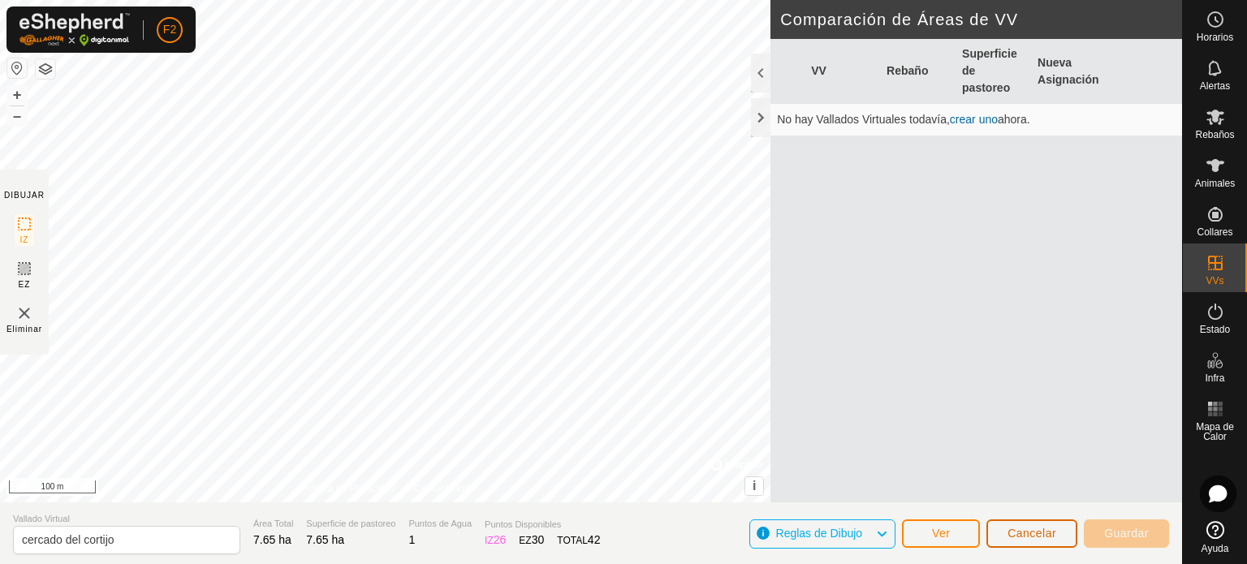
click at [1025, 528] on span "Cancelar" at bounding box center [1031, 533] width 49 height 13
